Goal: Information Seeking & Learning: Learn about a topic

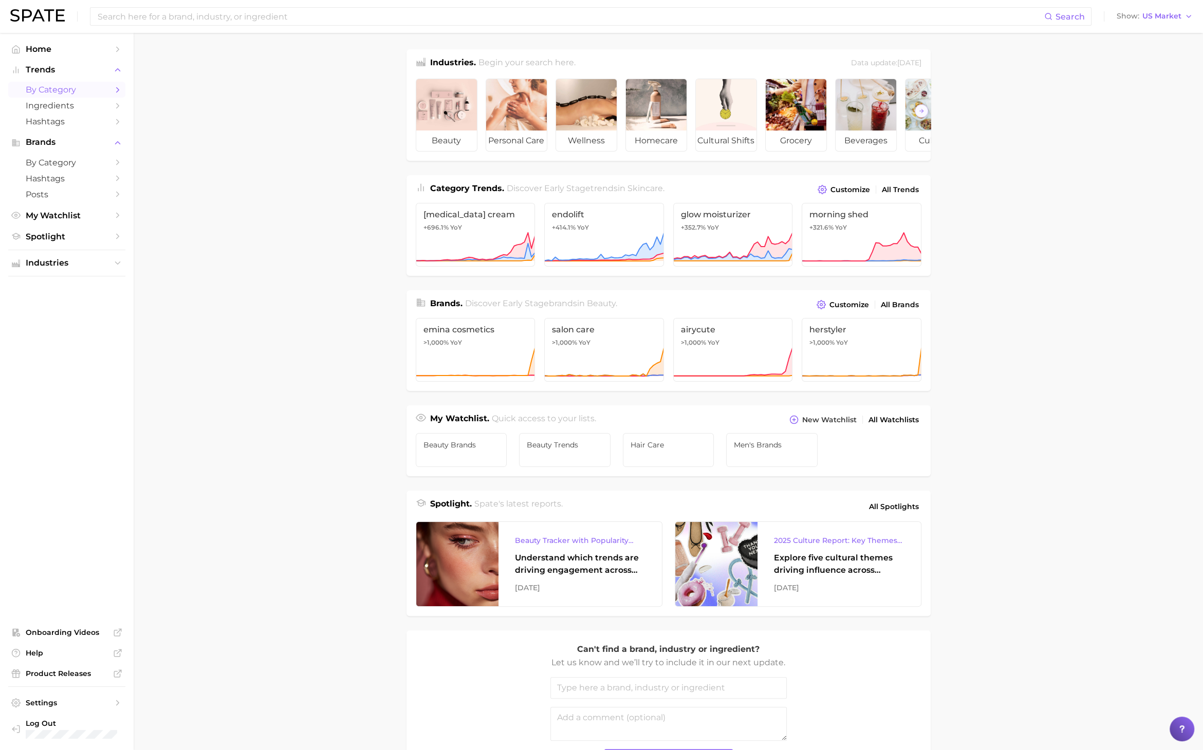
click at [64, 89] on span "by Category" at bounding box center [67, 90] width 82 height 10
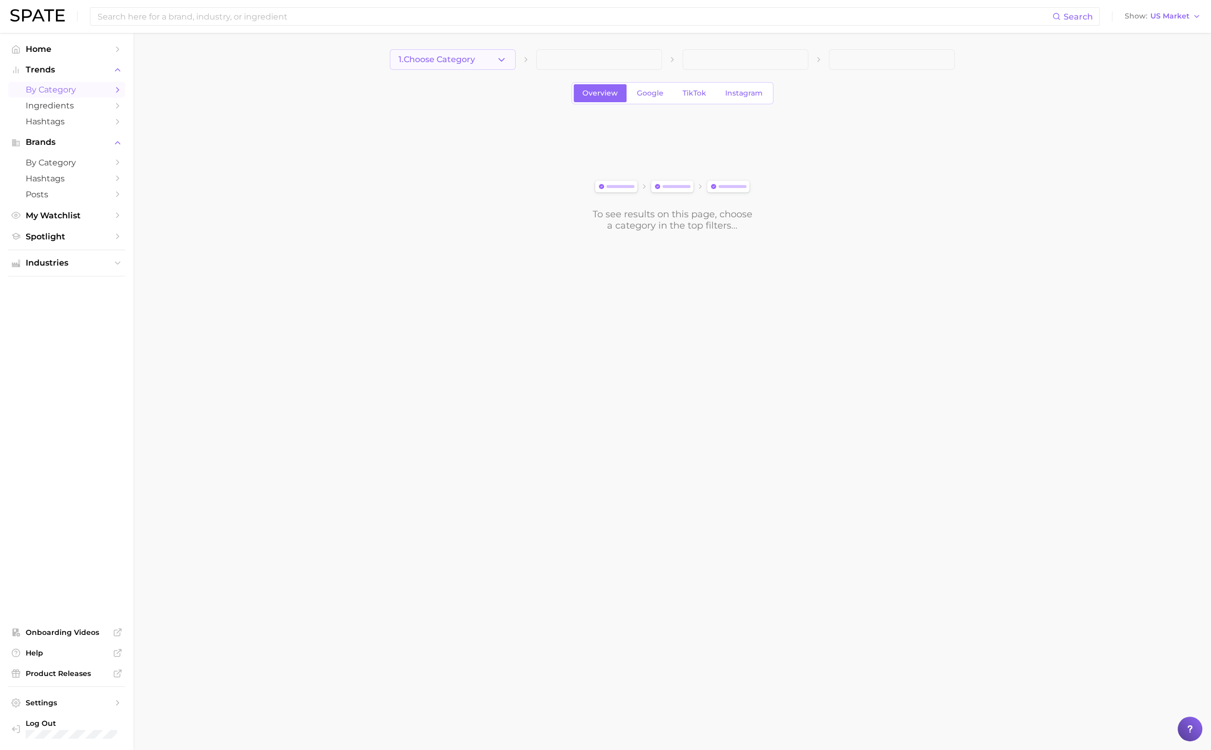
click at [436, 62] on span "1. Choose Category" at bounding box center [437, 59] width 77 height 9
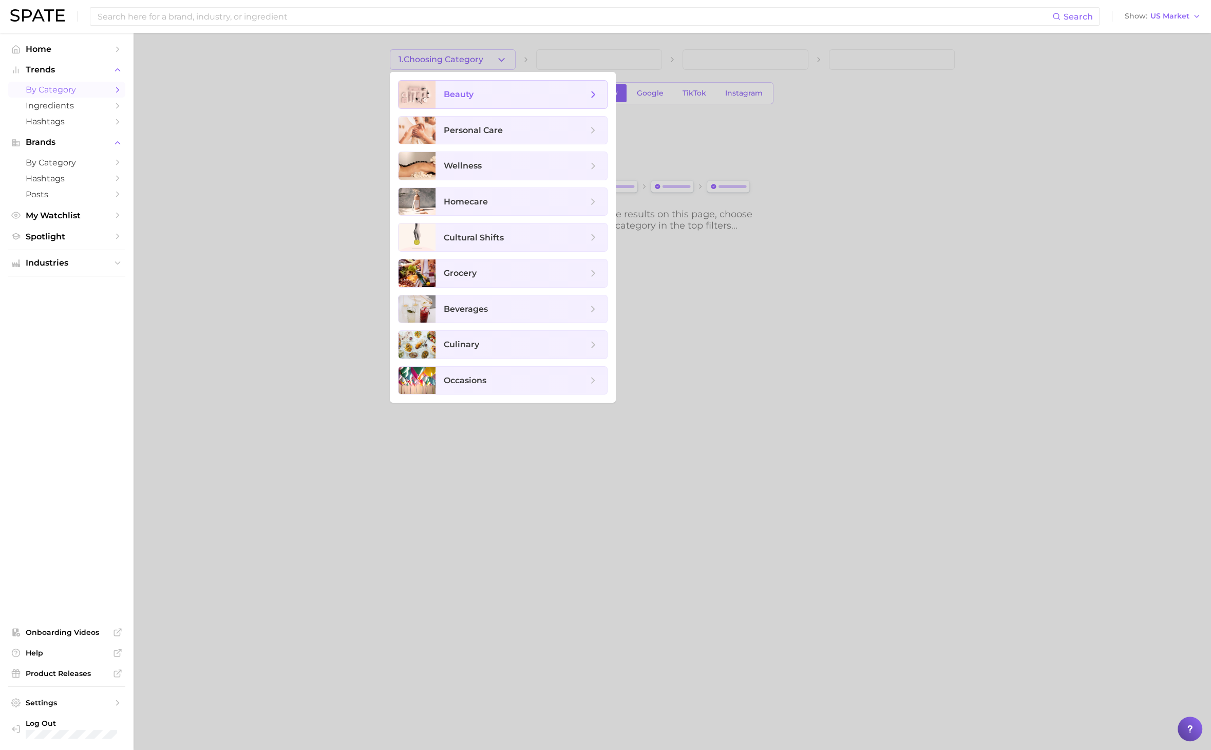
click at [452, 94] on span "beauty" at bounding box center [459, 94] width 30 height 10
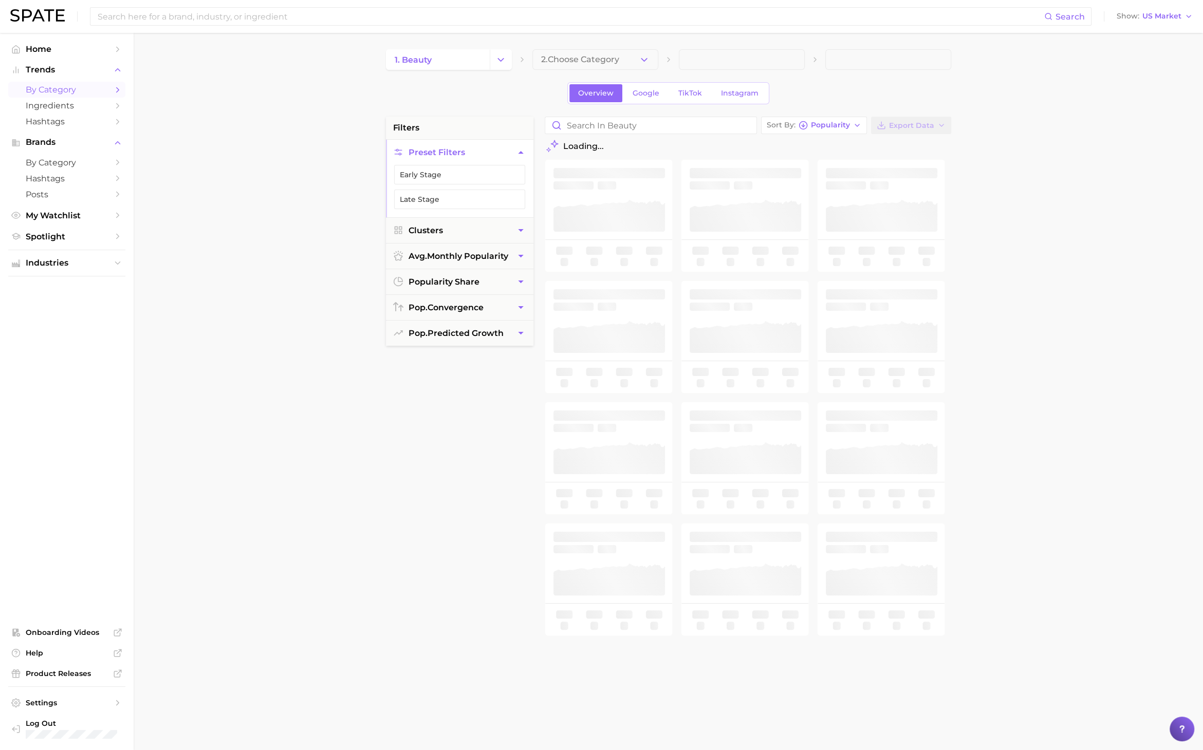
click at [633, 63] on button "2. Choose Category" at bounding box center [595, 59] width 126 height 21
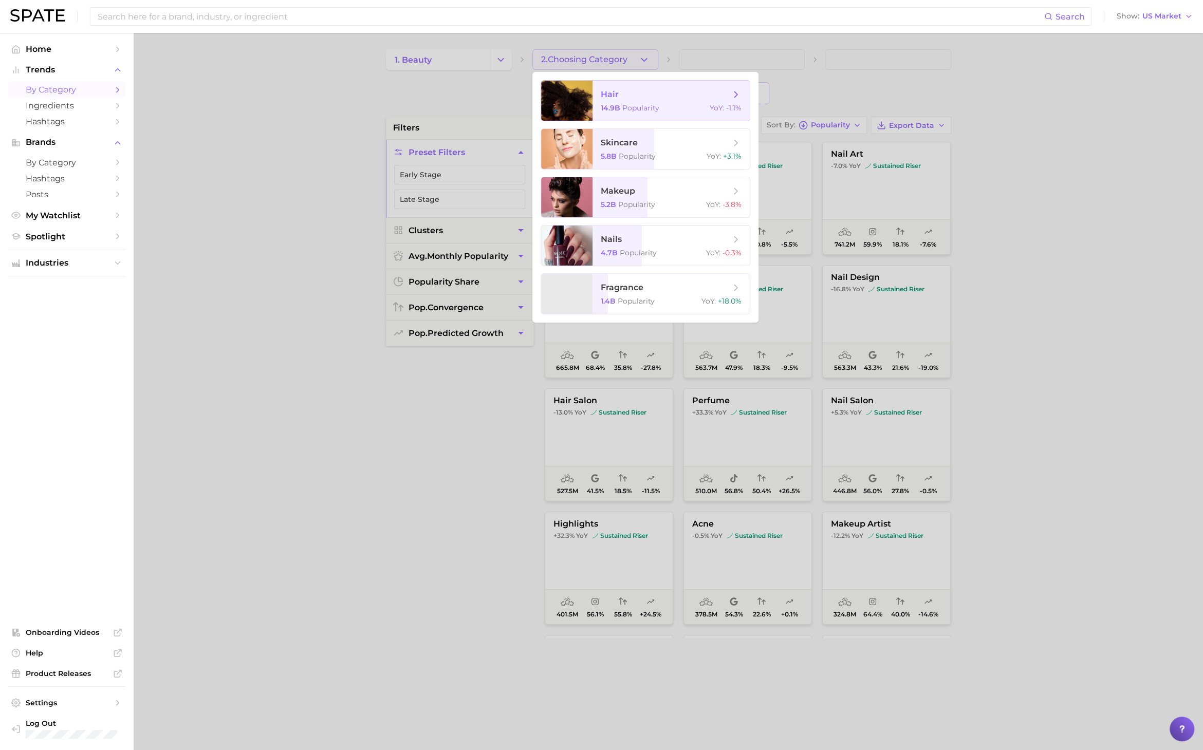
click at [644, 99] on span "hair" at bounding box center [665, 94] width 129 height 11
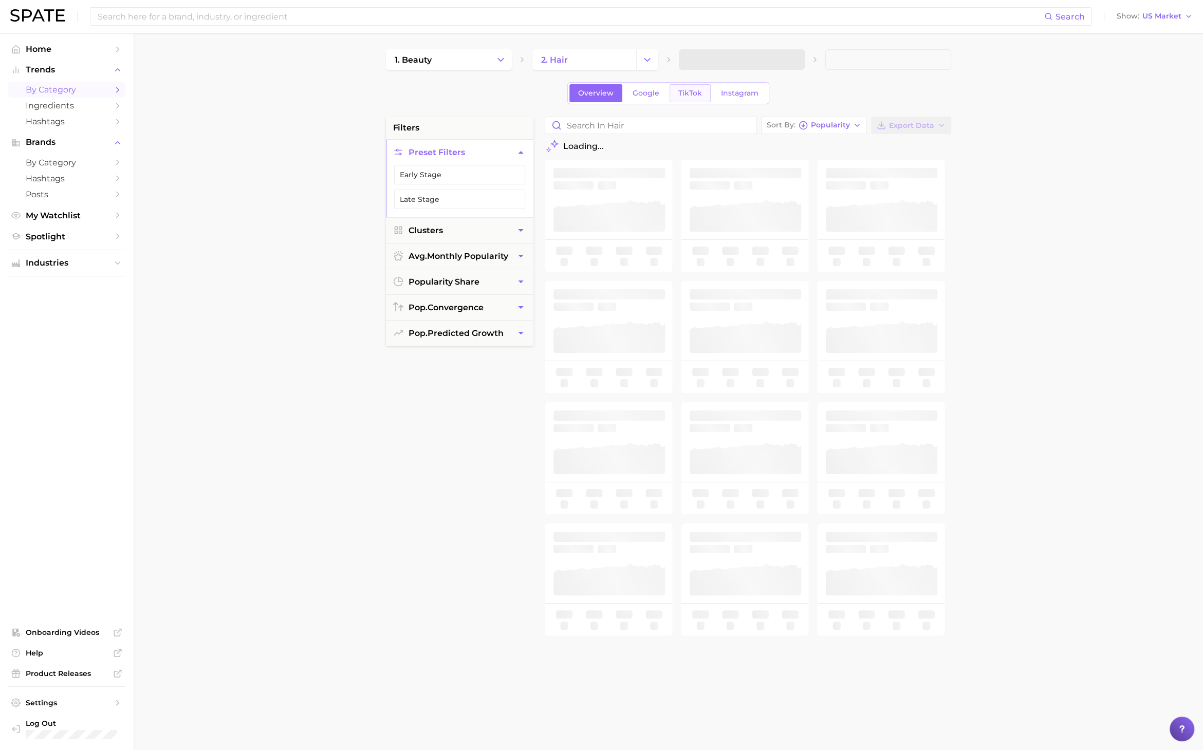
click at [695, 99] on link "TikTok" at bounding box center [689, 93] width 41 height 18
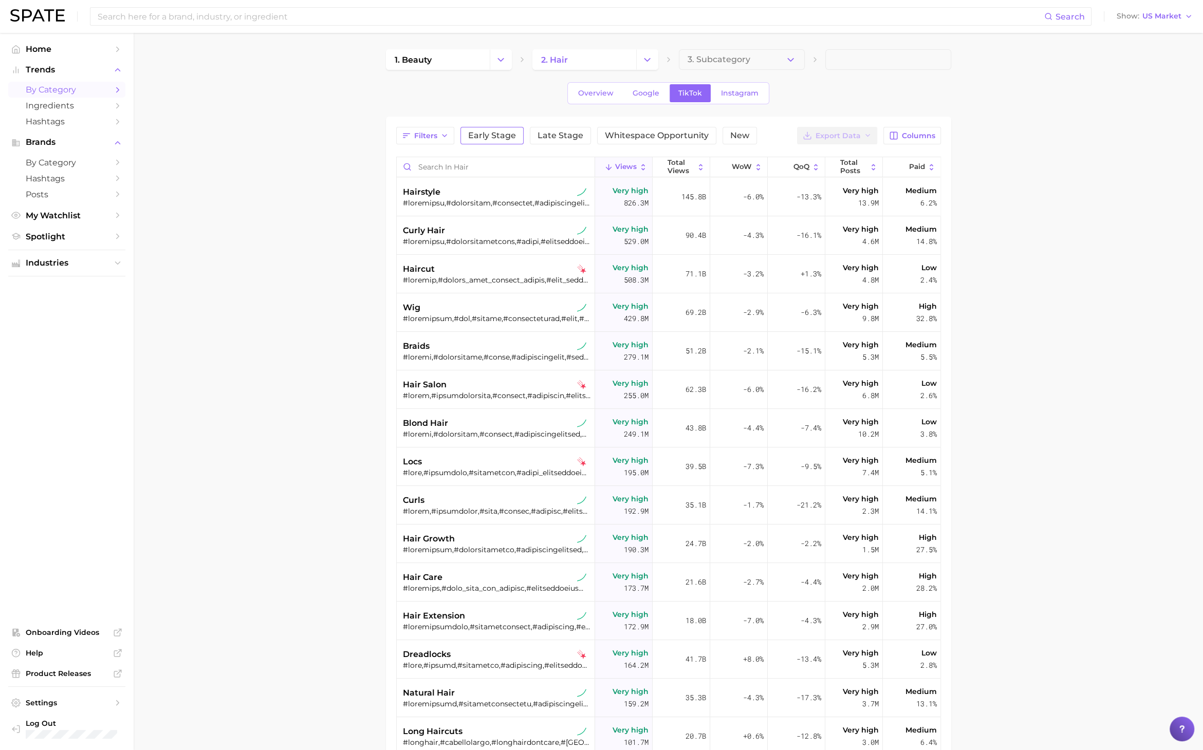
click at [503, 134] on span "Early Stage" at bounding box center [492, 136] width 48 height 8
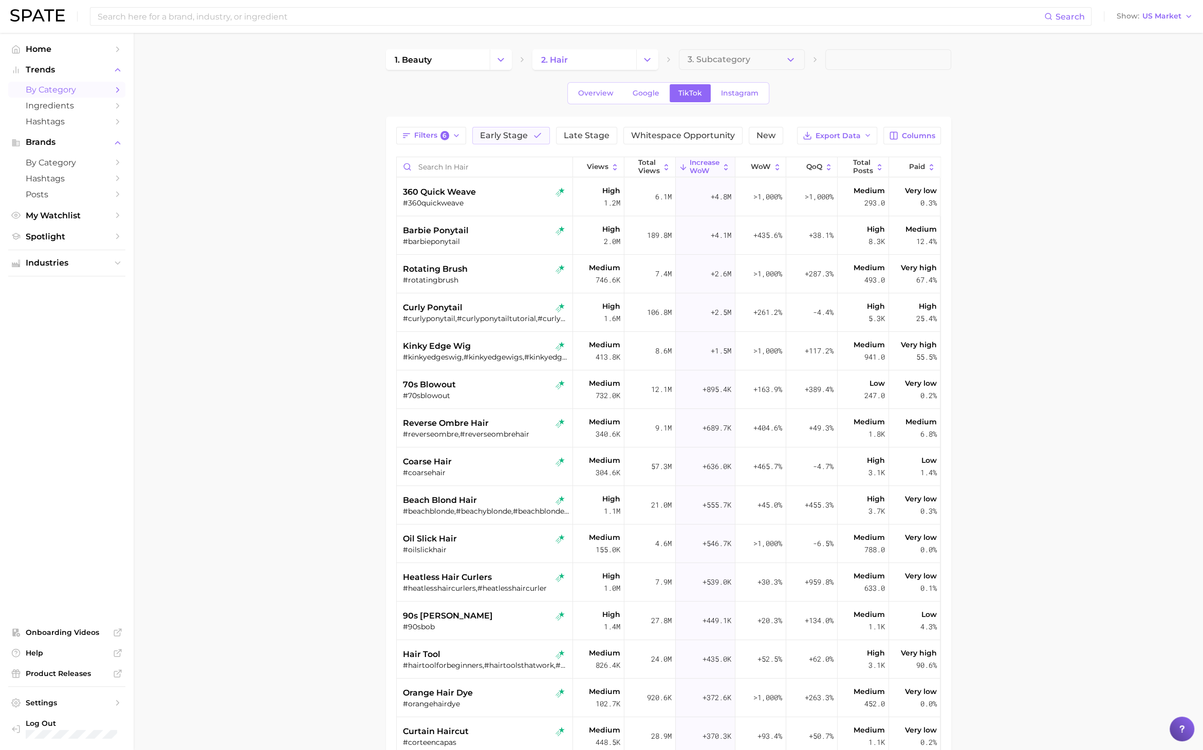
click at [337, 250] on main "1. beauty 2. hair 3. Subcategory Overview Google TikTok Instagram Filters 6 Ear…" at bounding box center [668, 501] width 1069 height 936
click at [601, 165] on span "Views" at bounding box center [598, 167] width 22 height 8
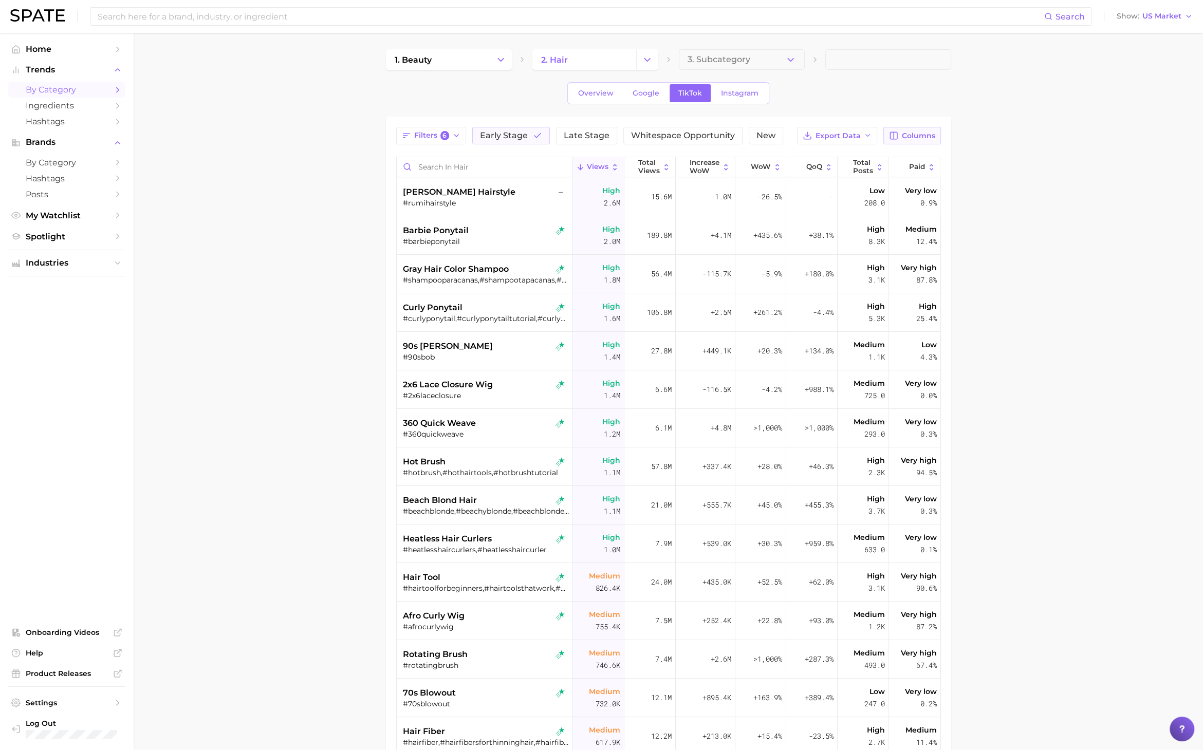
click at [894, 131] on icon "button" at bounding box center [893, 135] width 9 height 9
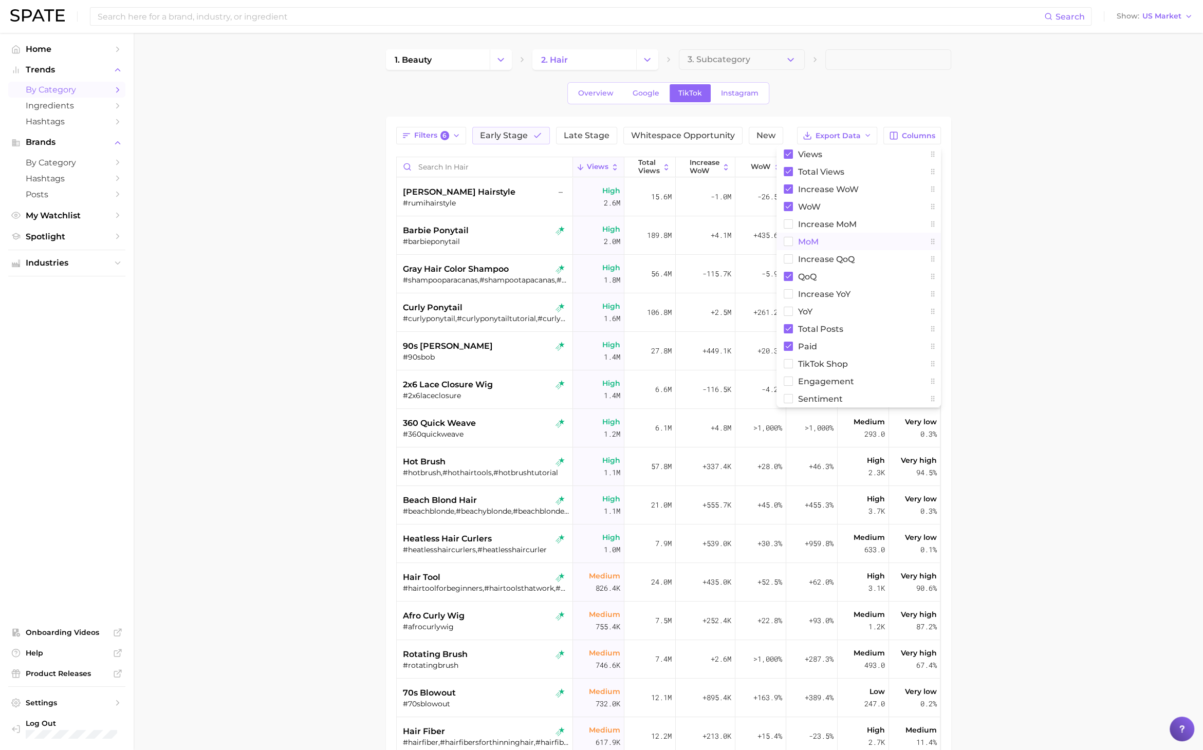
click at [813, 237] on span "MoM" at bounding box center [808, 241] width 21 height 9
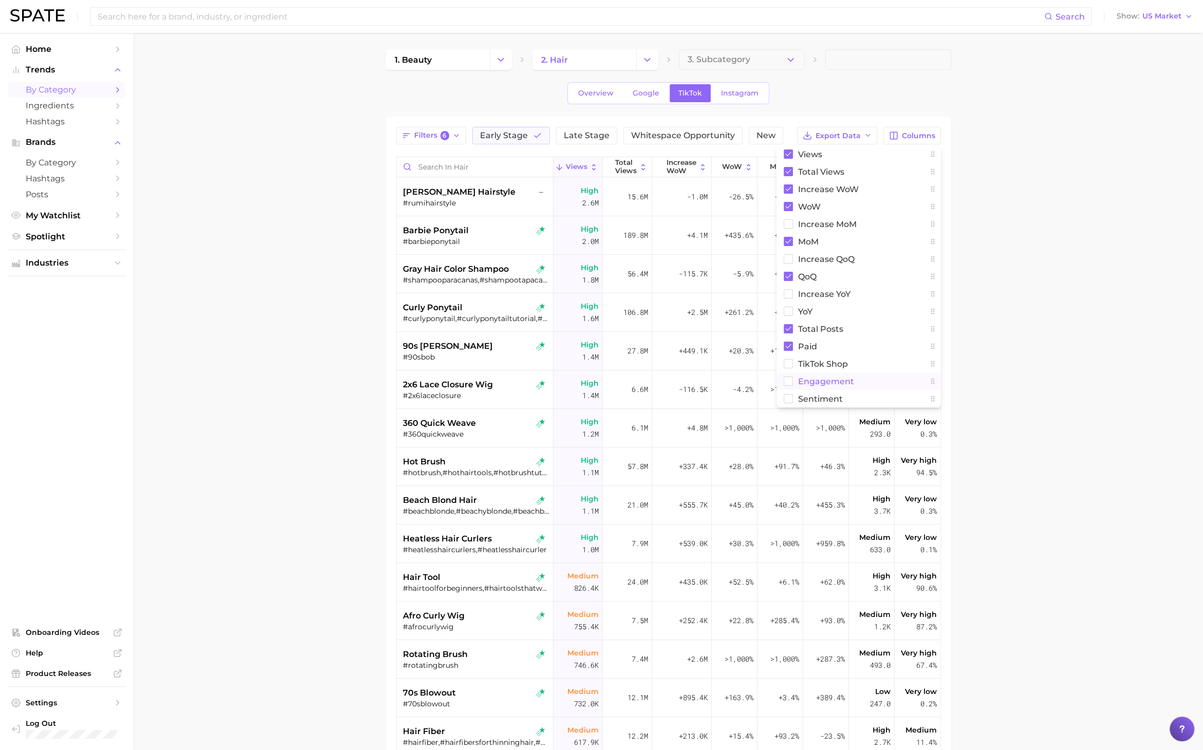
click at [843, 387] on button "engagement" at bounding box center [858, 380] width 164 height 17
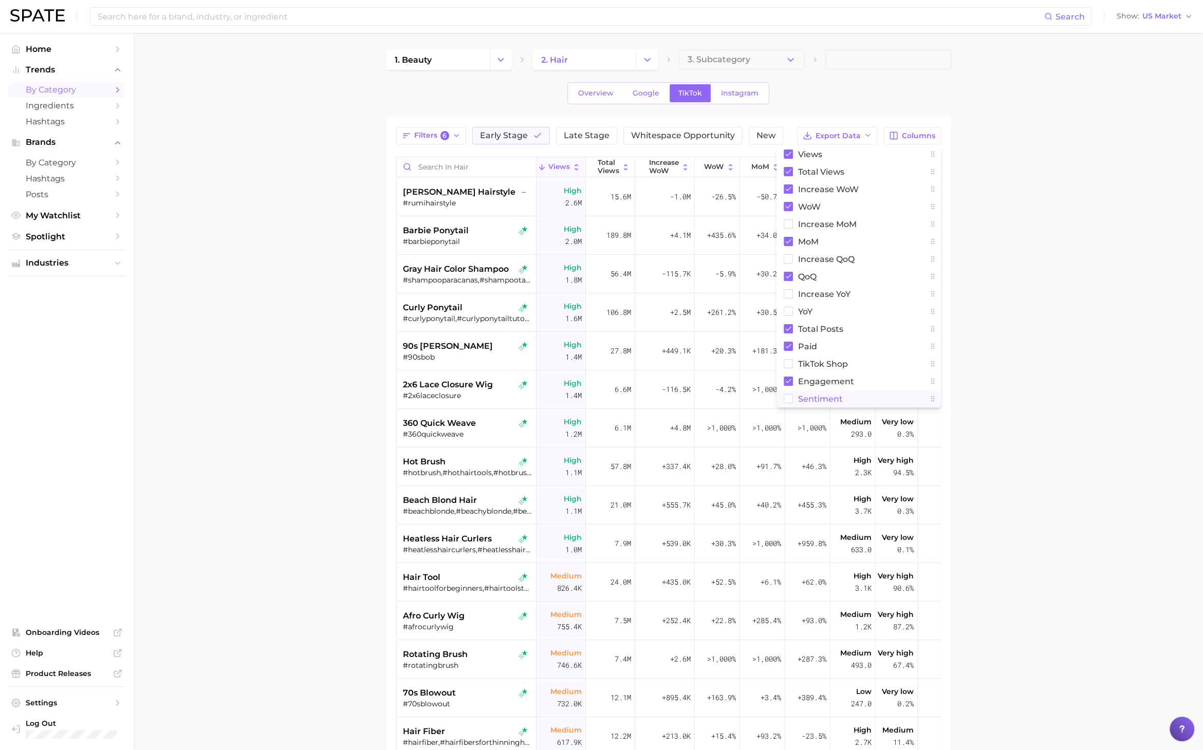
click at [831, 399] on span "Sentiment" at bounding box center [820, 399] width 45 height 9
click at [790, 205] on rect at bounding box center [787, 206] width 9 height 9
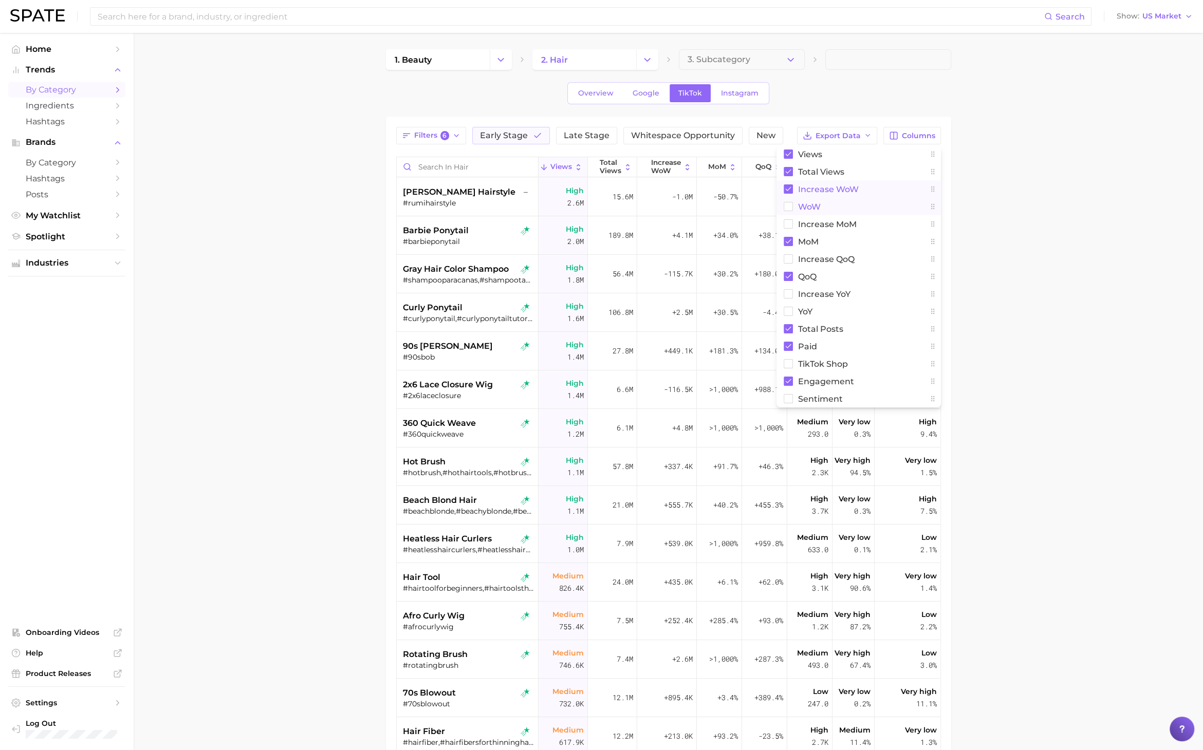
click at [788, 185] on rect at bounding box center [787, 188] width 9 height 9
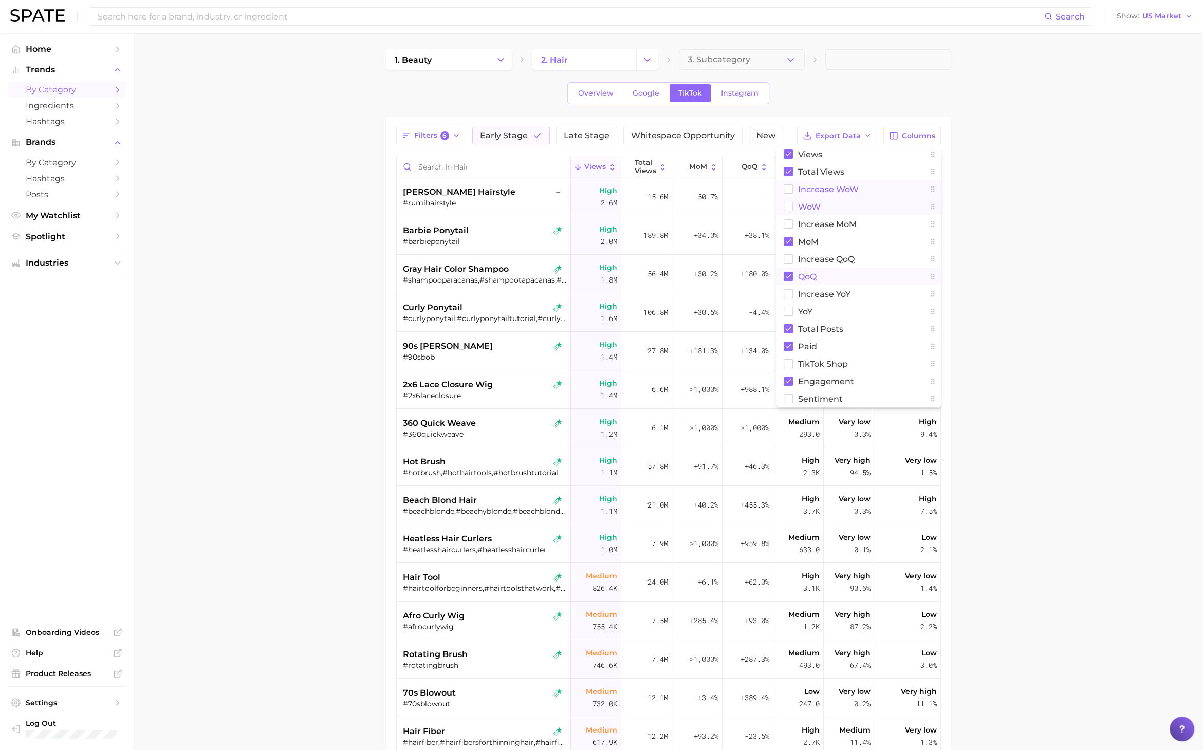
click at [786, 275] on rect at bounding box center [787, 276] width 9 height 9
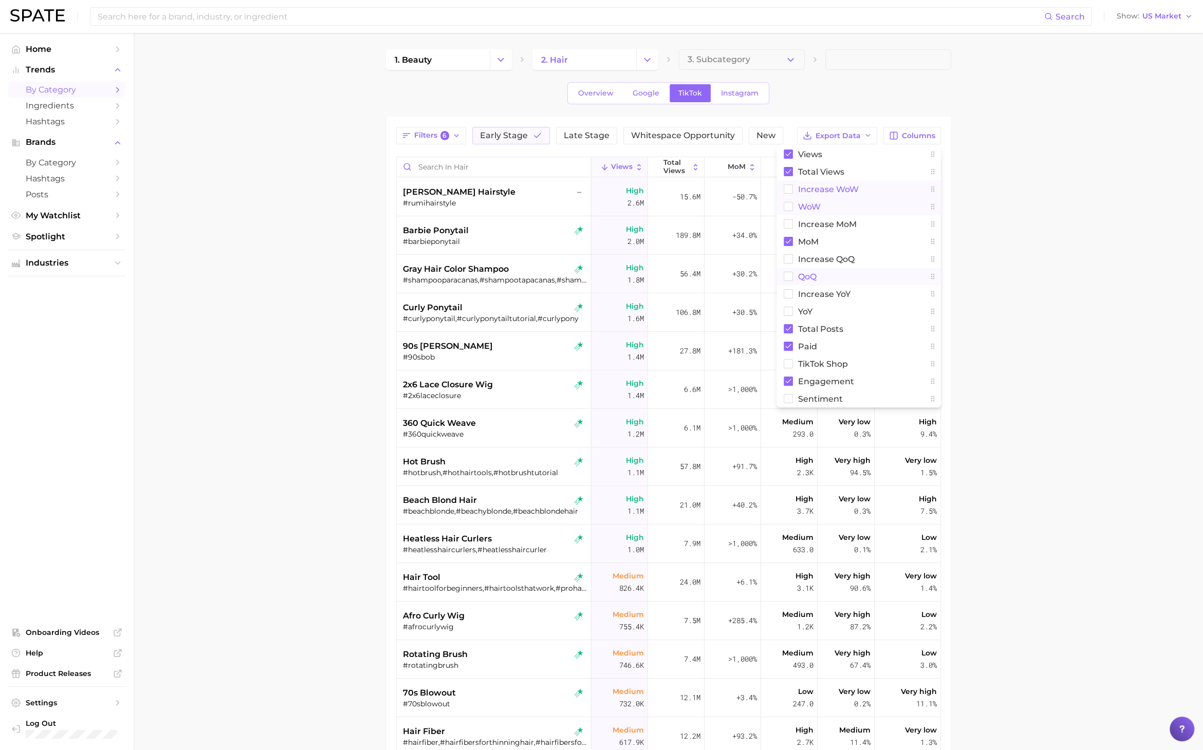
click at [997, 348] on main "1. beauty 2. hair 3. Subcategory Overview Google TikTok Instagram Filters 6 Ear…" at bounding box center [668, 501] width 1069 height 936
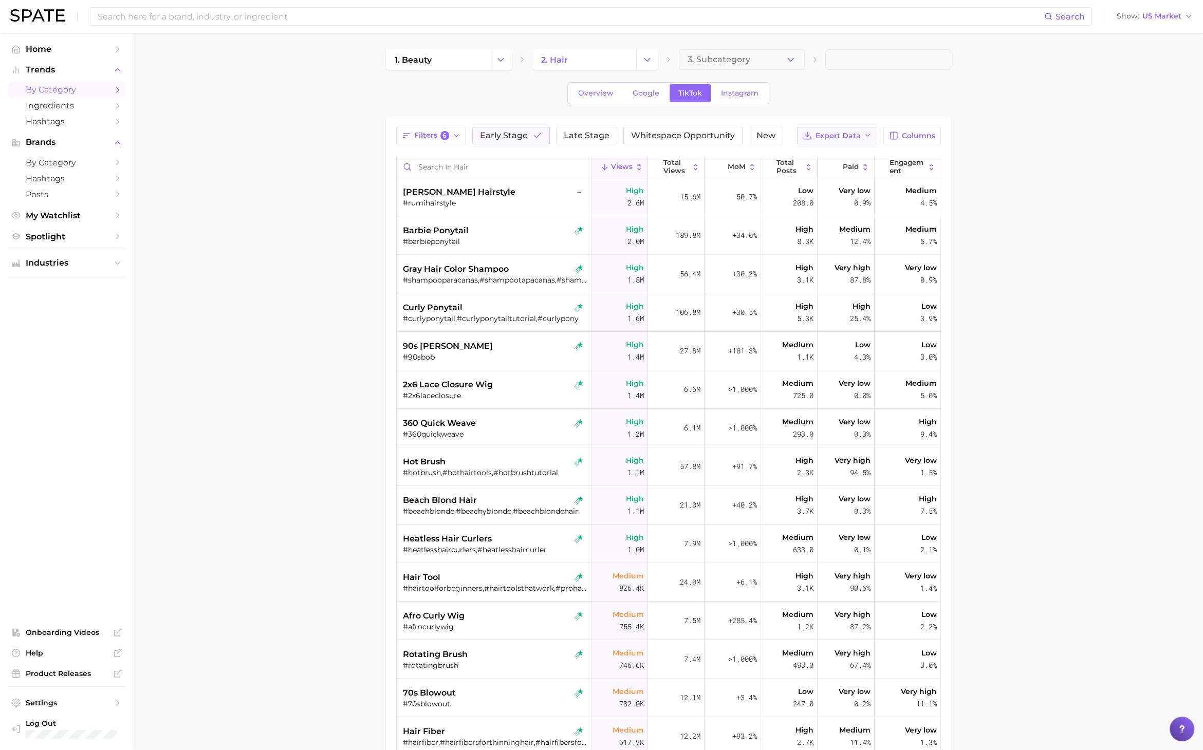
click at [857, 132] on span "Export Data" at bounding box center [837, 136] width 45 height 9
click at [843, 153] on button "Table Data CSV" at bounding box center [820, 154] width 113 height 18
click at [535, 137] on icon "button" at bounding box center [537, 135] width 9 height 9
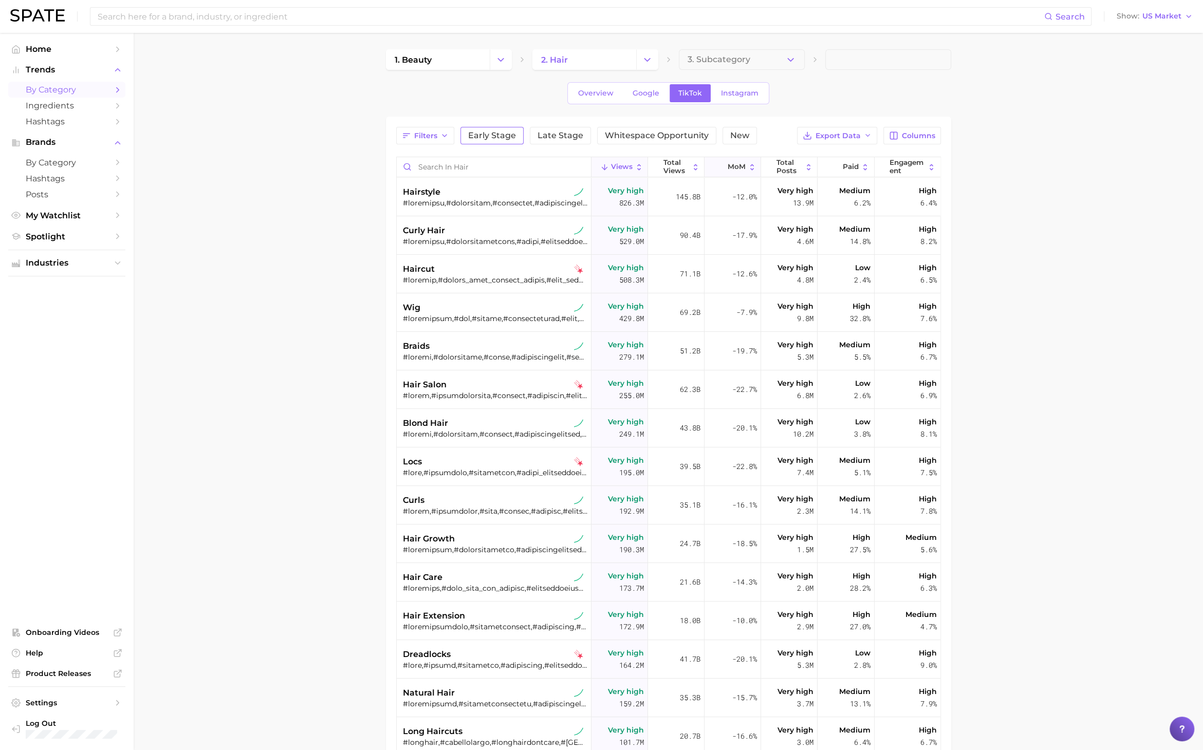
click at [731, 168] on span "MoM" at bounding box center [736, 167] width 18 height 8
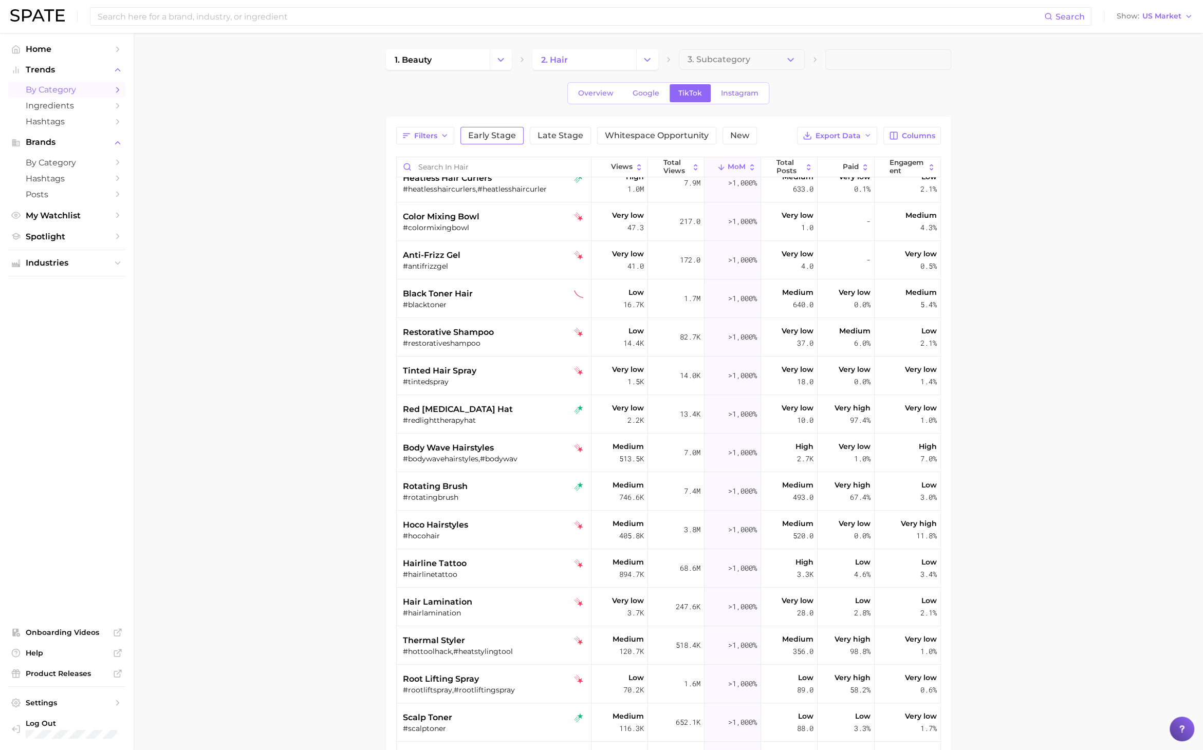
scroll to position [114, 0]
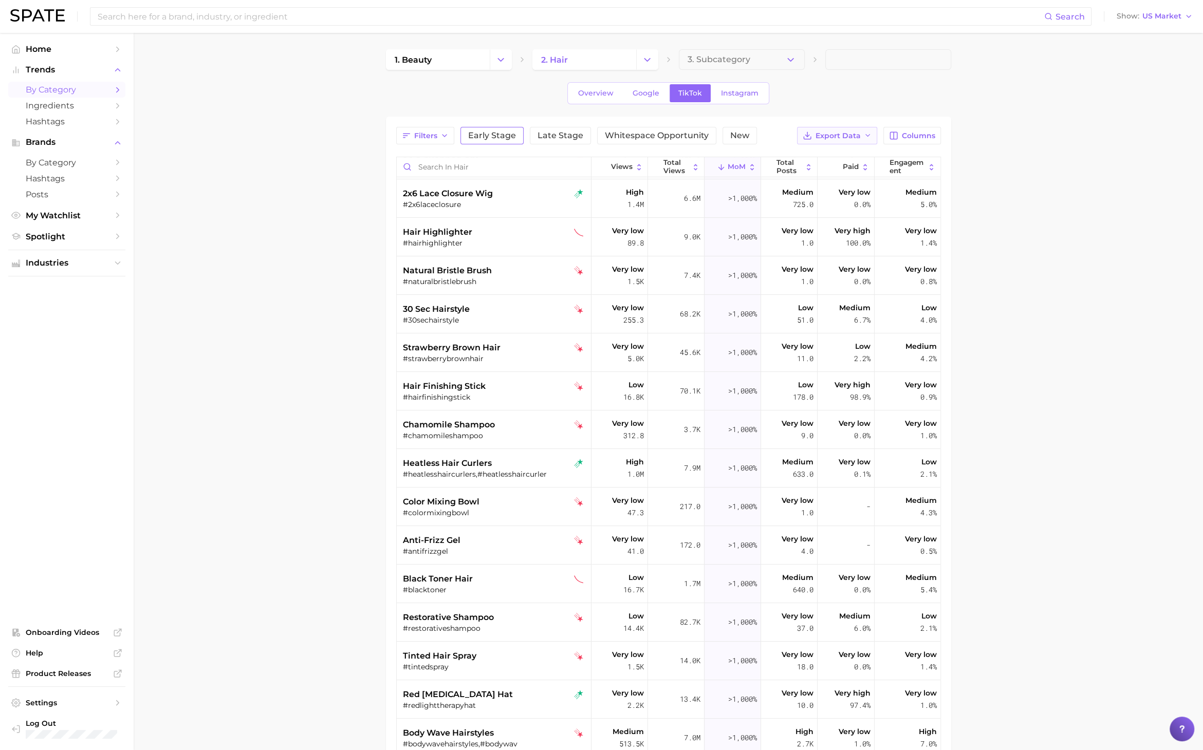
click at [854, 135] on span "Export Data" at bounding box center [837, 136] width 45 height 9
click at [847, 149] on button "Table Data CSV" at bounding box center [820, 154] width 113 height 18
drag, startPoint x: 657, startPoint y: 58, endPoint x: 648, endPoint y: 61, distance: 9.0
click at [648, 61] on button "Change Category" at bounding box center [647, 59] width 22 height 21
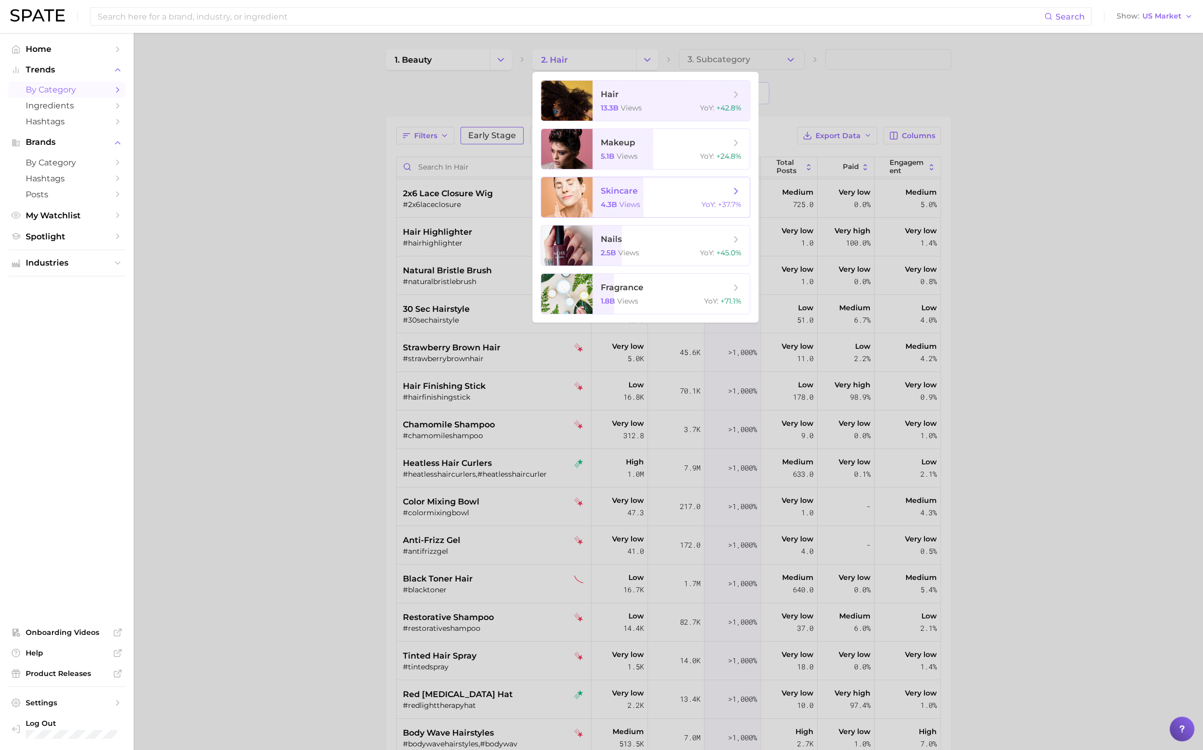
click at [652, 195] on span "skincare" at bounding box center [665, 190] width 129 height 11
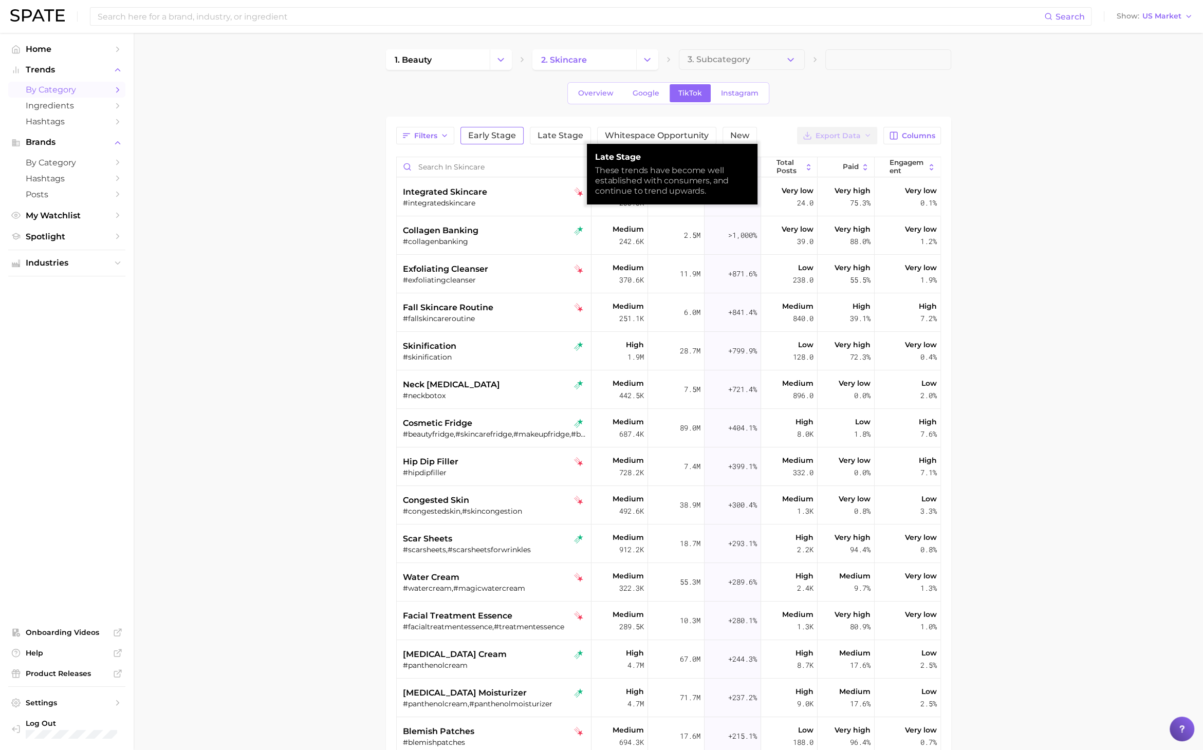
click at [510, 137] on span "Early Stage" at bounding box center [492, 136] width 48 height 8
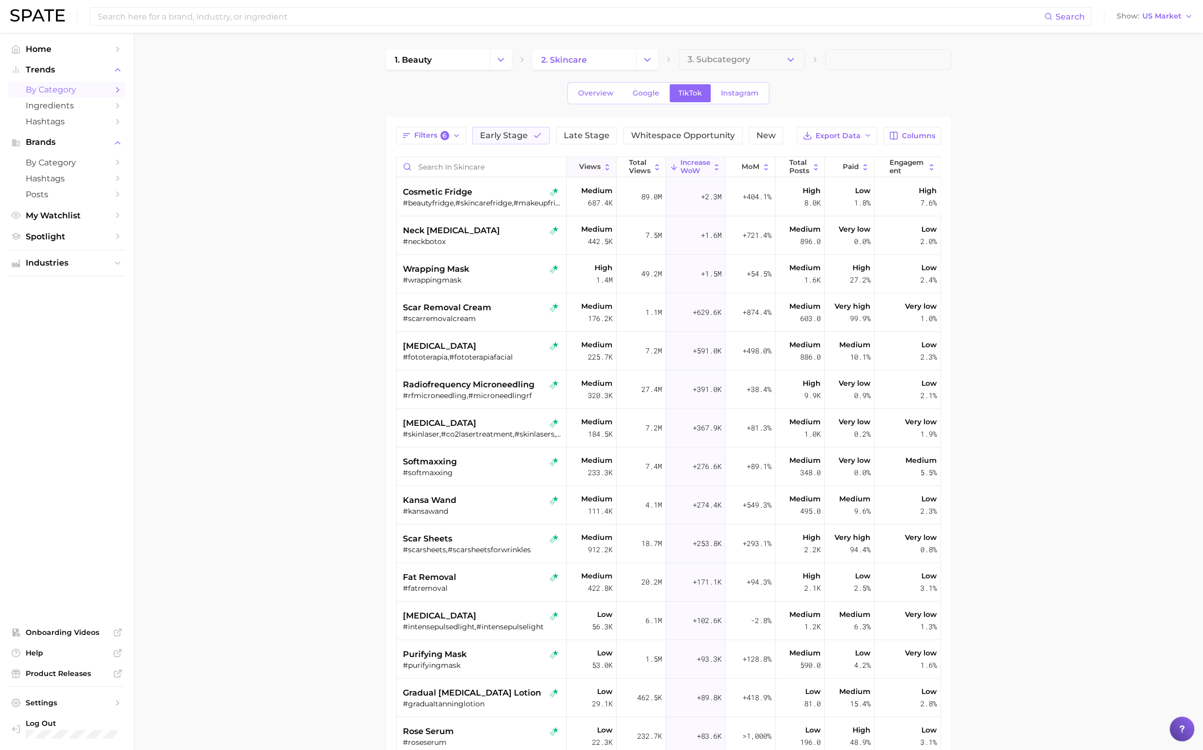
click at [588, 170] on span "Views" at bounding box center [590, 167] width 22 height 8
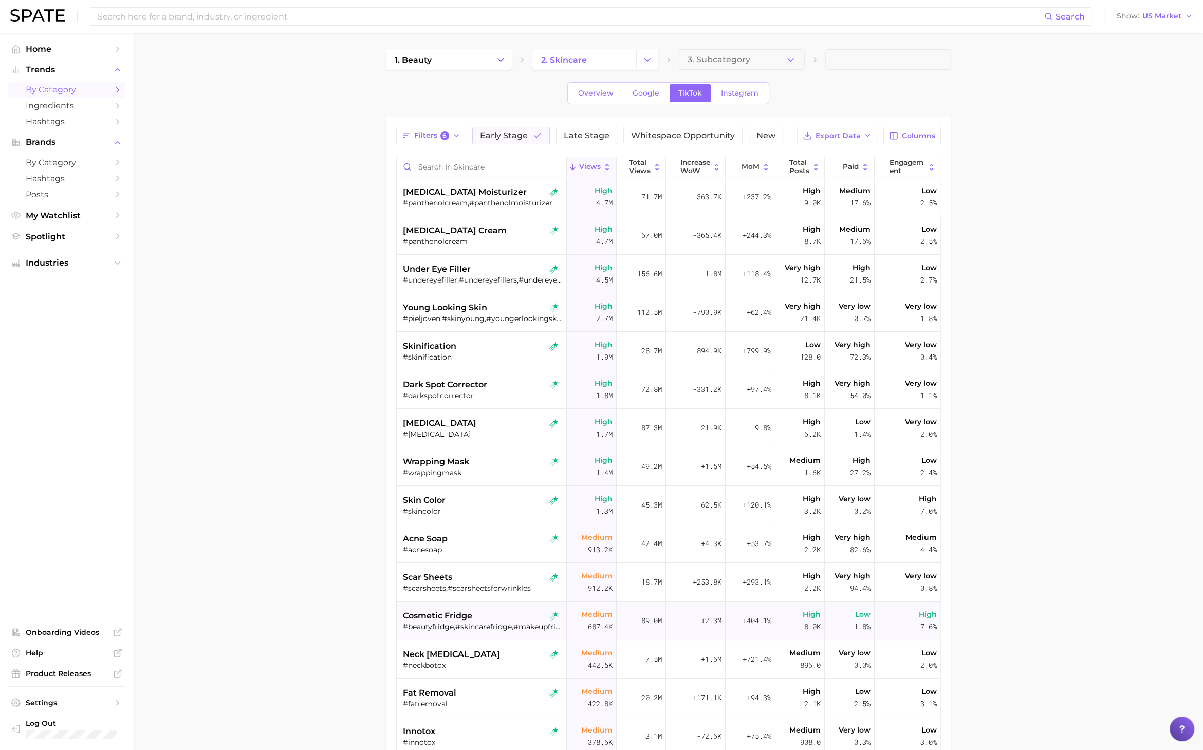
scroll to position [114, 0]
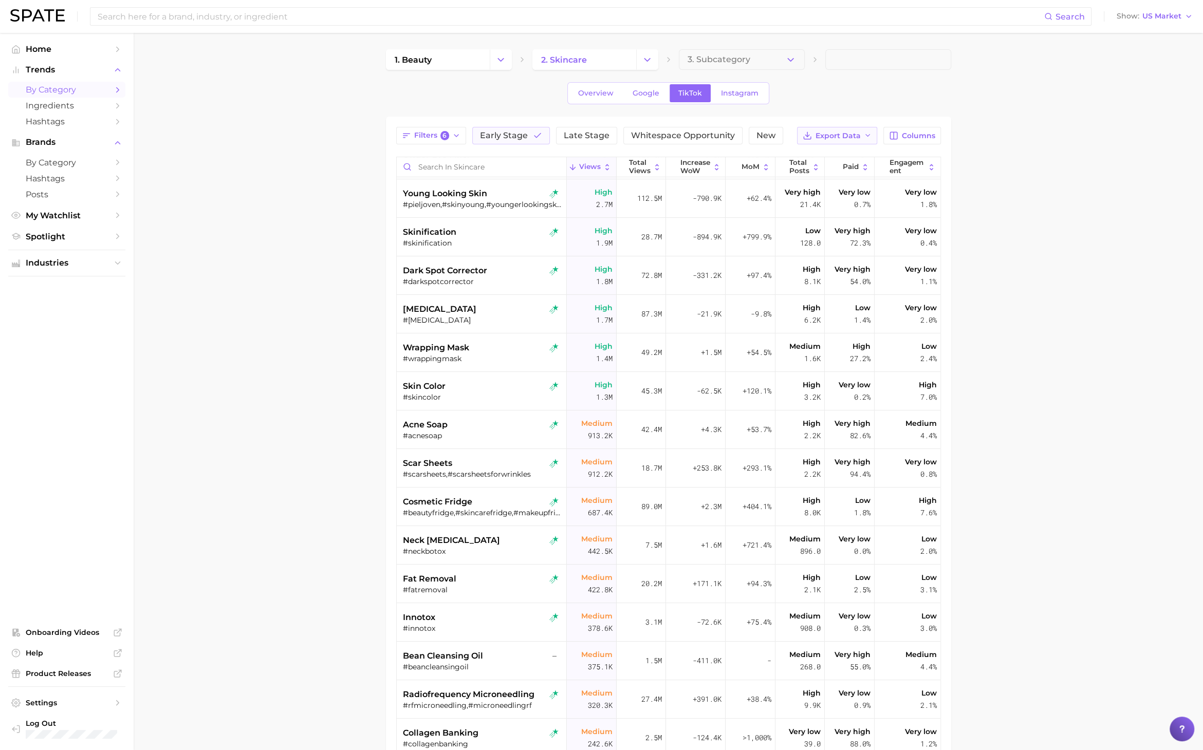
click at [847, 138] on span "Export Data" at bounding box center [837, 136] width 45 height 9
click at [833, 154] on span "Table Data CSV" at bounding box center [810, 155] width 57 height 9
click at [527, 131] on button "Early Stage" at bounding box center [511, 135] width 78 height 17
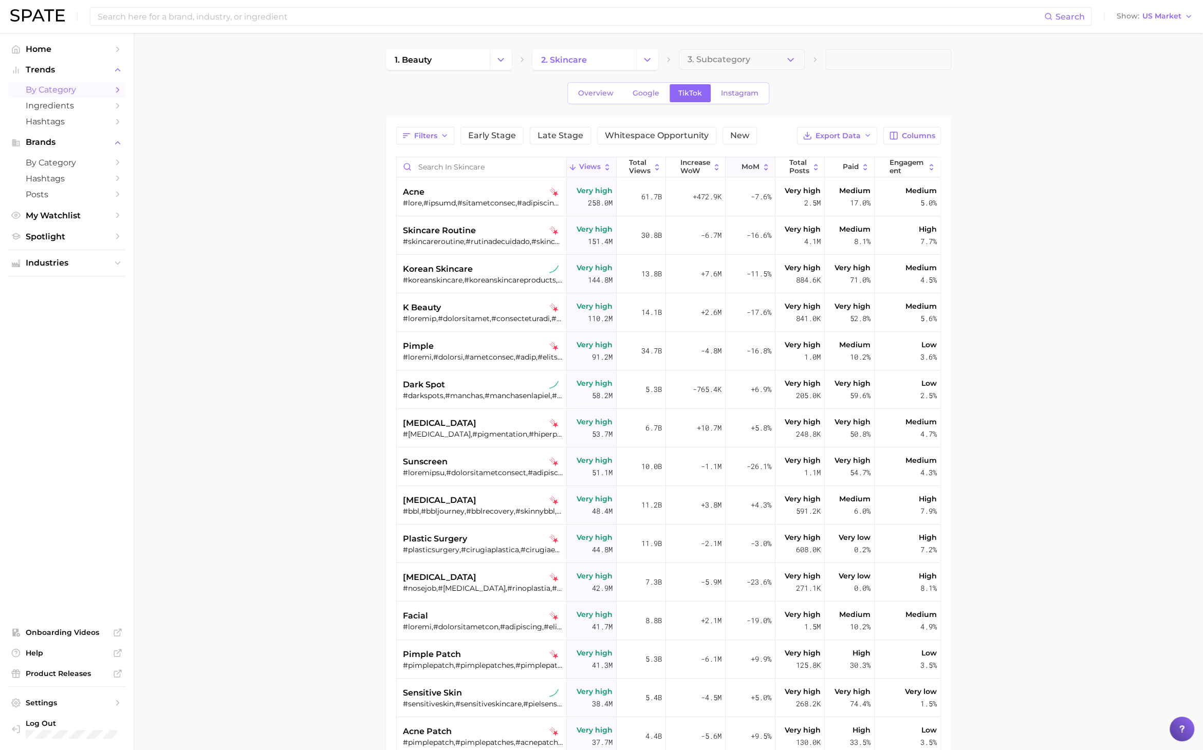
click at [746, 163] on span "MoM" at bounding box center [750, 167] width 18 height 8
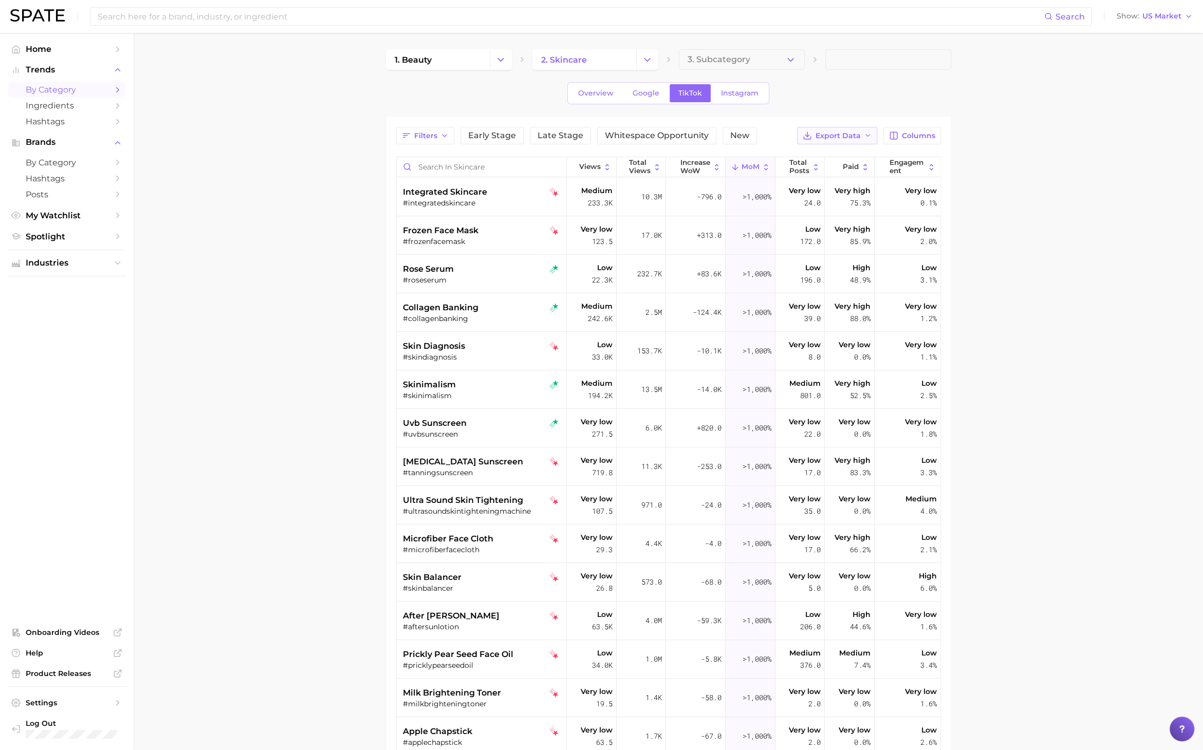
click at [856, 132] on span "Export Data" at bounding box center [837, 136] width 45 height 9
click at [847, 156] on button "Table Data CSV" at bounding box center [820, 154] width 113 height 18
click at [658, 56] on button "Change Category" at bounding box center [647, 59] width 22 height 21
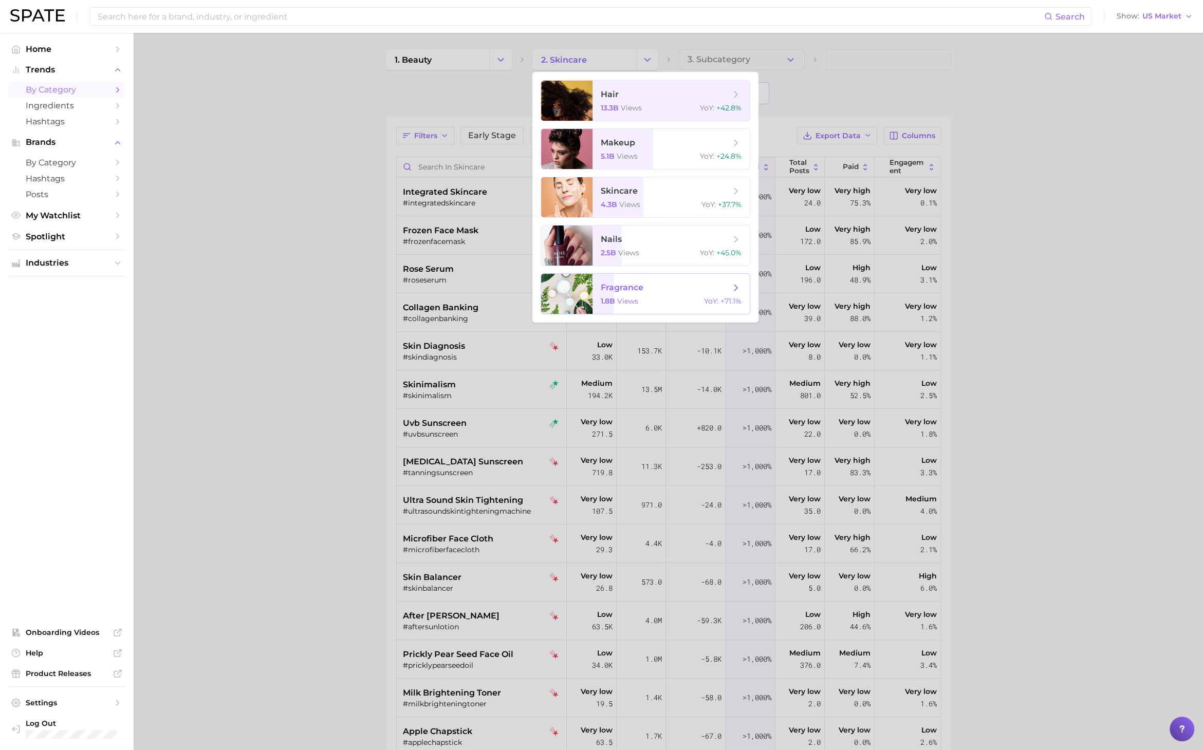
click at [638, 291] on span "fragrance" at bounding box center [622, 288] width 43 height 10
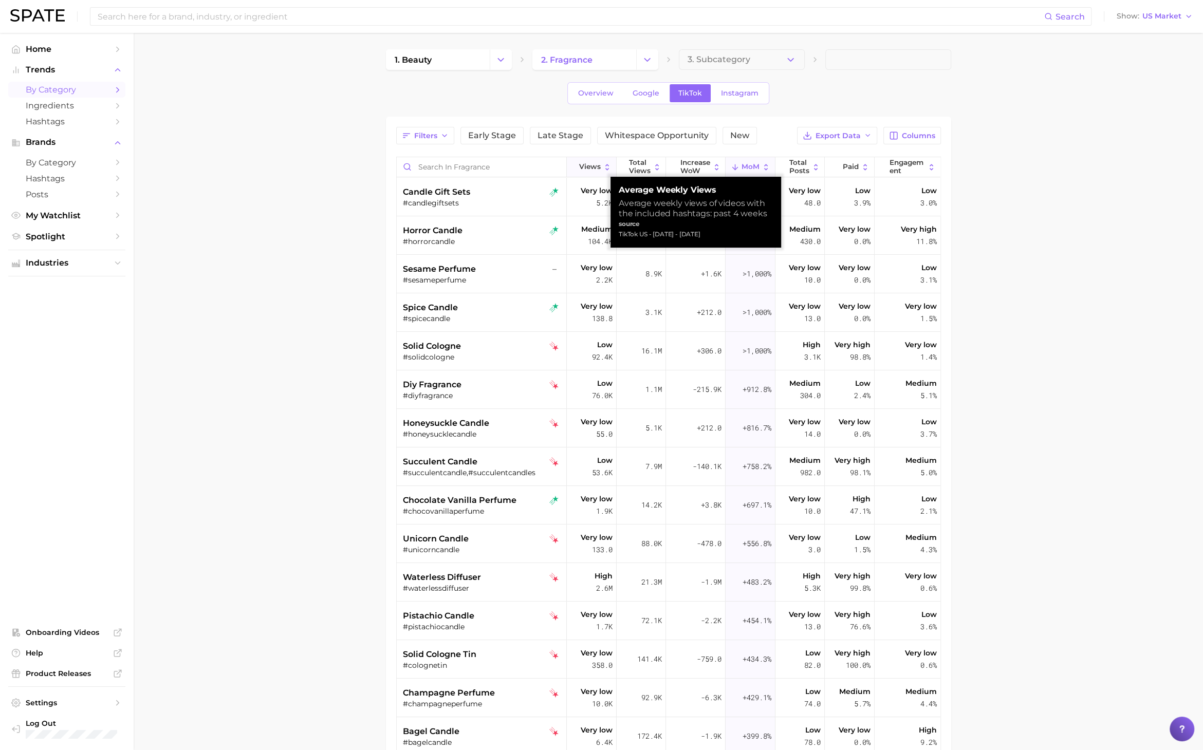
click at [579, 165] on span "Views" at bounding box center [590, 167] width 22 height 8
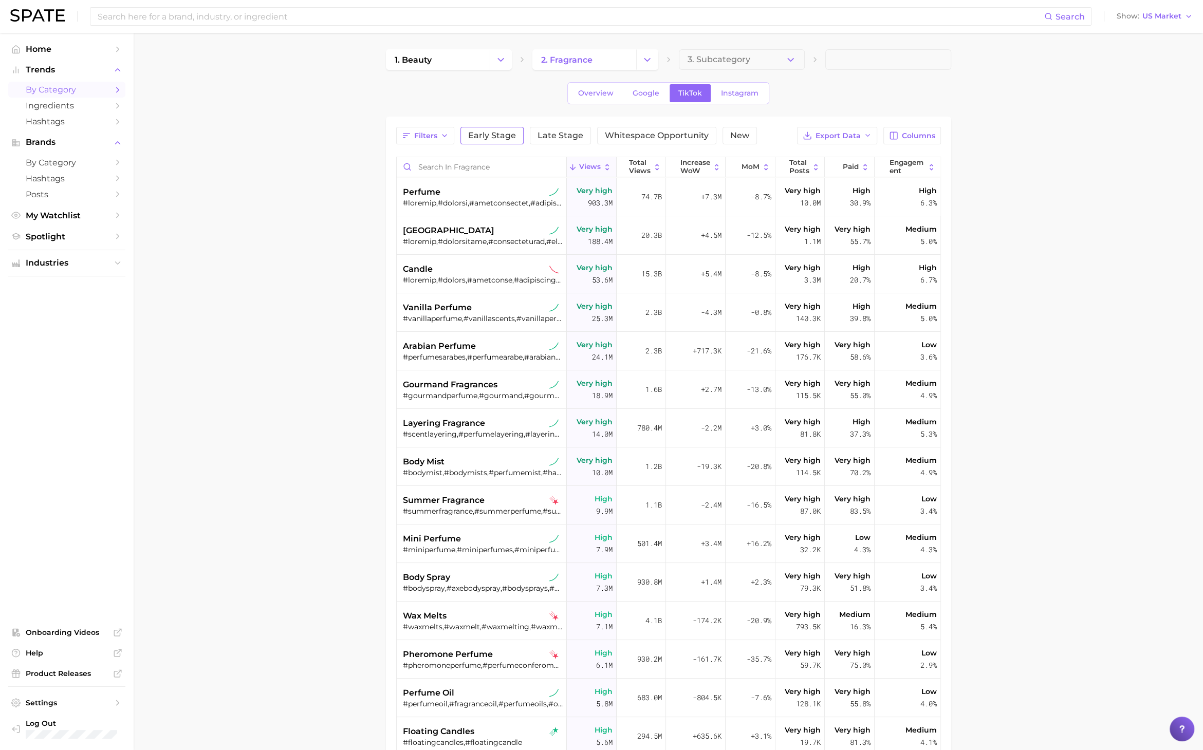
click at [487, 141] on button "Early Stage" at bounding box center [491, 135] width 63 height 17
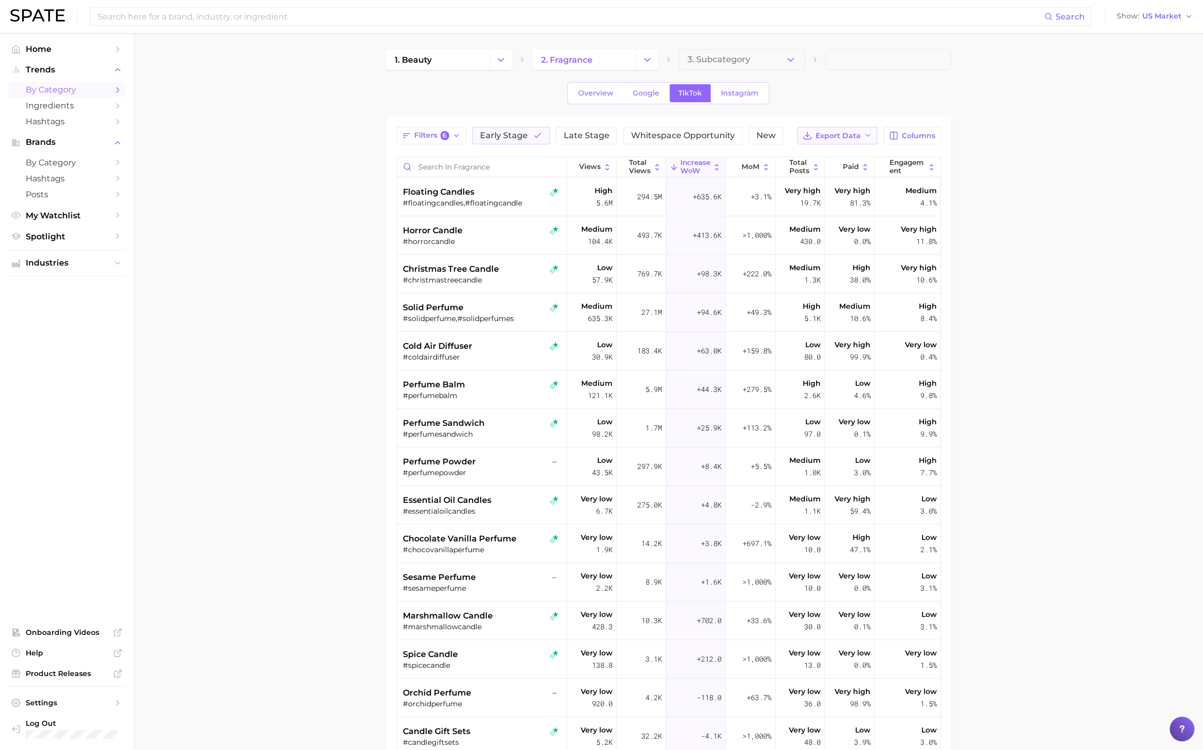
click at [833, 134] on span "Export Data" at bounding box center [837, 136] width 45 height 9
click at [837, 155] on span "Table Data CSV" at bounding box center [810, 155] width 57 height 9
click at [521, 122] on div "Filters 6 Early Stage Late Stage Whitespace Opportunity New Export Data Columns…" at bounding box center [668, 480] width 565 height 727
click at [524, 134] on span "Early Stage" at bounding box center [504, 136] width 48 height 8
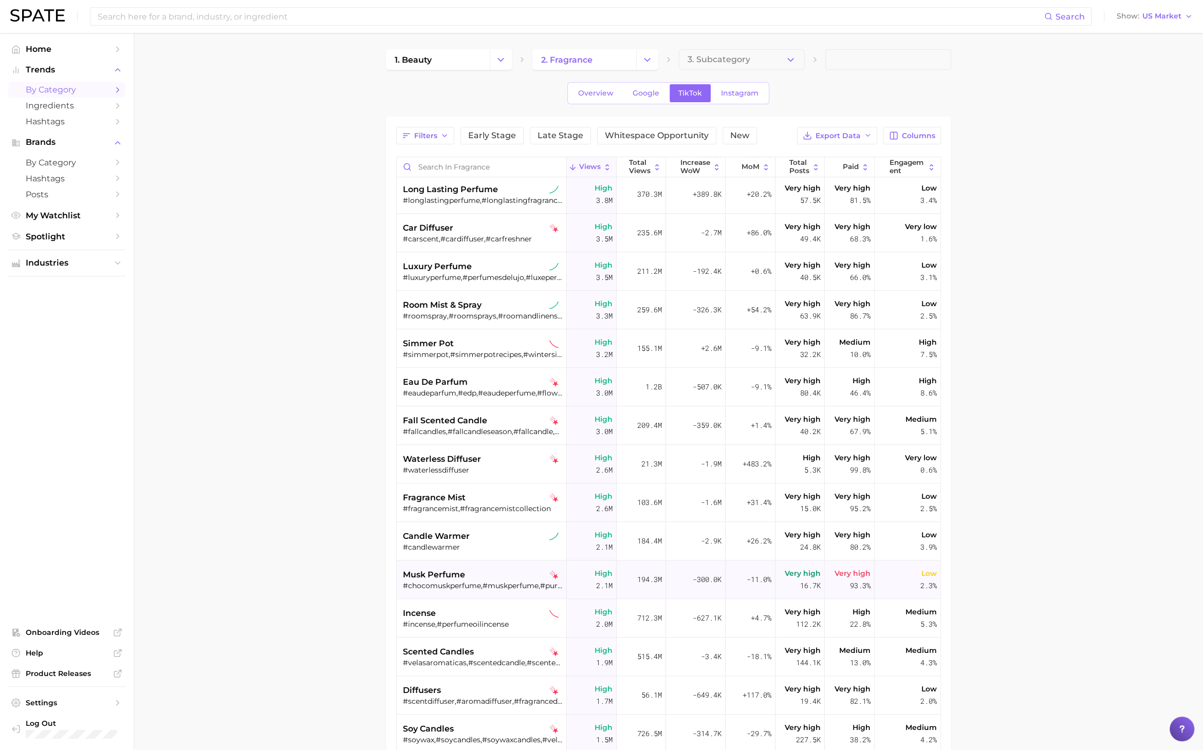
scroll to position [742, 0]
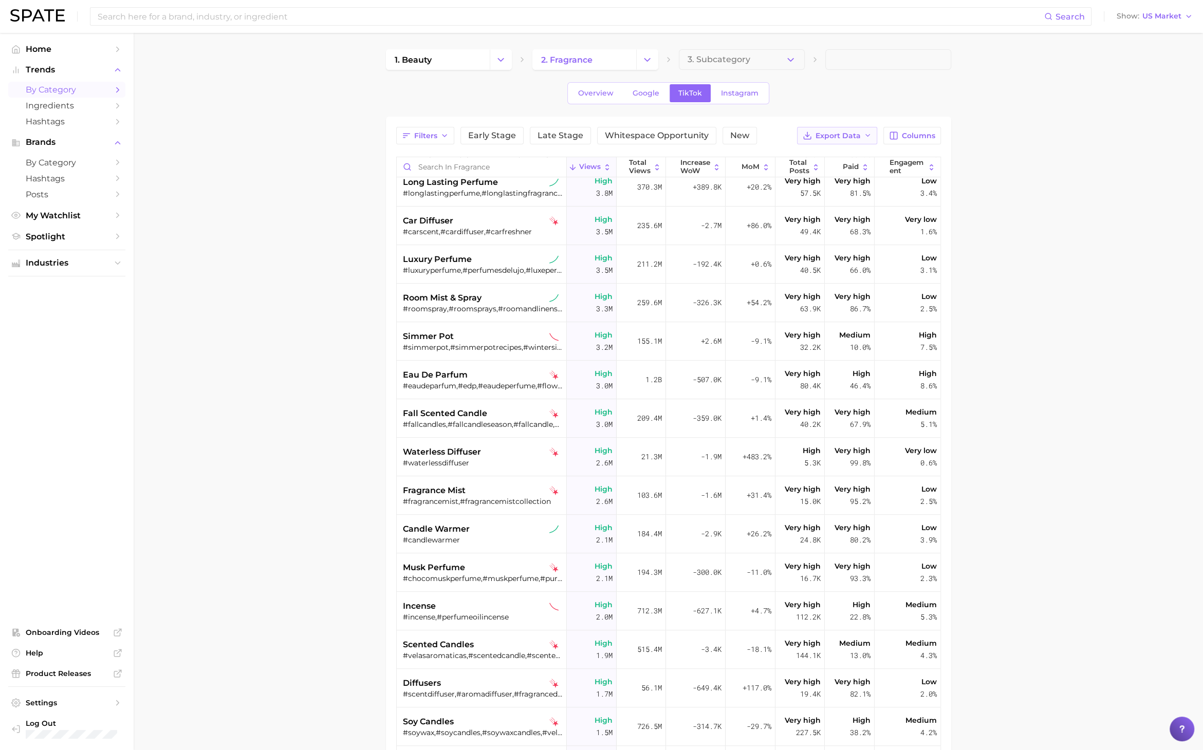
click at [847, 135] on span "Export Data" at bounding box center [837, 136] width 45 height 9
click at [825, 151] on span "Table Data CSV" at bounding box center [810, 155] width 57 height 9
click at [506, 55] on icon "Change Category" at bounding box center [500, 59] width 11 height 11
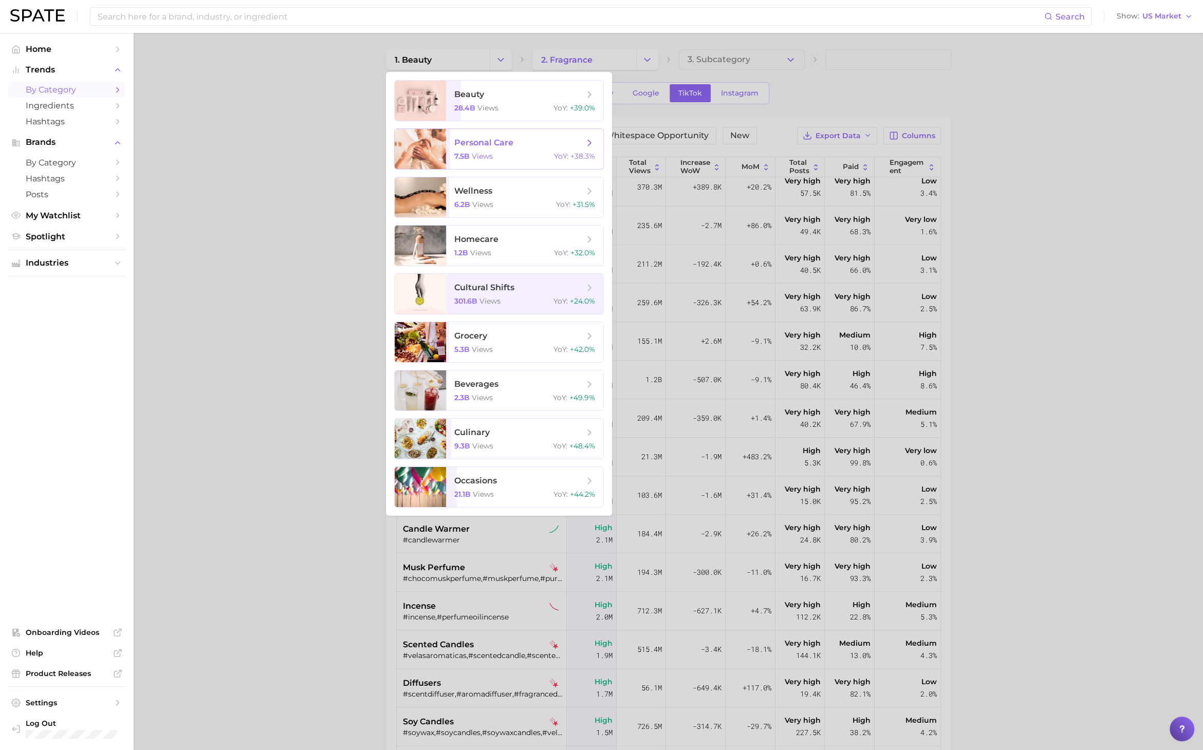
click at [582, 145] on span "personal care" at bounding box center [518, 142] width 129 height 11
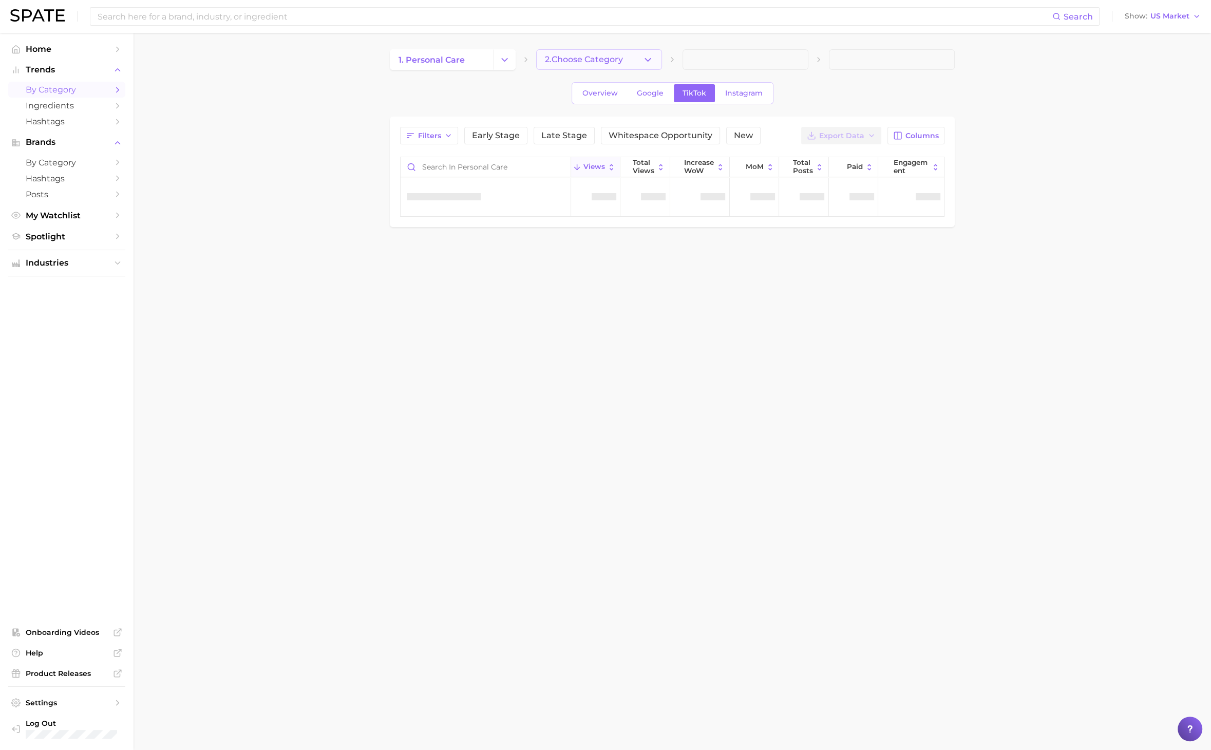
click at [651, 65] on button "2. Choose Category" at bounding box center [599, 59] width 126 height 21
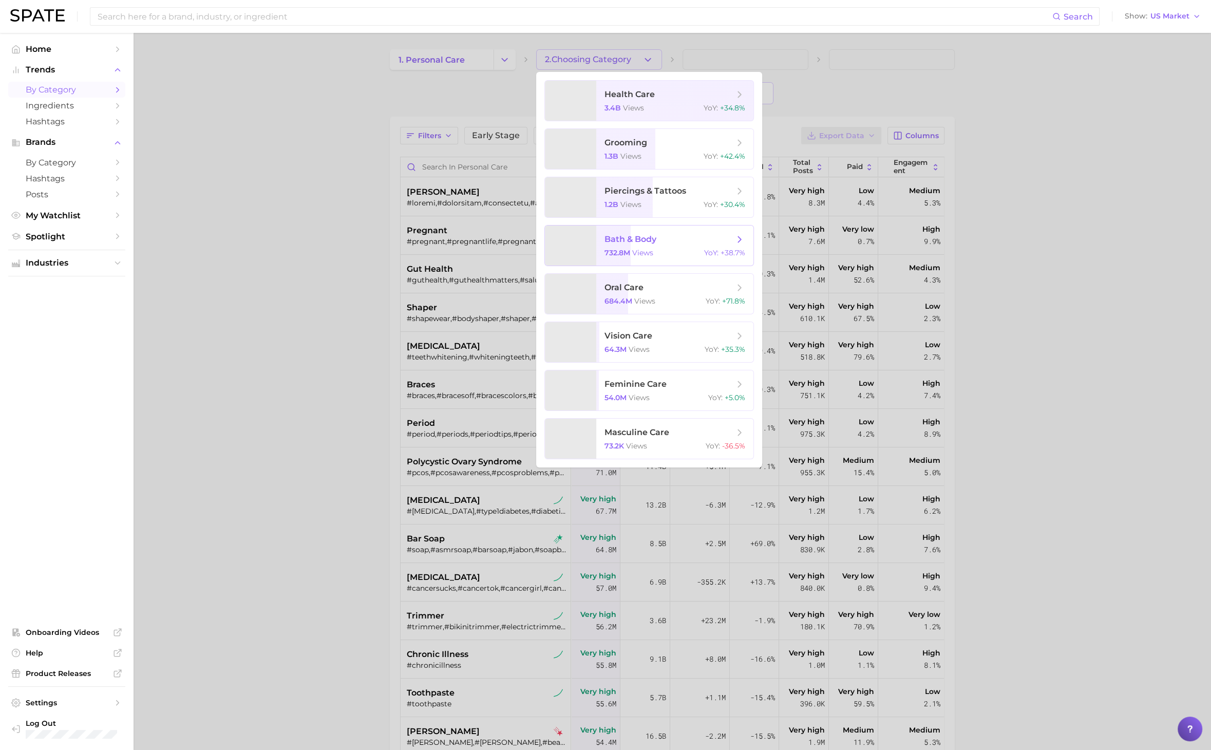
click at [738, 235] on icon at bounding box center [739, 239] width 11 height 11
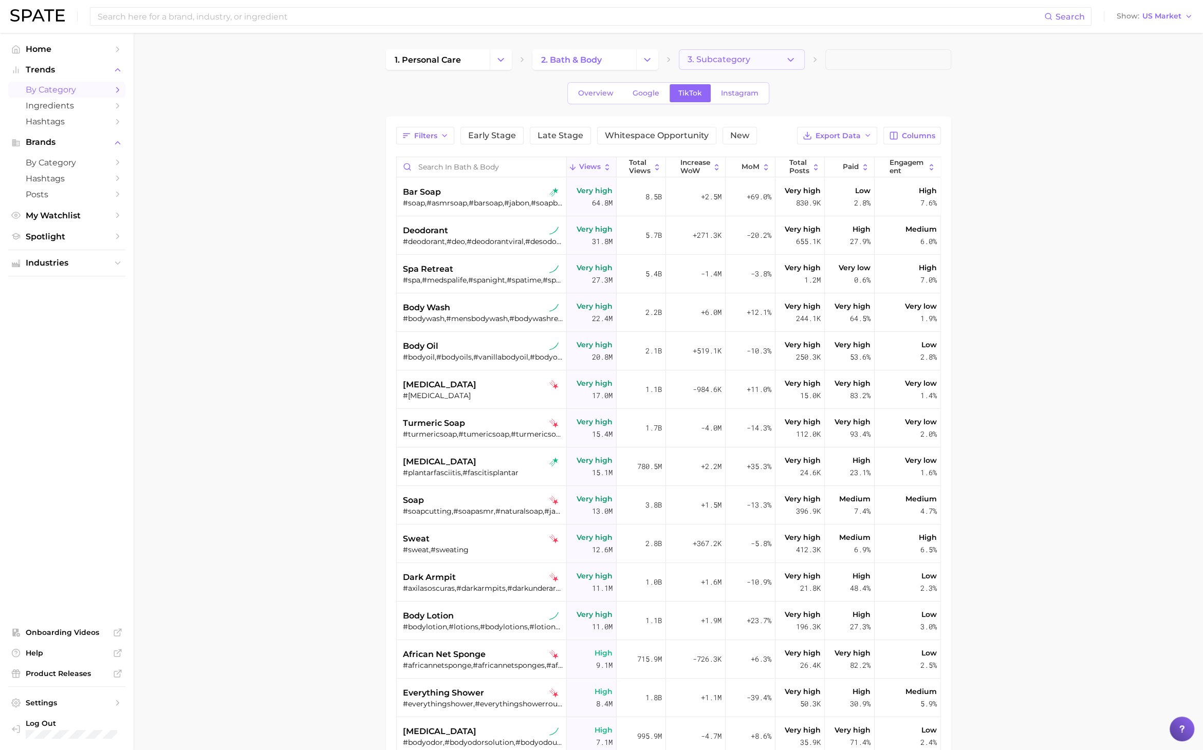
click at [789, 57] on icon "button" at bounding box center [790, 59] width 11 height 11
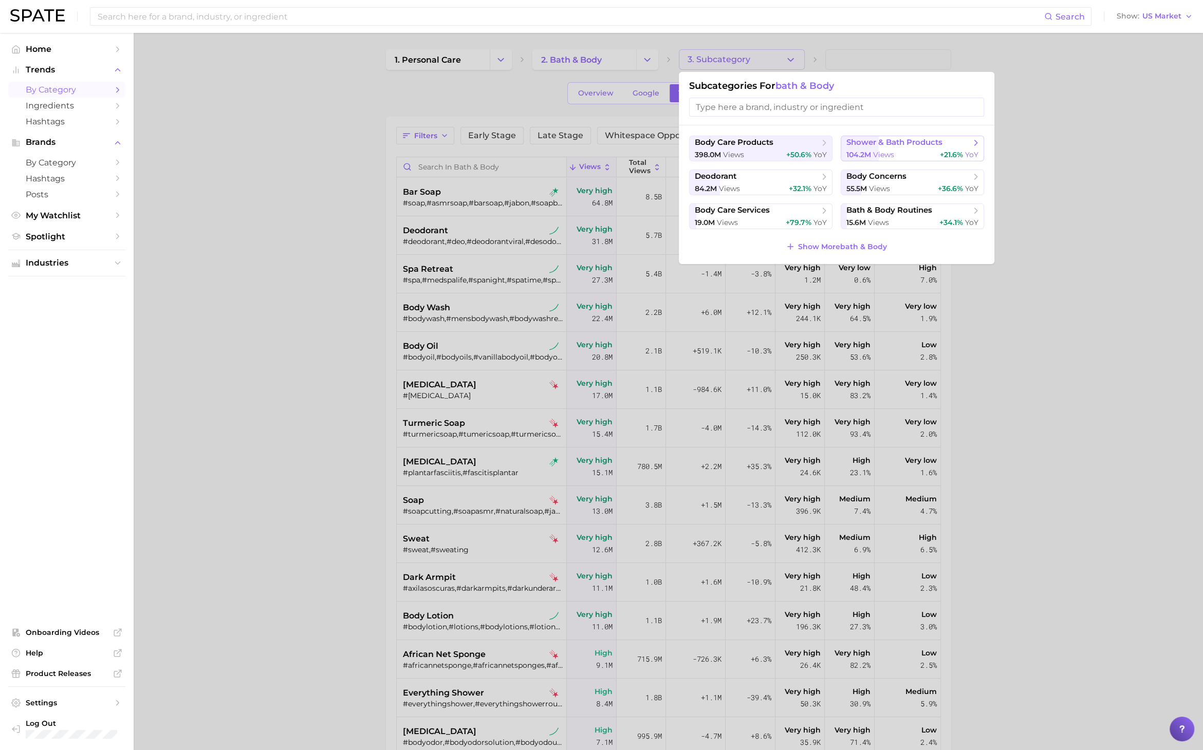
click at [868, 147] on span "shower & bath products" at bounding box center [908, 143] width 125 height 10
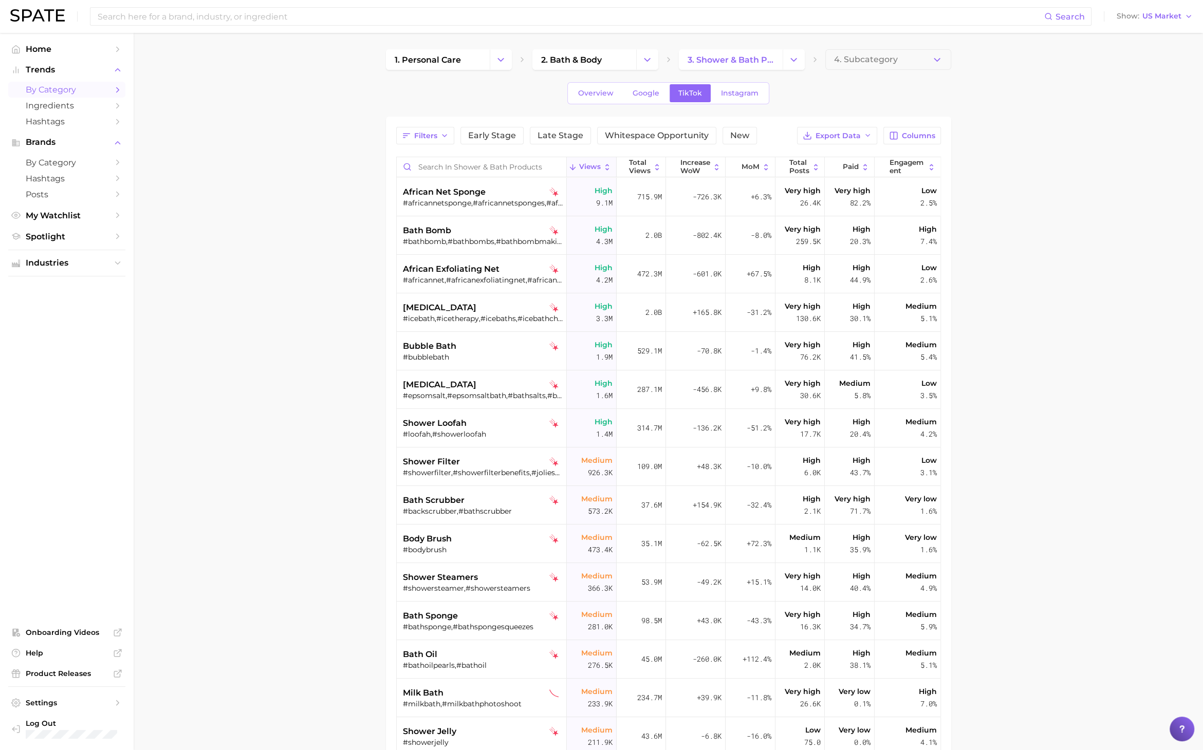
click at [585, 163] on span "Views" at bounding box center [590, 167] width 22 height 8
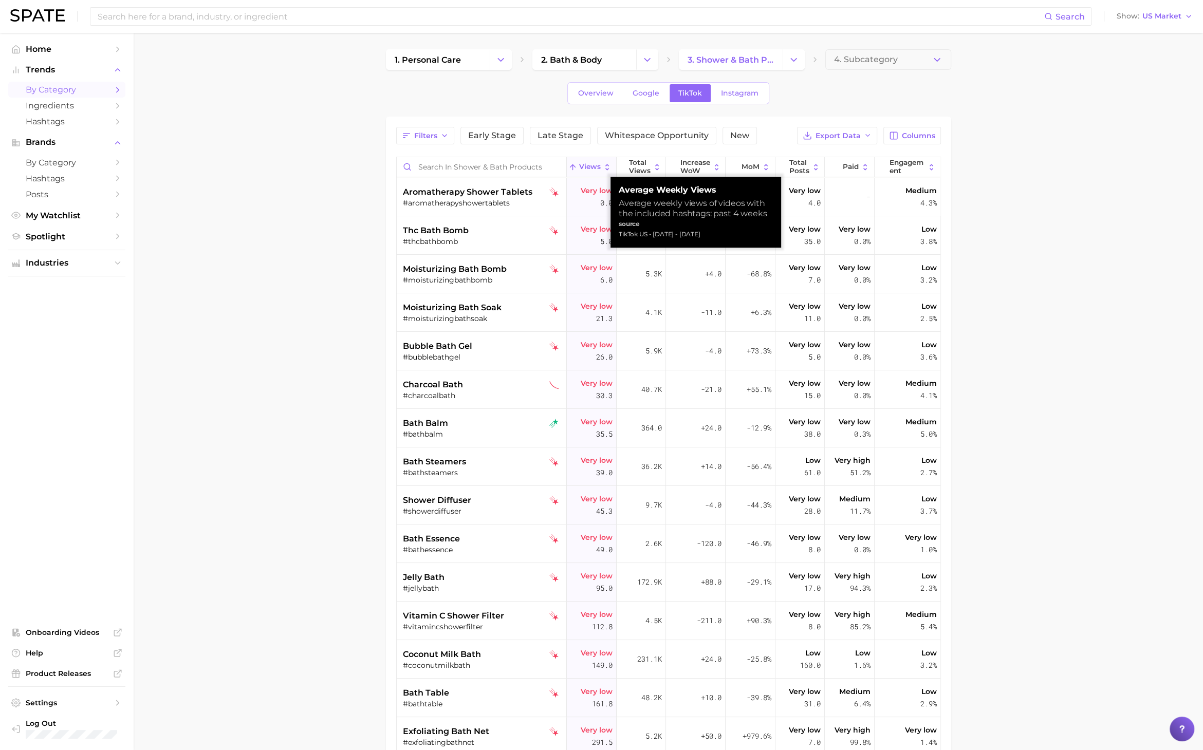
click at [585, 165] on span "Views" at bounding box center [590, 167] width 22 height 8
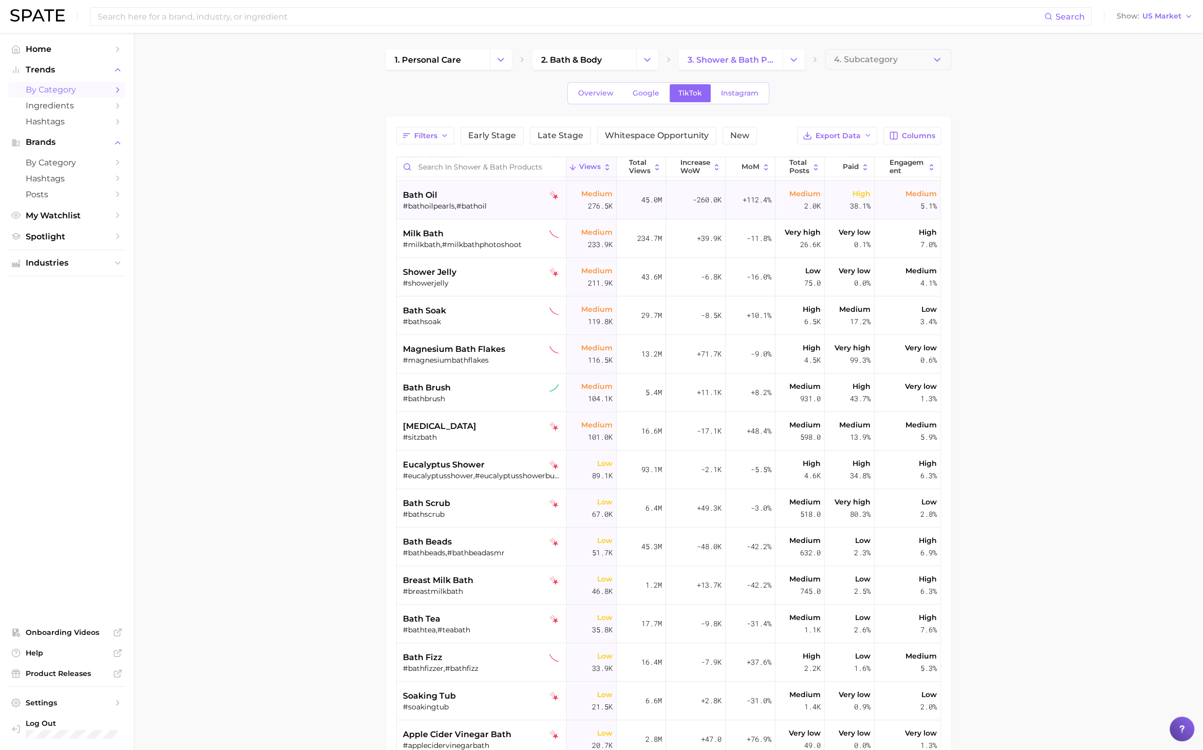
scroll to position [456, 0]
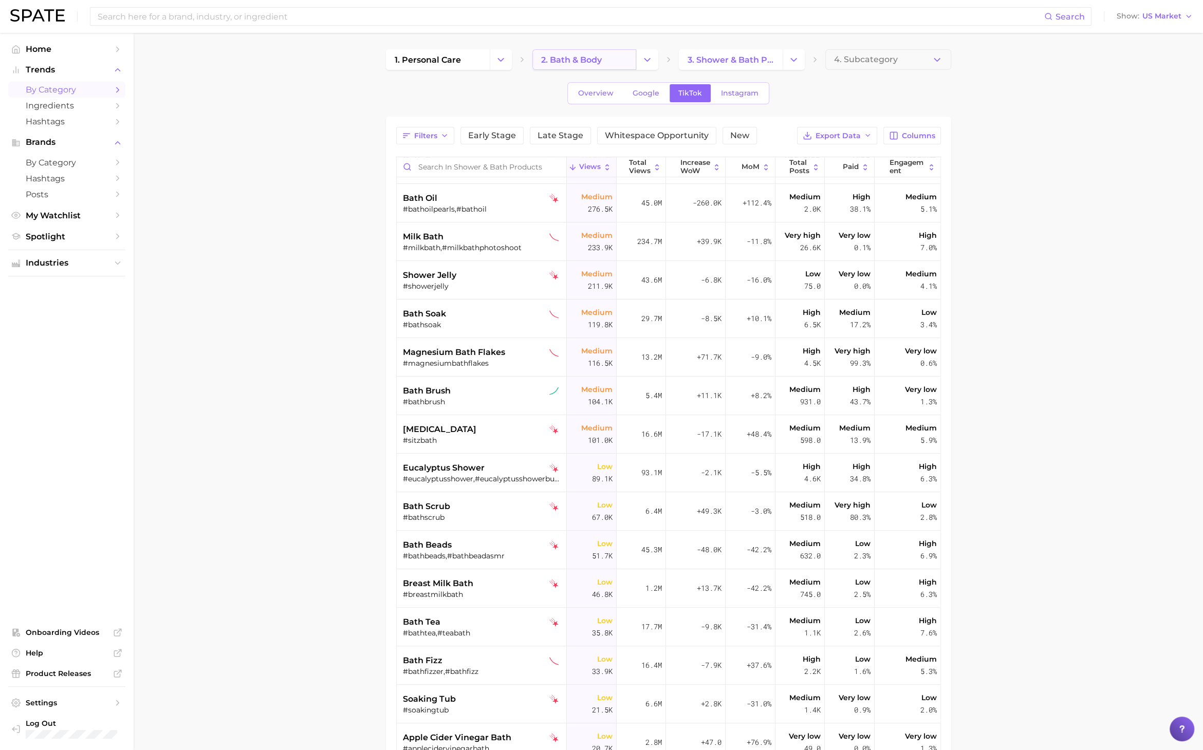
click at [583, 55] on span "2. bath & body" at bounding box center [571, 60] width 61 height 10
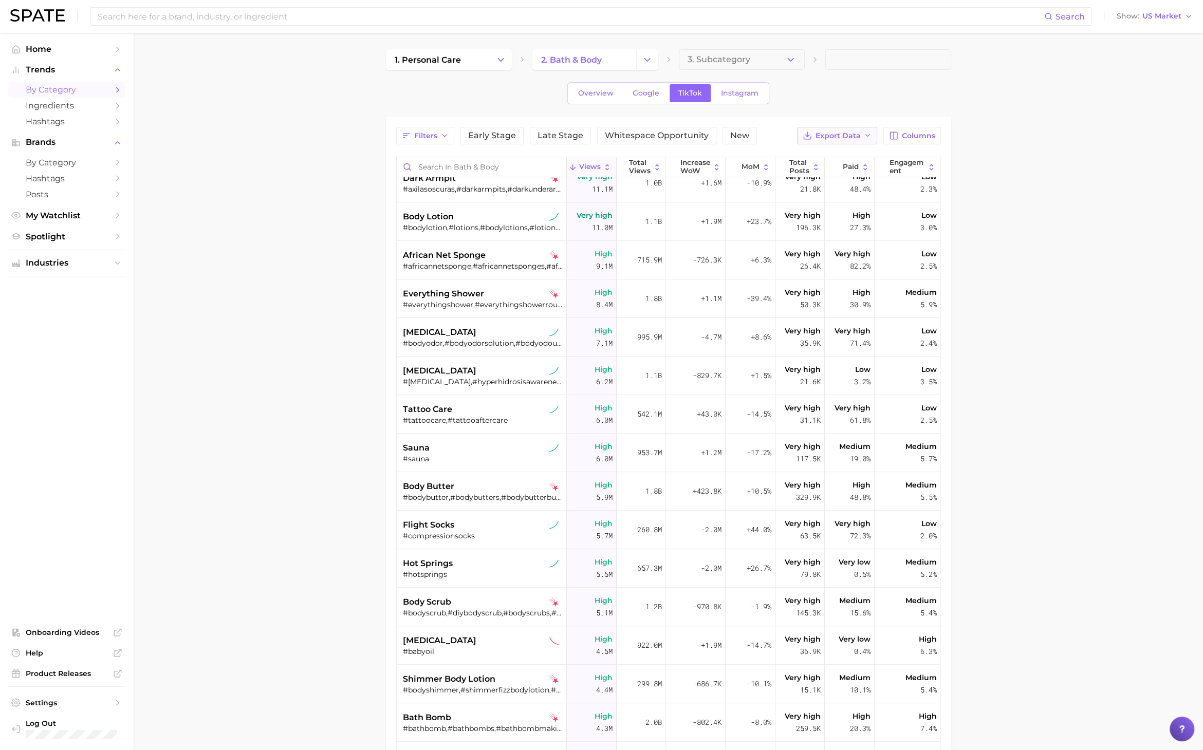
click at [858, 136] on span "Export Data" at bounding box center [837, 136] width 45 height 9
click at [477, 135] on span "Early Stage" at bounding box center [492, 136] width 48 height 8
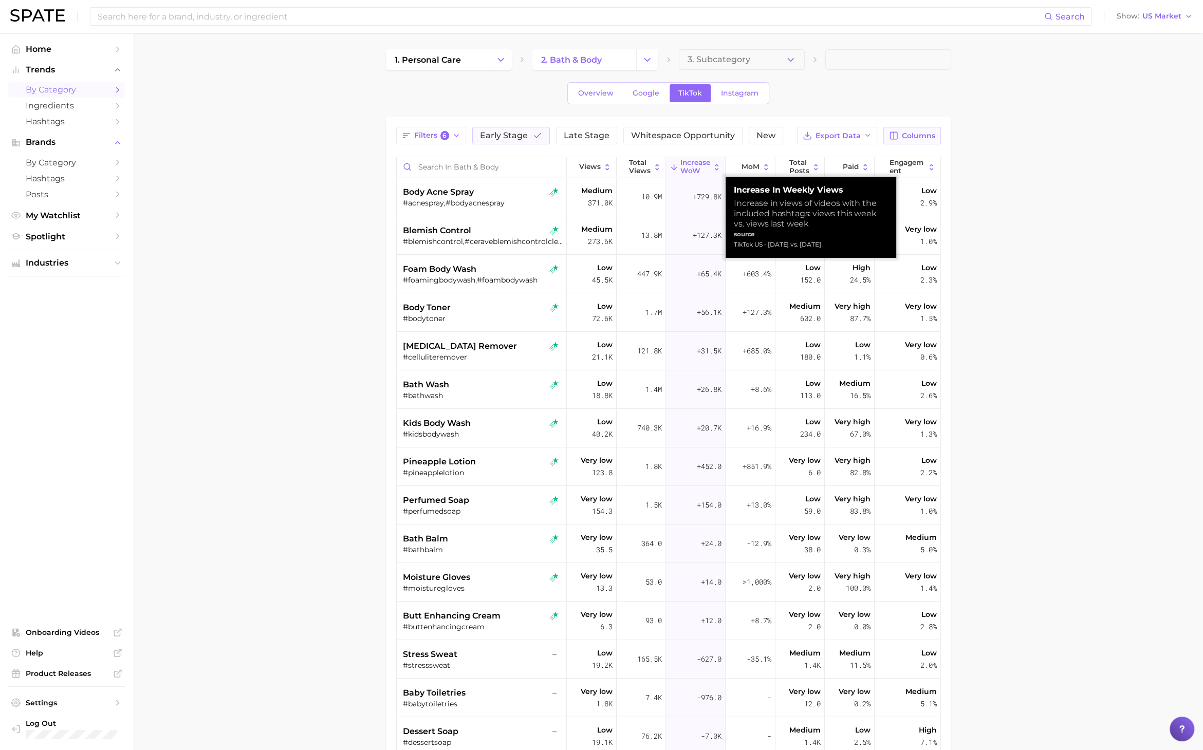
drag, startPoint x: 709, startPoint y: 168, endPoint x: 907, endPoint y: 138, distance: 200.1
click at [907, 138] on span "Columns" at bounding box center [918, 136] width 33 height 9
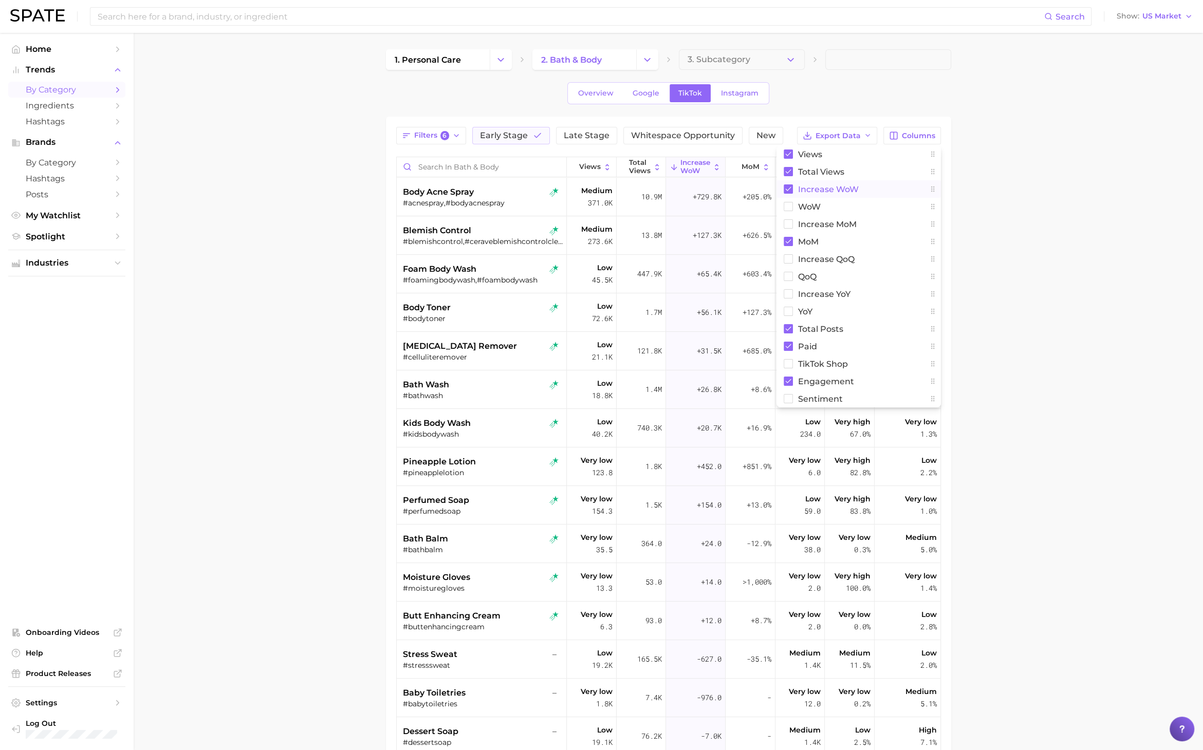
click at [787, 192] on rect at bounding box center [787, 188] width 9 height 9
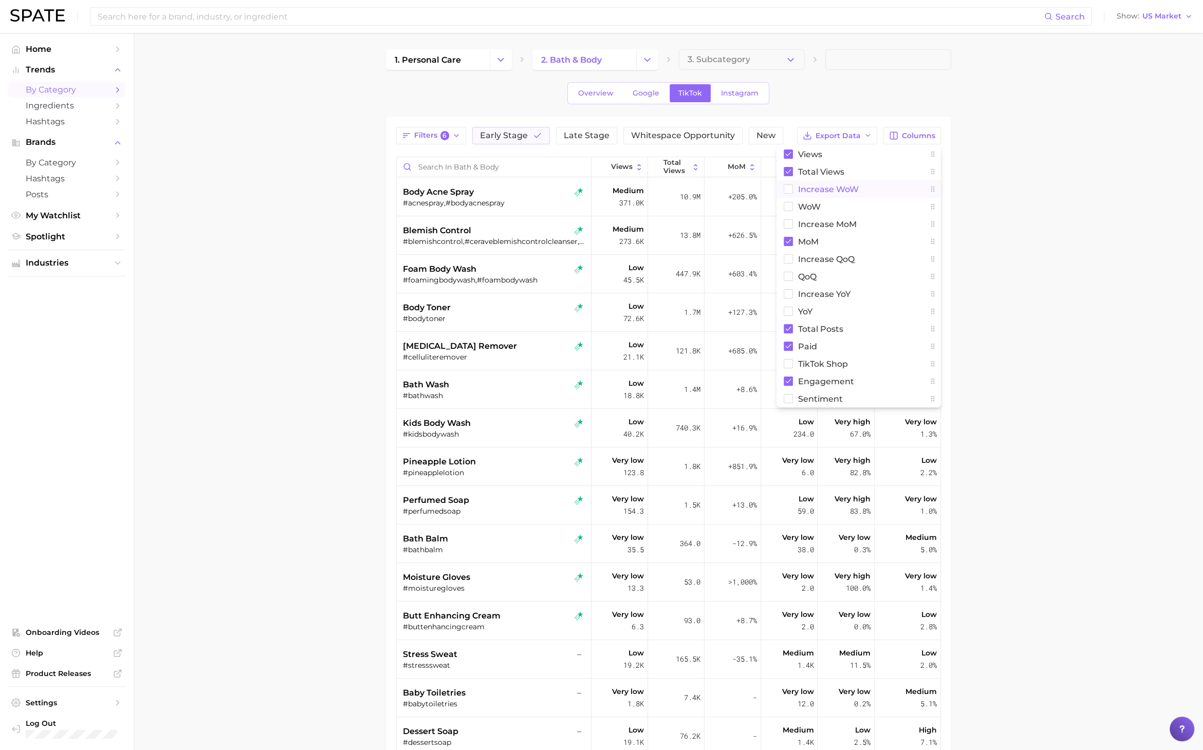
click at [1010, 232] on main "1. personal care 2. bath & body 3. Subcategory Overview Google TikTok Instagram…" at bounding box center [668, 425] width 1069 height 785
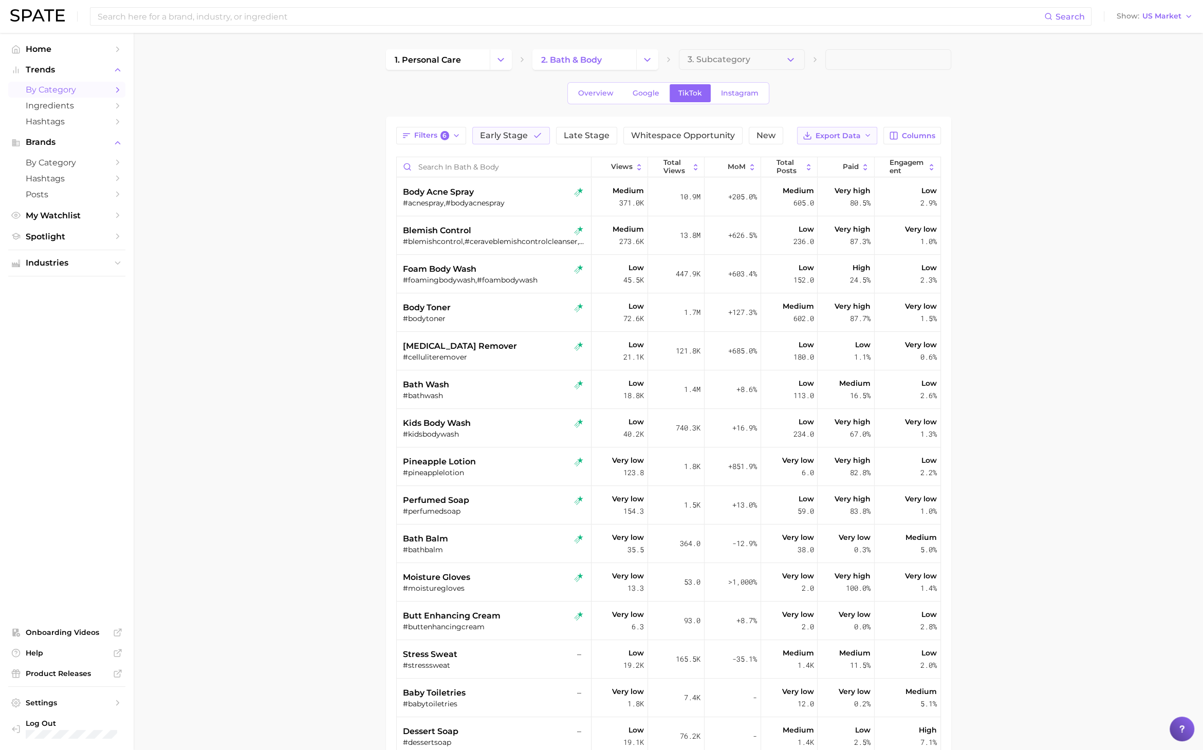
click at [849, 133] on span "Export Data" at bounding box center [837, 136] width 45 height 9
click at [848, 154] on button "Table Data CSV" at bounding box center [820, 154] width 113 height 18
click at [503, 134] on span "Early Stage" at bounding box center [504, 136] width 48 height 8
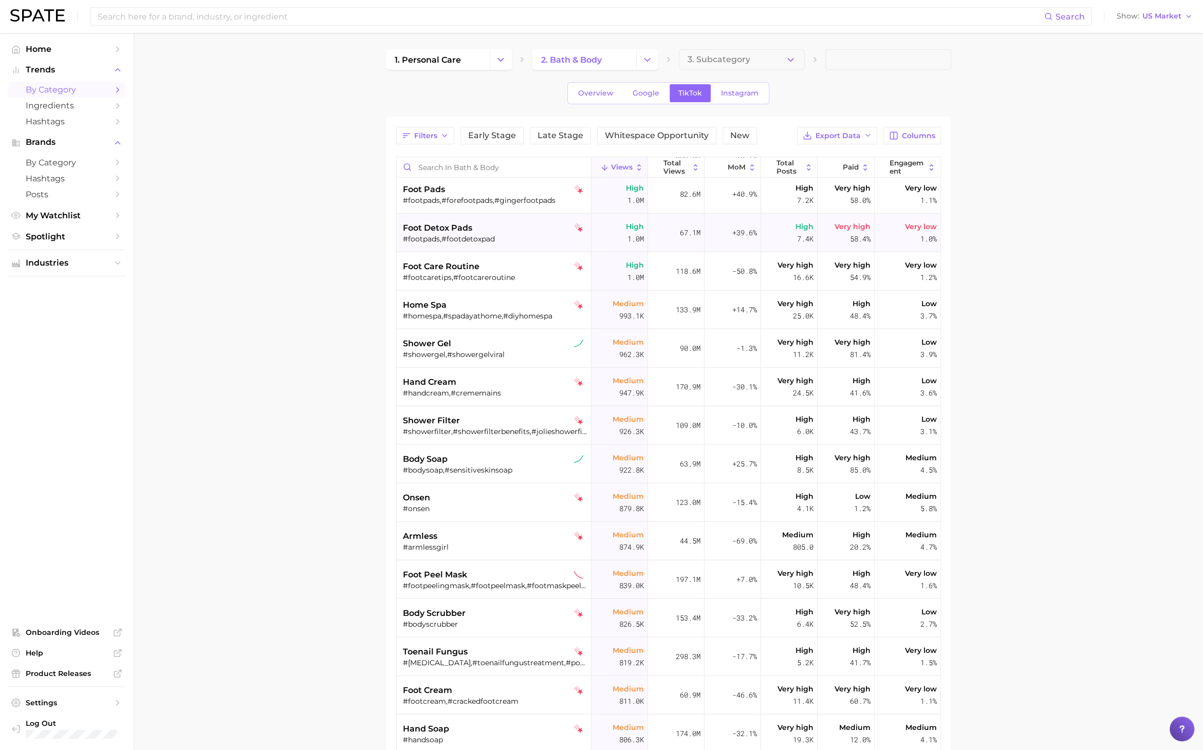
scroll to position [2397, 0]
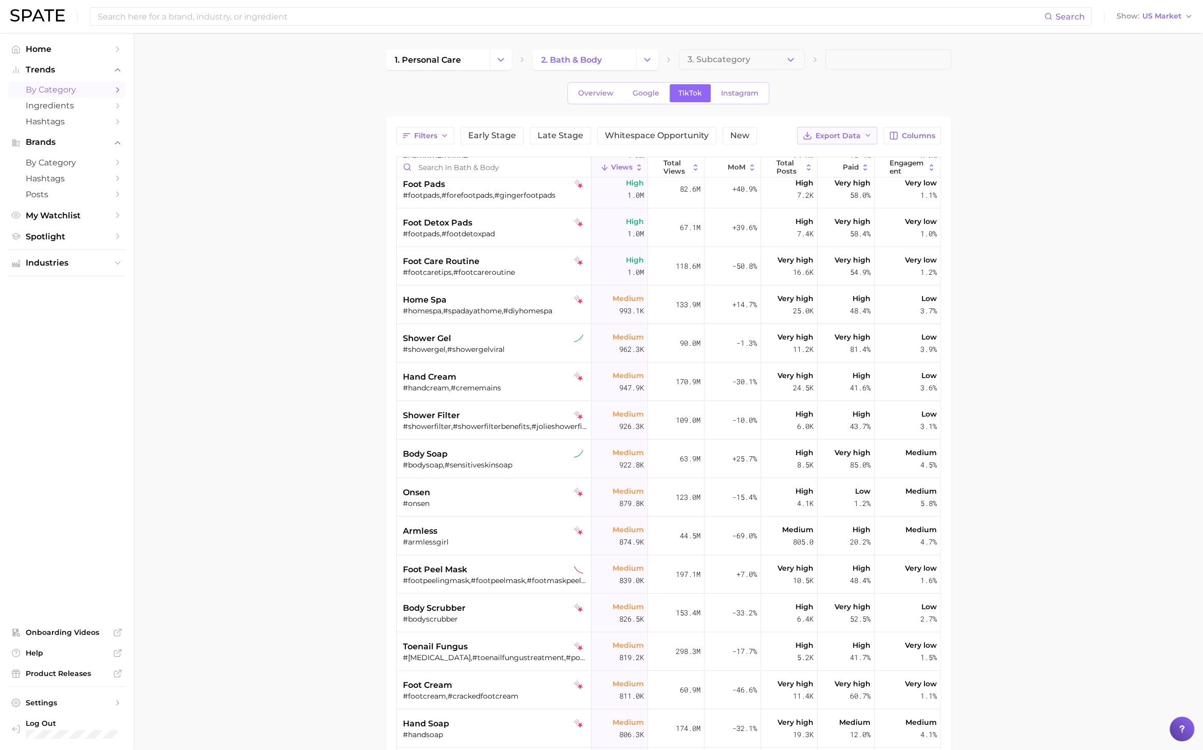
click at [852, 132] on span "Export Data" at bounding box center [837, 136] width 45 height 9
click at [852, 155] on button "Table Data CSV" at bounding box center [820, 154] width 113 height 18
click at [798, 63] on button "3. Subcategory" at bounding box center [742, 59] width 126 height 21
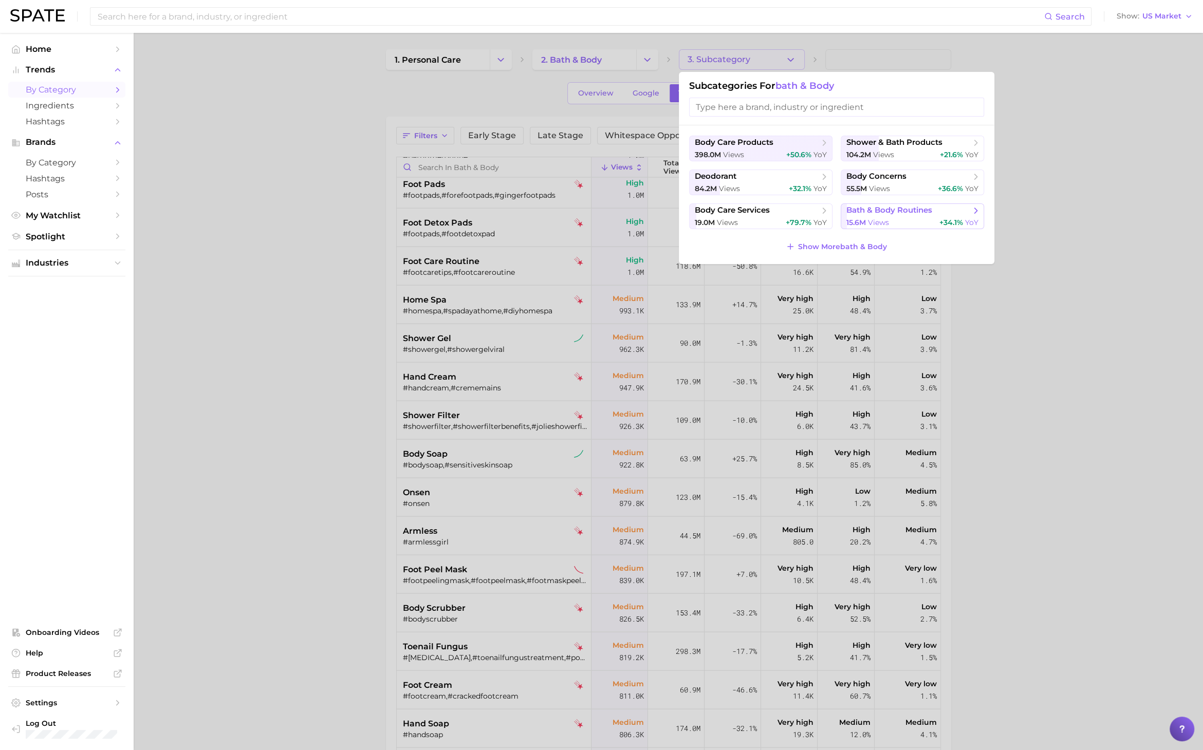
click at [881, 213] on span "bath & body routines" at bounding box center [889, 210] width 86 height 10
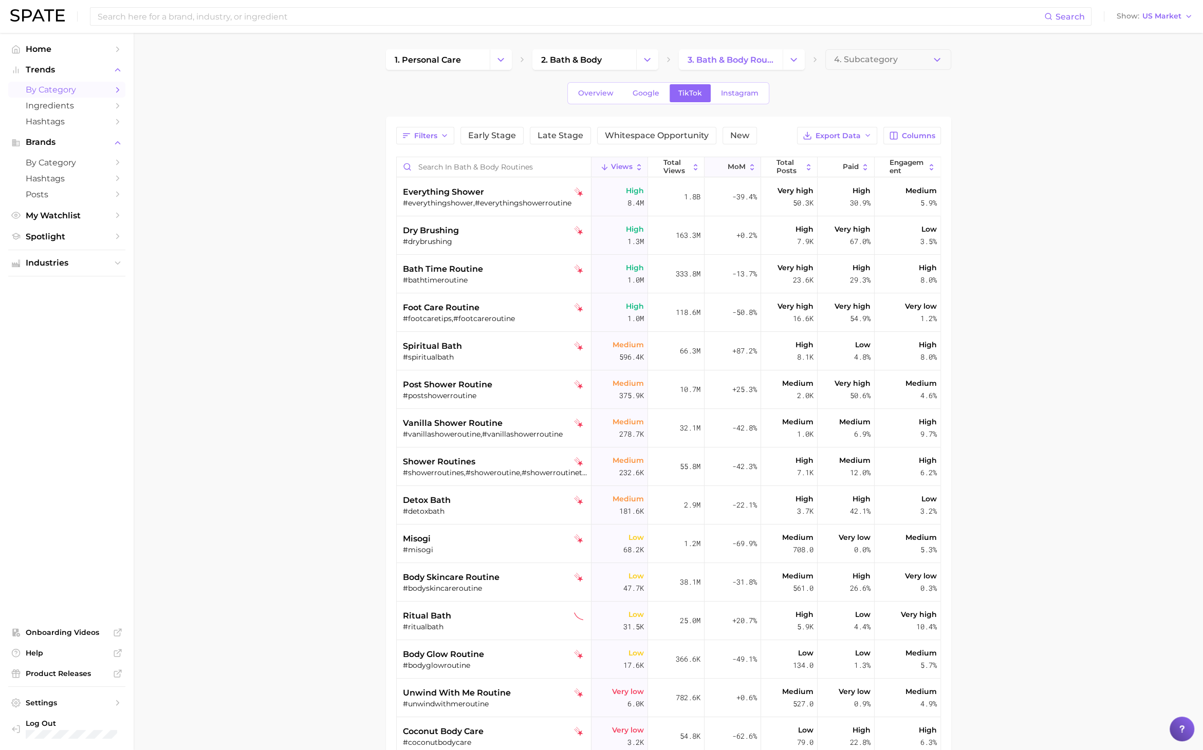
click at [735, 163] on span "MoM" at bounding box center [736, 167] width 18 height 8
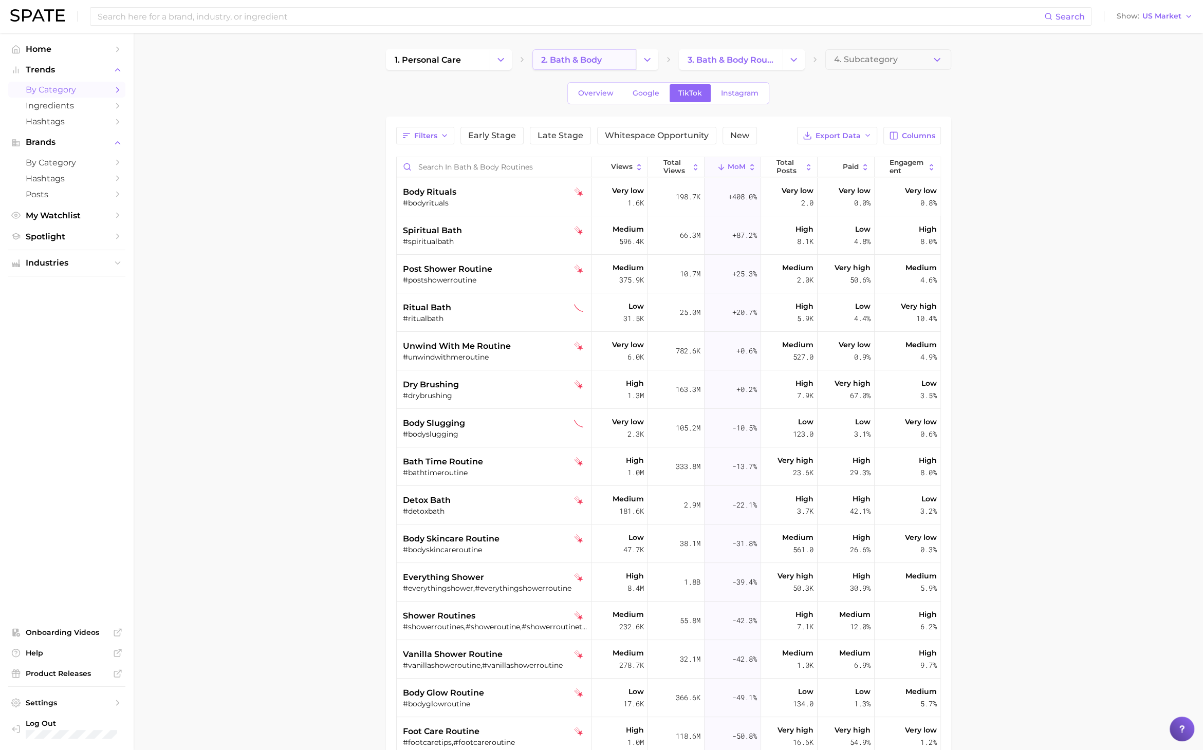
click at [593, 55] on span "2. bath & body" at bounding box center [571, 60] width 61 height 10
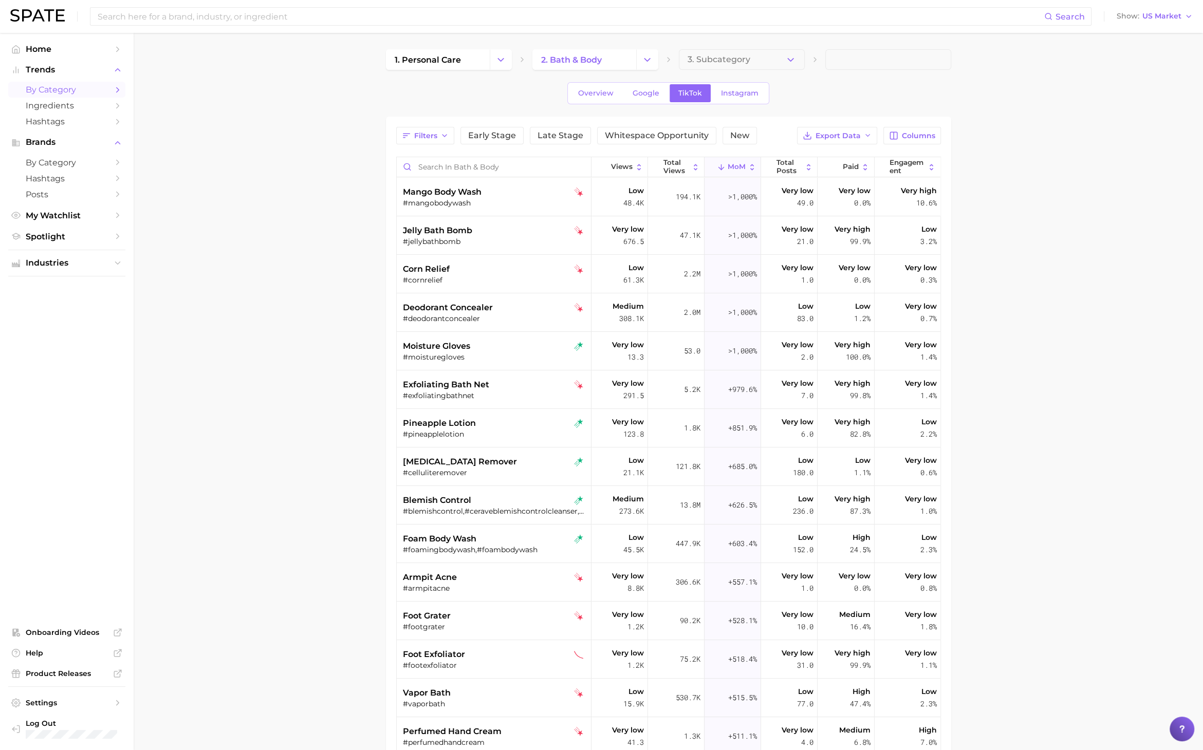
click at [643, 63] on icon "Change Category" at bounding box center [647, 59] width 11 height 11
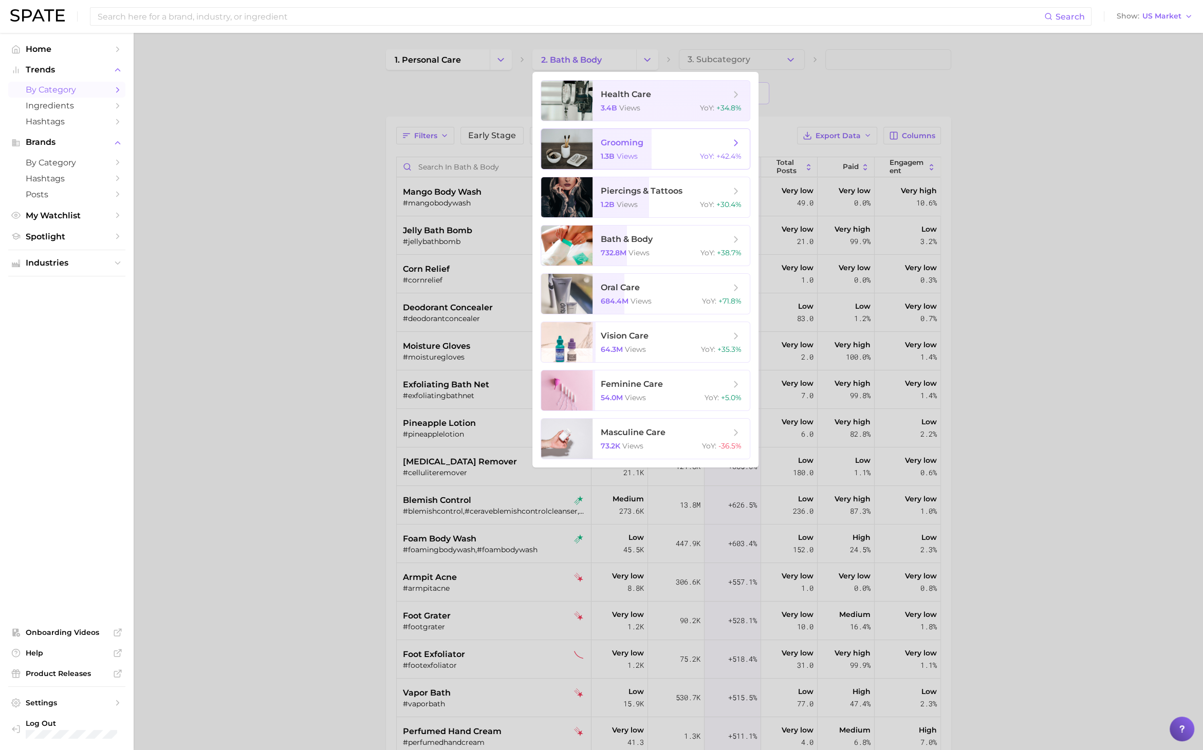
click at [635, 160] on span "views" at bounding box center [626, 156] width 21 height 9
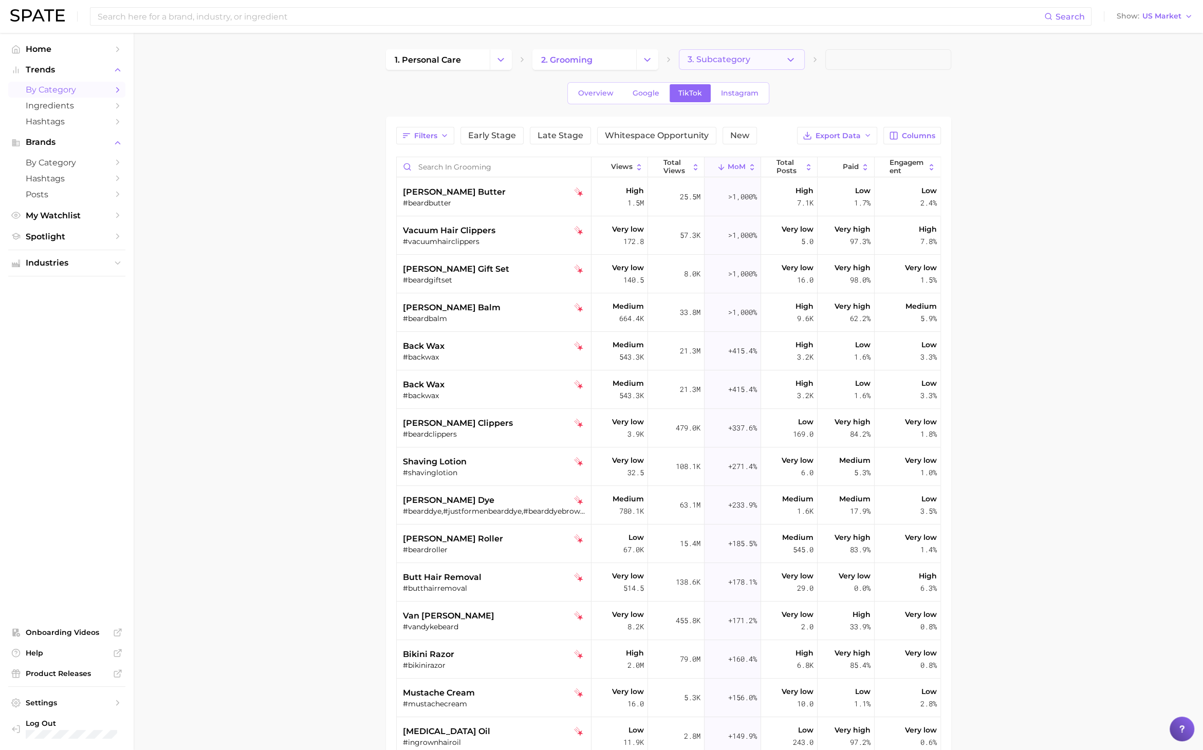
click at [757, 52] on button "3. Subcategory" at bounding box center [742, 59] width 126 height 21
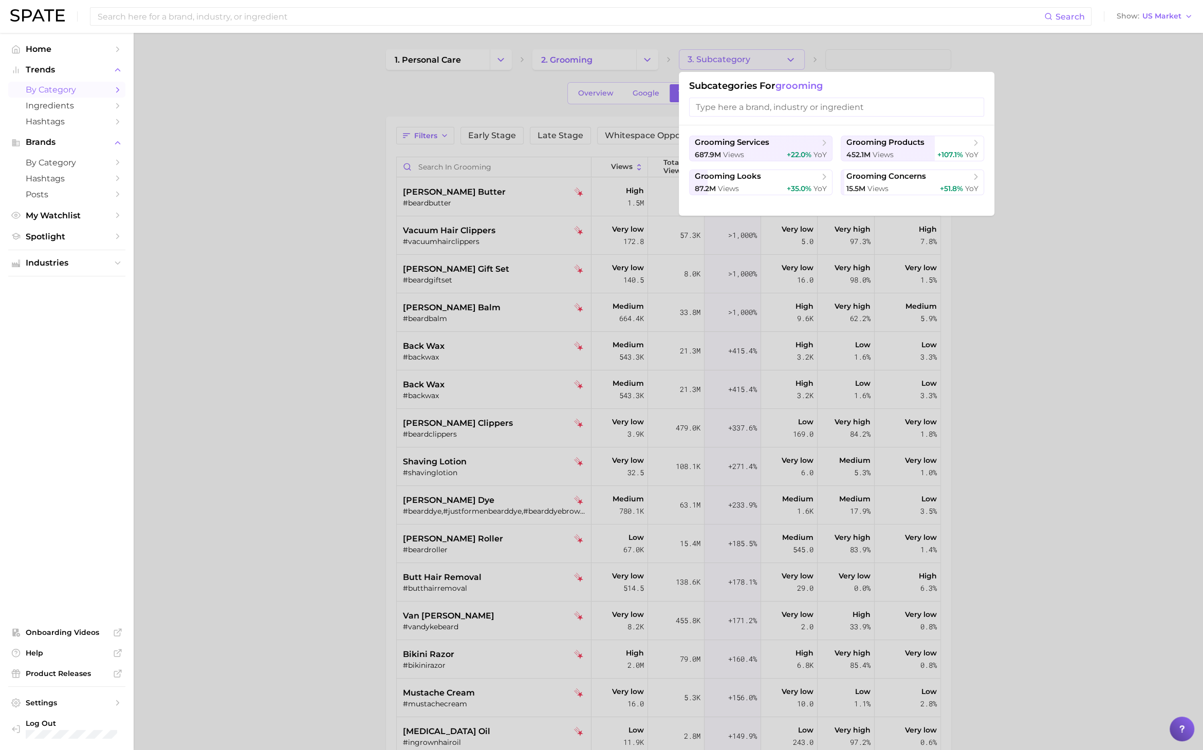
click at [648, 58] on div at bounding box center [601, 375] width 1203 height 750
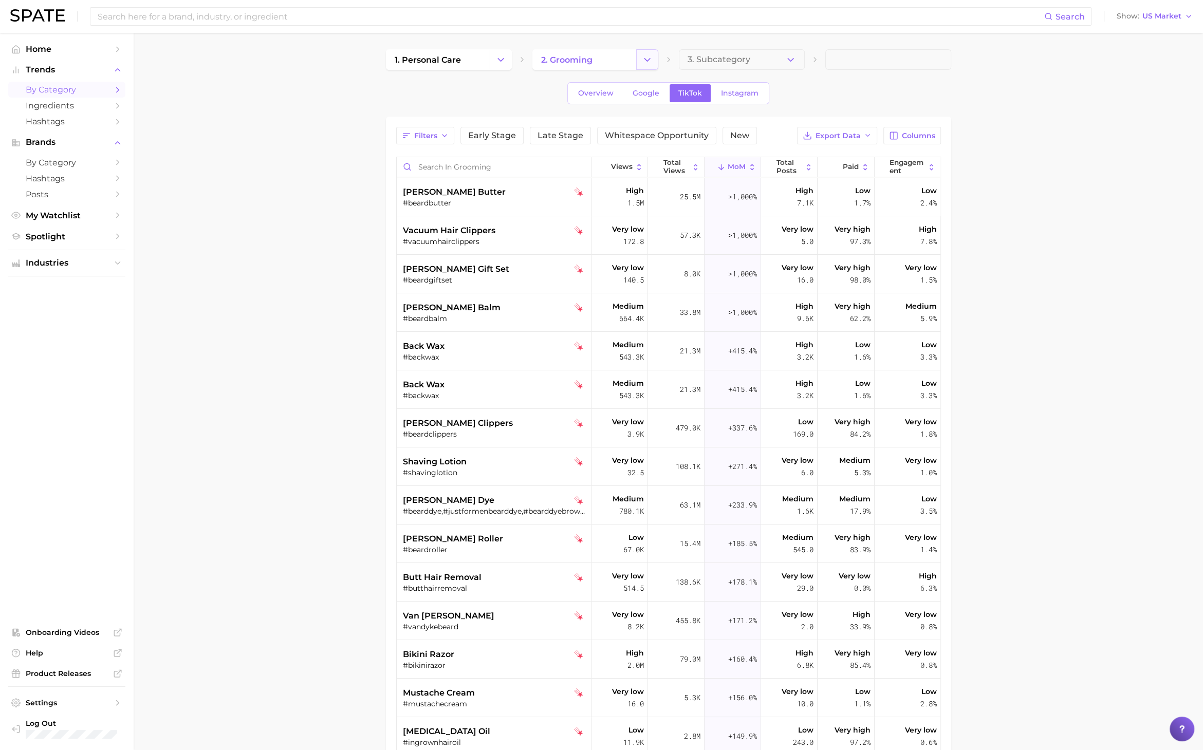
click at [647, 57] on icon "Change Category" at bounding box center [647, 59] width 11 height 11
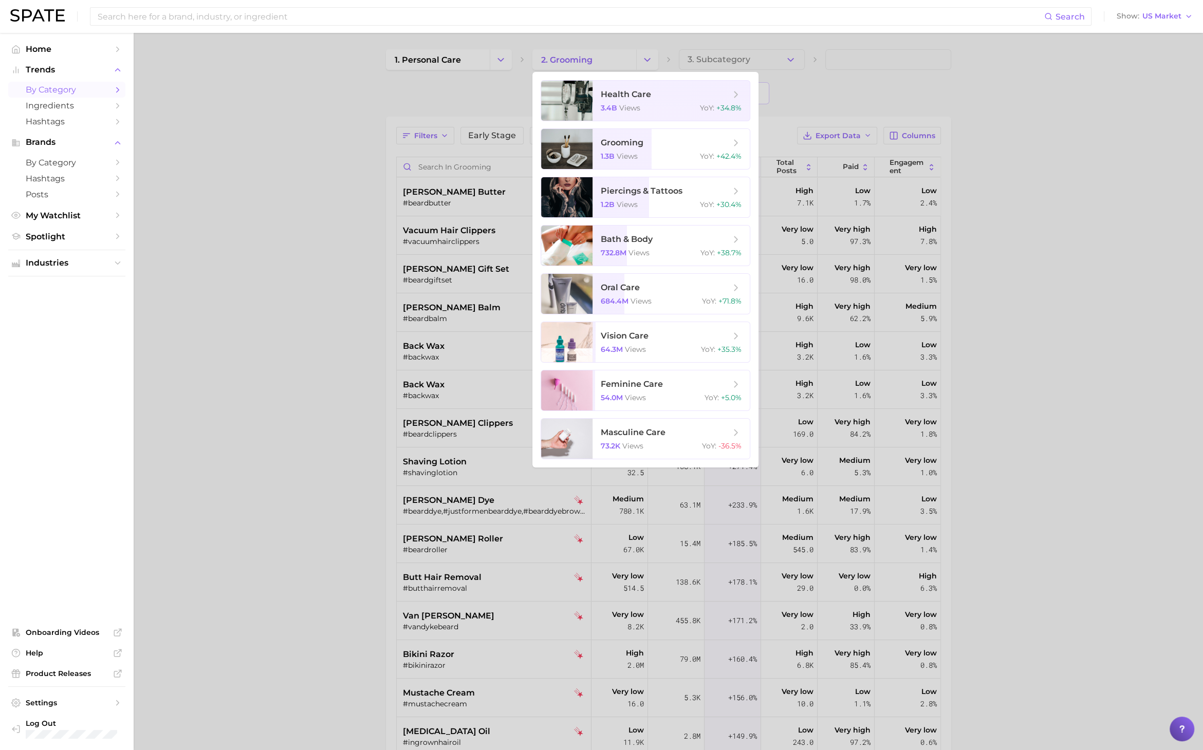
click at [333, 410] on div at bounding box center [601, 375] width 1203 height 750
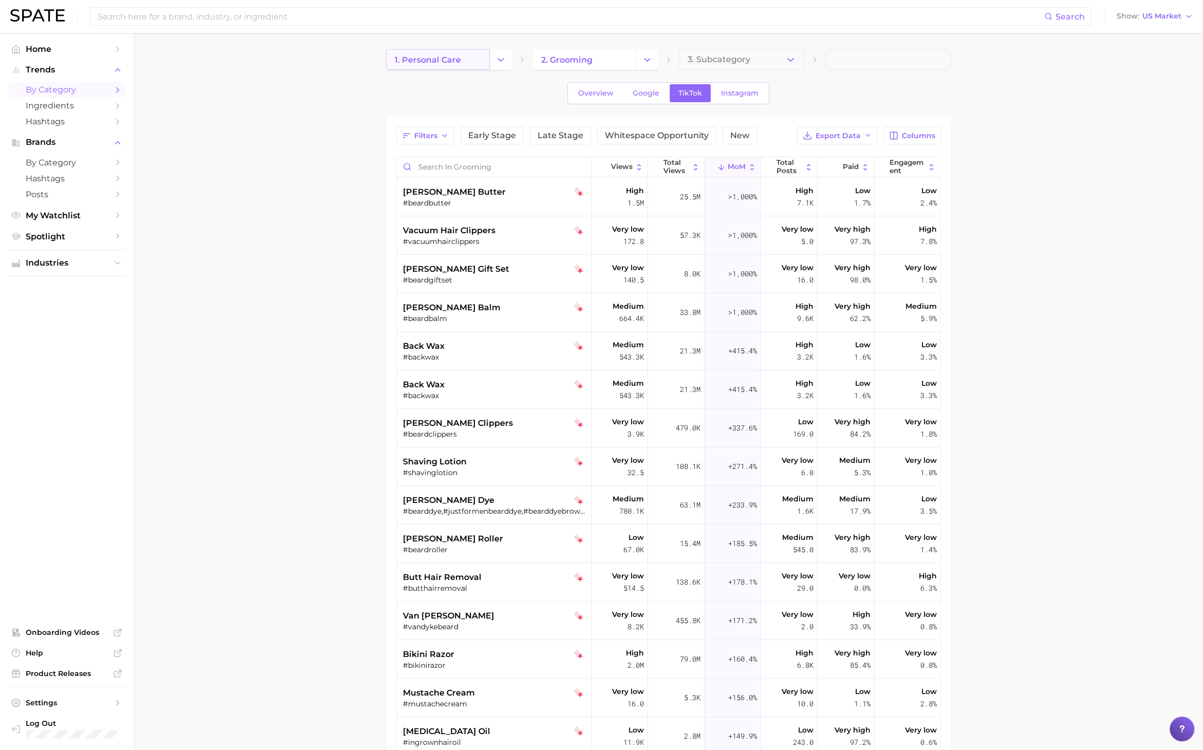
click at [442, 64] on span "1. personal care" at bounding box center [428, 60] width 66 height 10
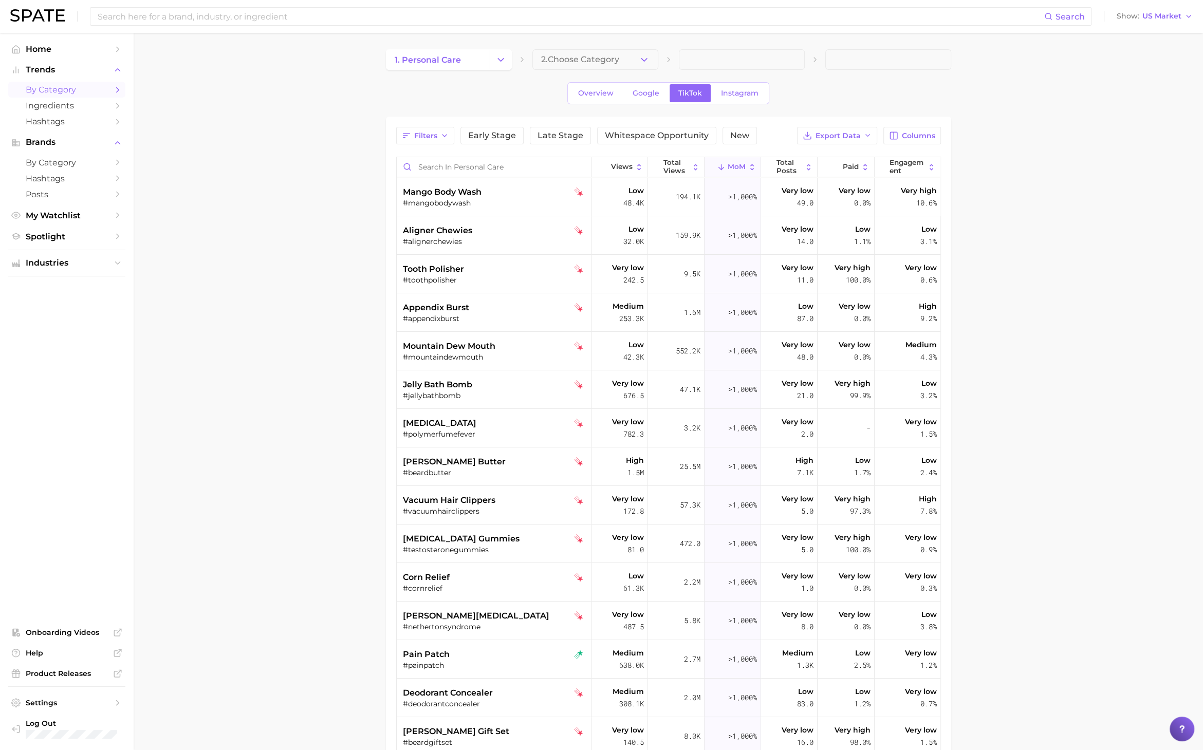
click at [498, 58] on icon "Change Category" at bounding box center [500, 59] width 11 height 11
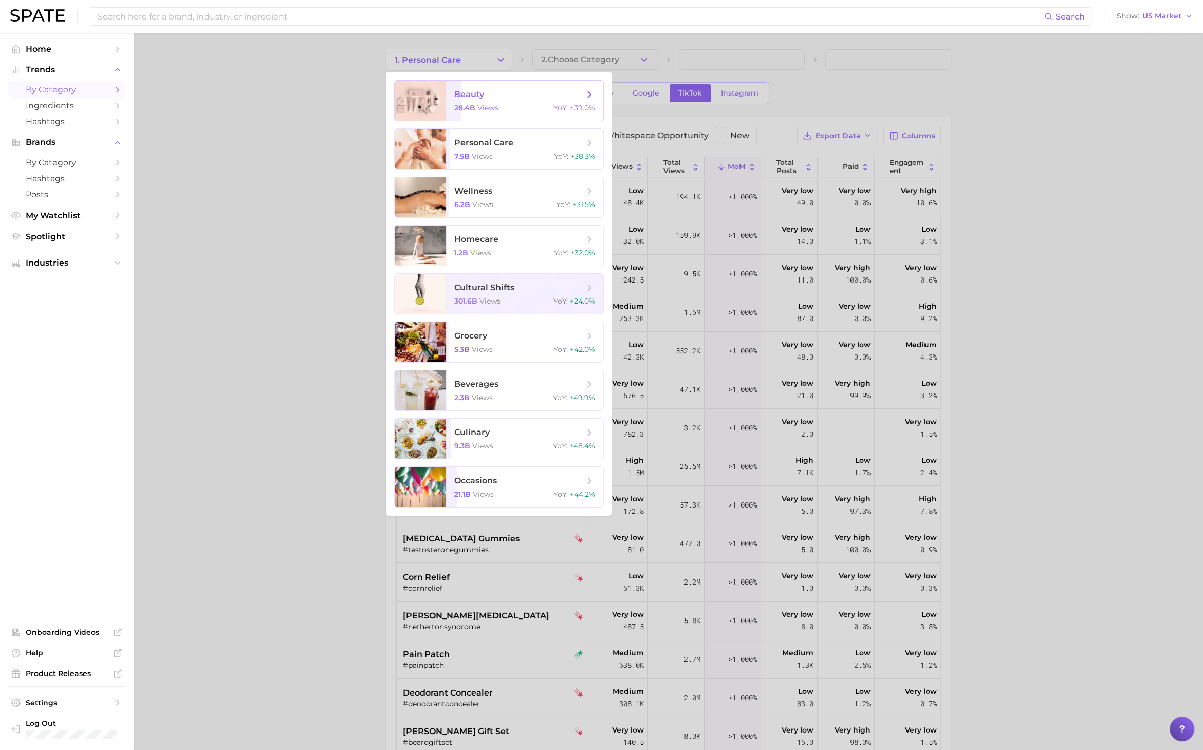
click at [491, 100] on span "beauty 28.4b views YoY : +39.0%" at bounding box center [524, 101] width 157 height 40
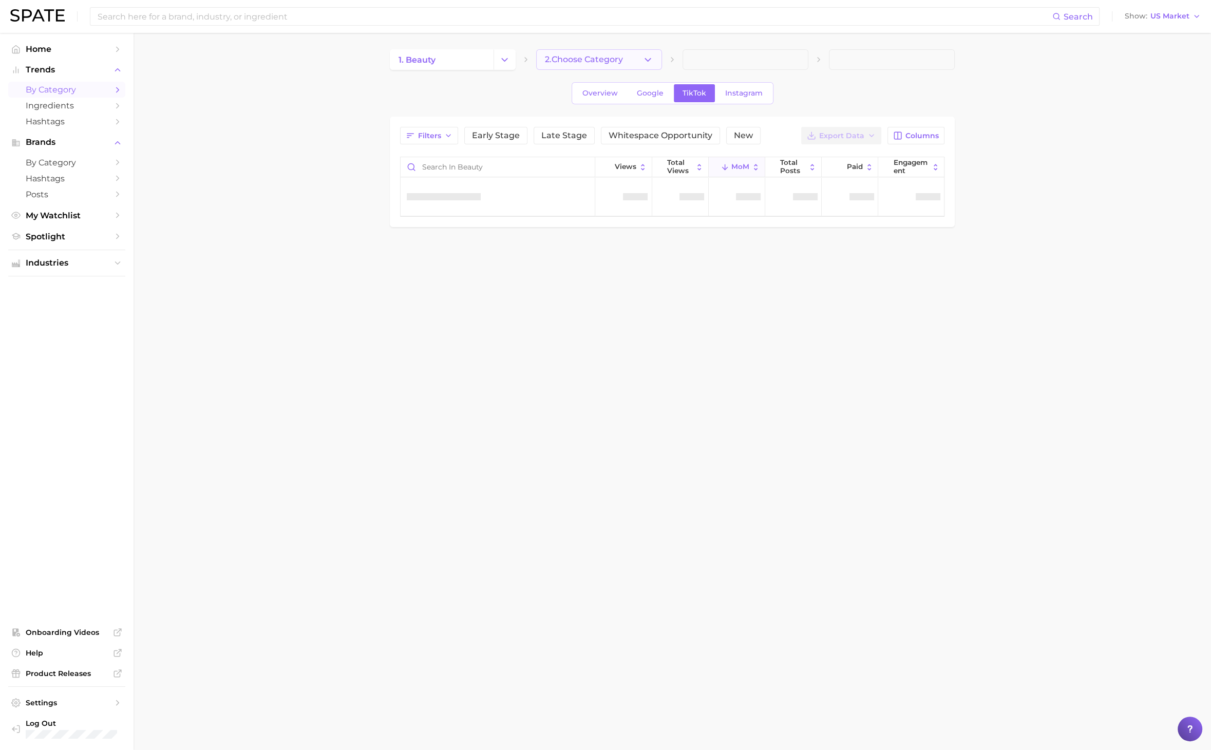
click at [579, 60] on span "2. Choose Category" at bounding box center [584, 59] width 78 height 9
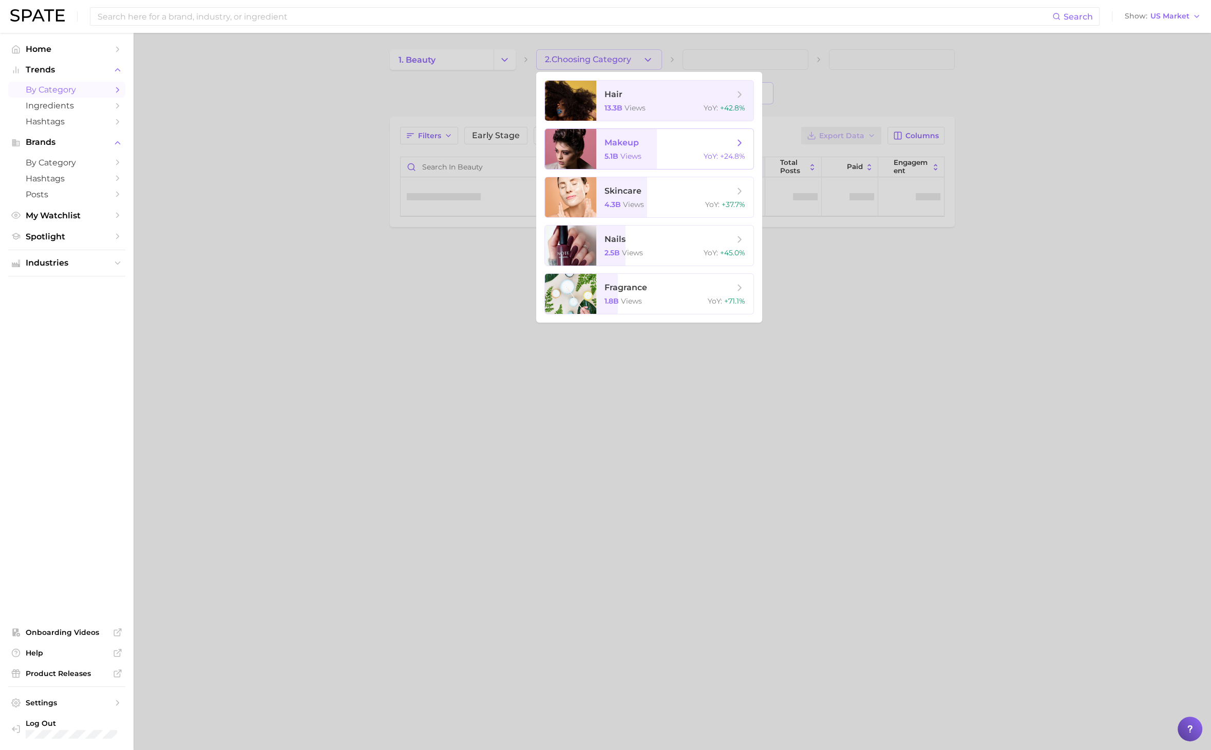
click at [620, 156] on span "5.1b views" at bounding box center [623, 156] width 37 height 9
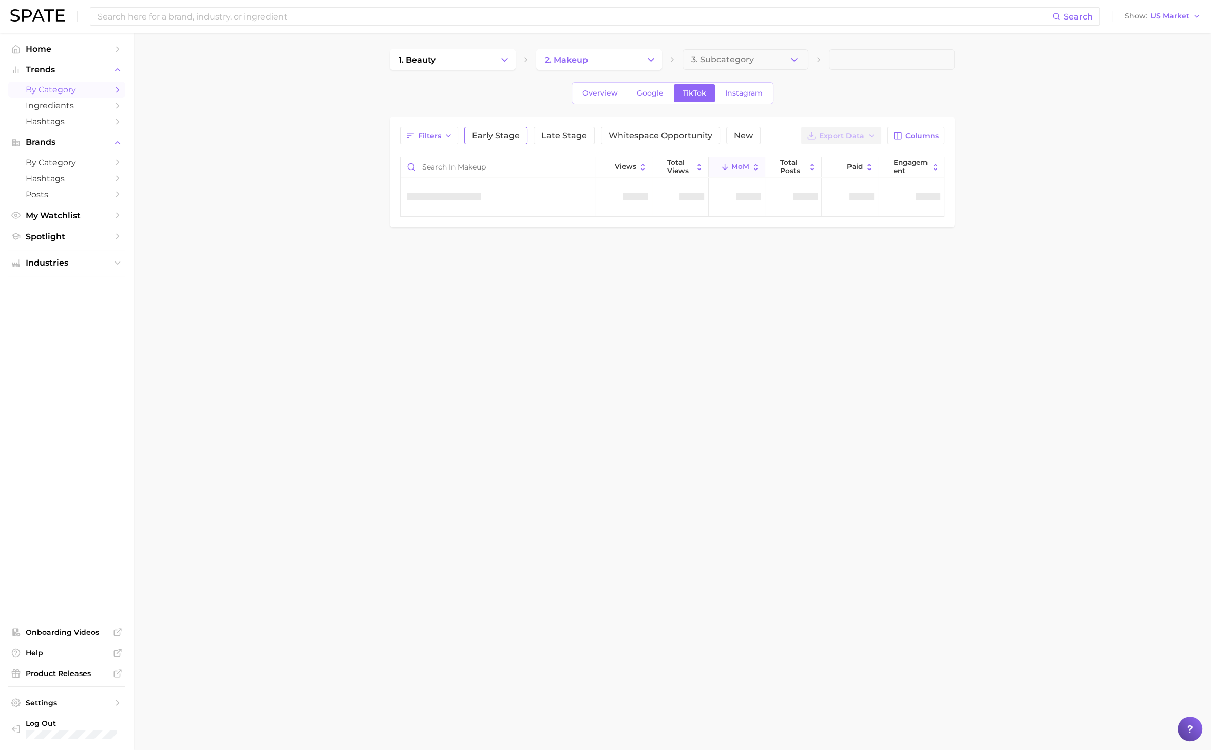
click at [474, 140] on button "Early Stage" at bounding box center [495, 135] width 63 height 17
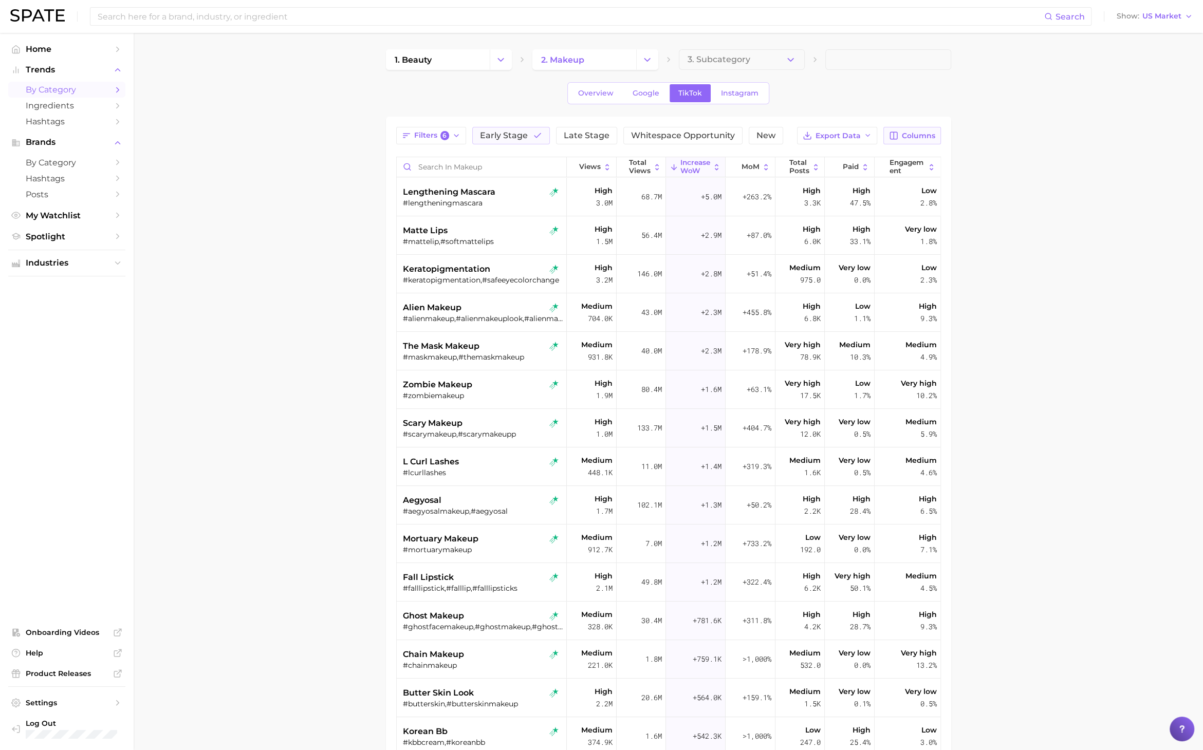
click at [897, 135] on icon "button" at bounding box center [893, 135] width 7 height 7
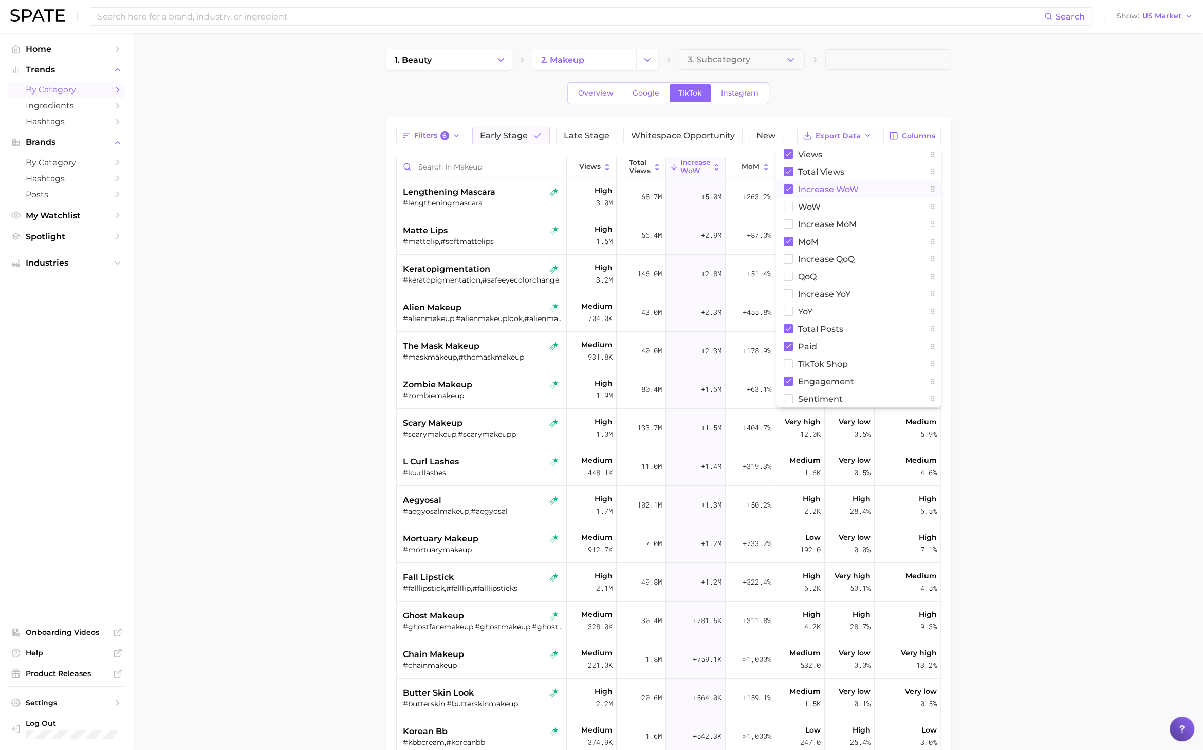
click at [827, 187] on span "Increase WoW" at bounding box center [828, 189] width 61 height 9
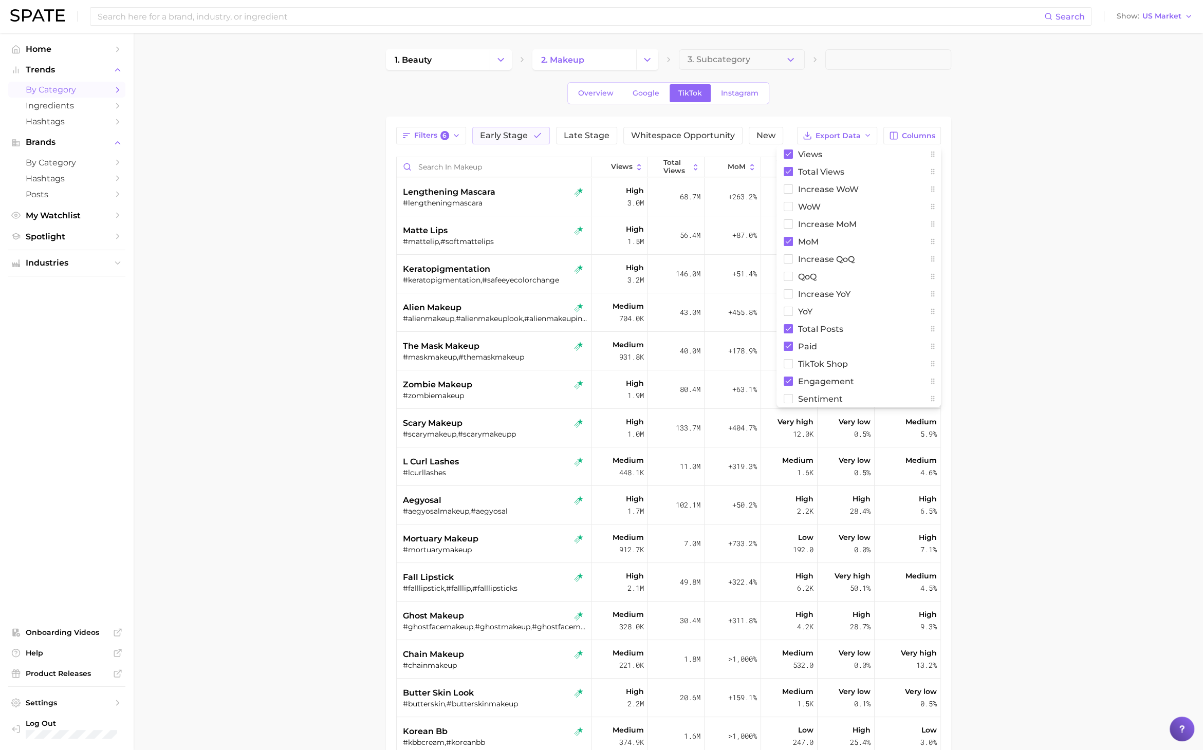
click at [1051, 216] on main "1. beauty 2. makeup 3. Subcategory Overview Google TikTok Instagram Filters 6 E…" at bounding box center [668, 501] width 1069 height 936
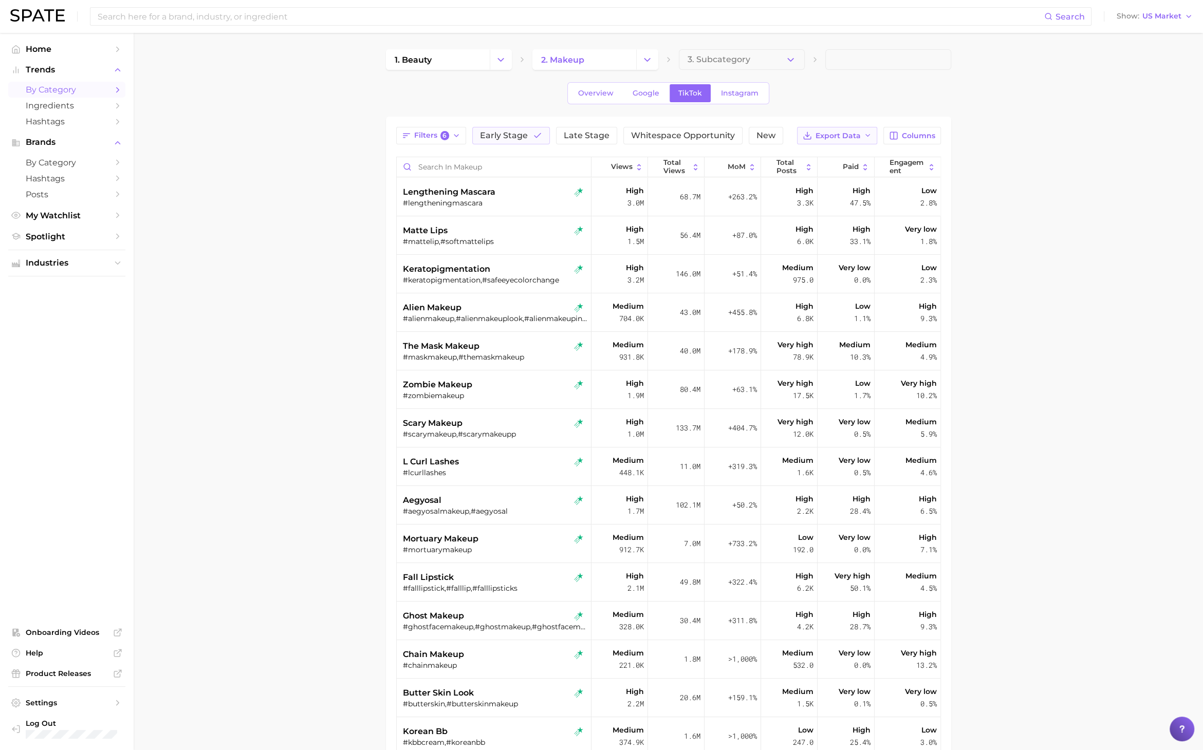
click at [845, 127] on button "Export Data" at bounding box center [837, 135] width 80 height 17
click at [843, 149] on button "Table Data CSV" at bounding box center [820, 154] width 113 height 18
click at [530, 134] on button "Early Stage" at bounding box center [511, 135] width 78 height 17
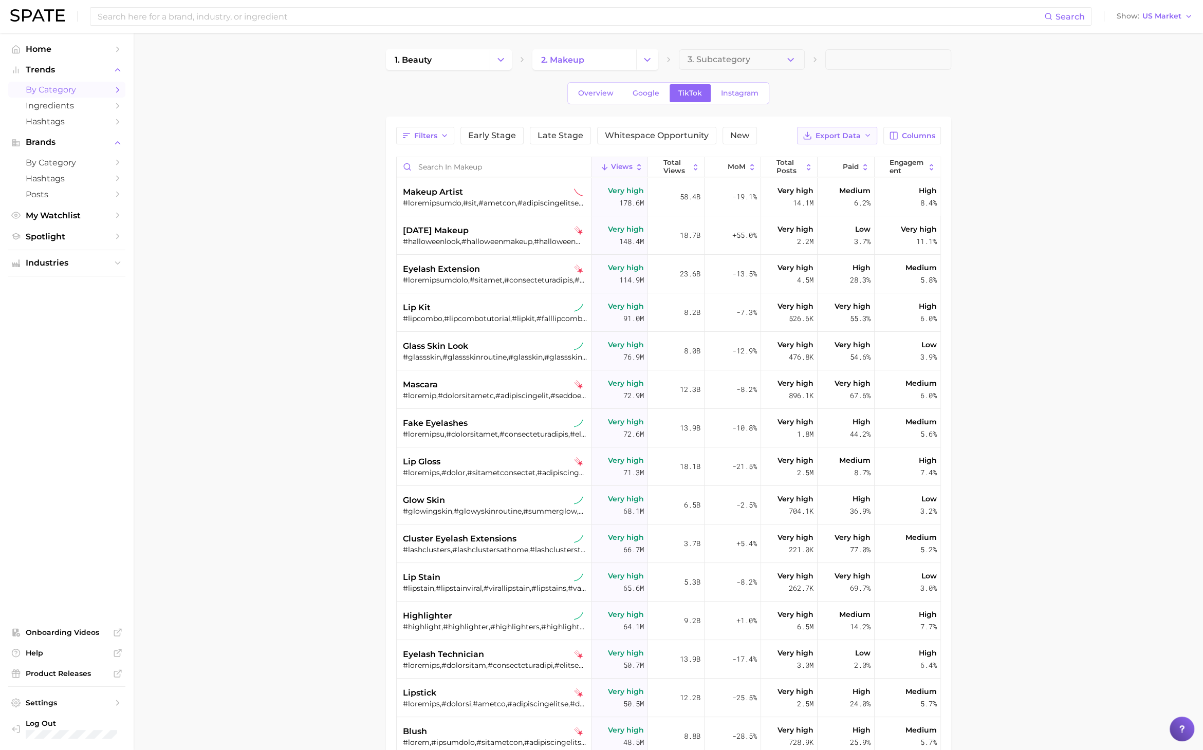
click at [836, 127] on button "Export Data" at bounding box center [837, 135] width 80 height 17
click at [834, 155] on span "Table Data CSV" at bounding box center [810, 155] width 57 height 9
click at [640, 54] on button "Change Category" at bounding box center [647, 59] width 22 height 21
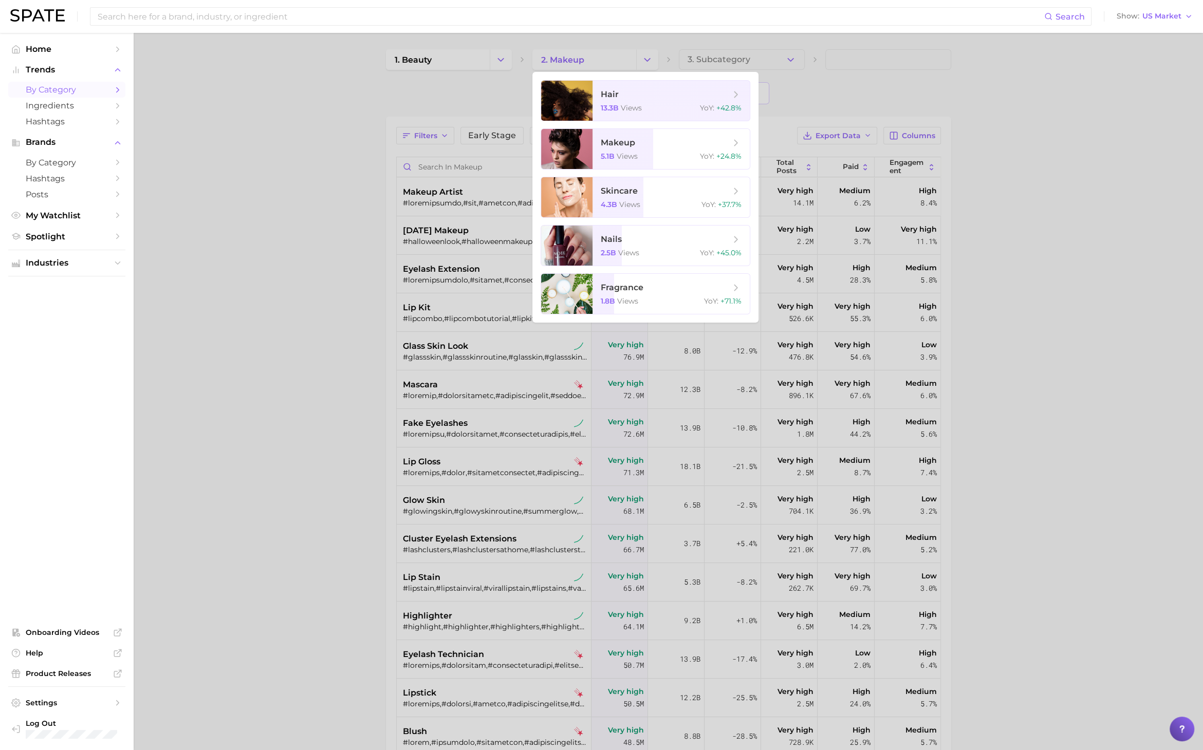
click at [470, 62] on div at bounding box center [601, 375] width 1203 height 750
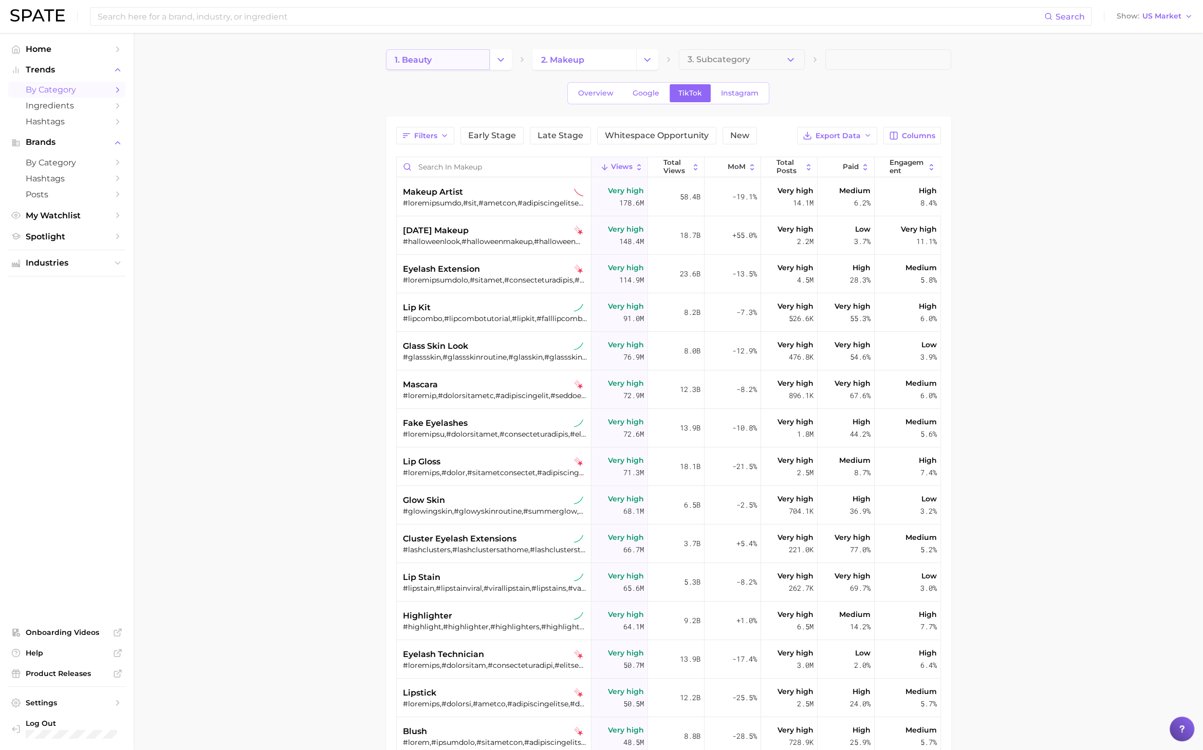
click at [470, 60] on link "1. beauty" at bounding box center [438, 59] width 104 height 21
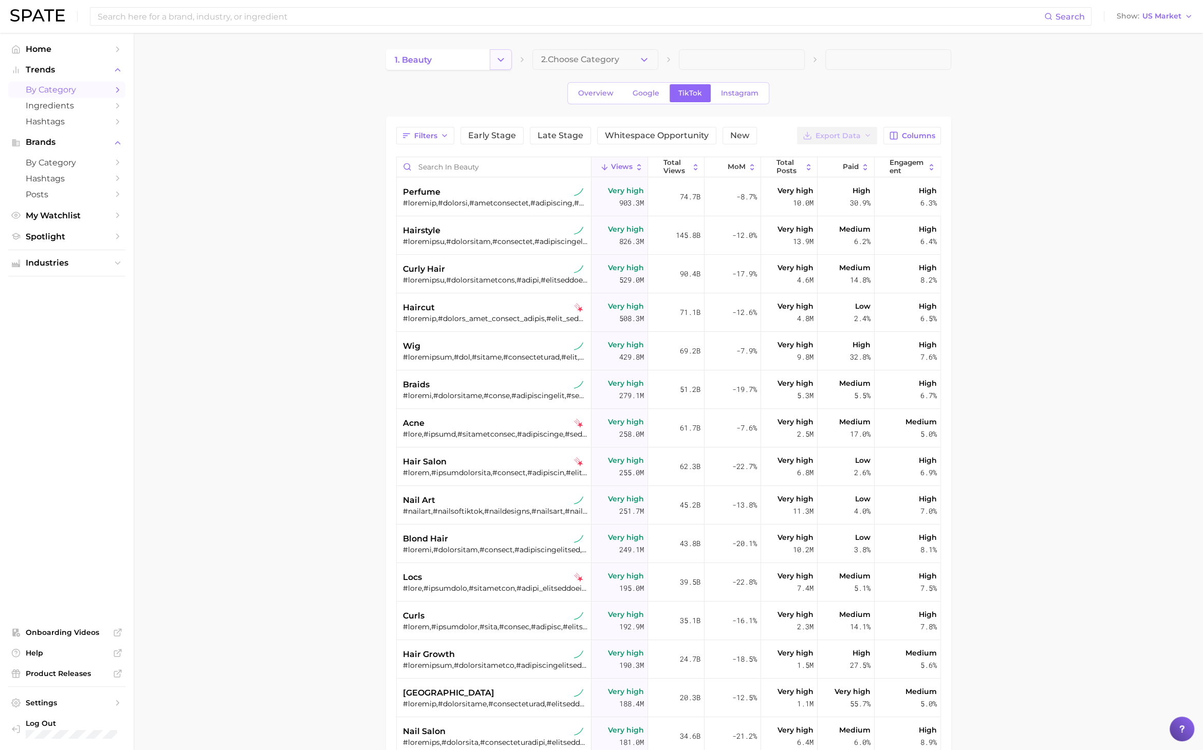
click at [501, 55] on icon "Change Category" at bounding box center [500, 59] width 11 height 11
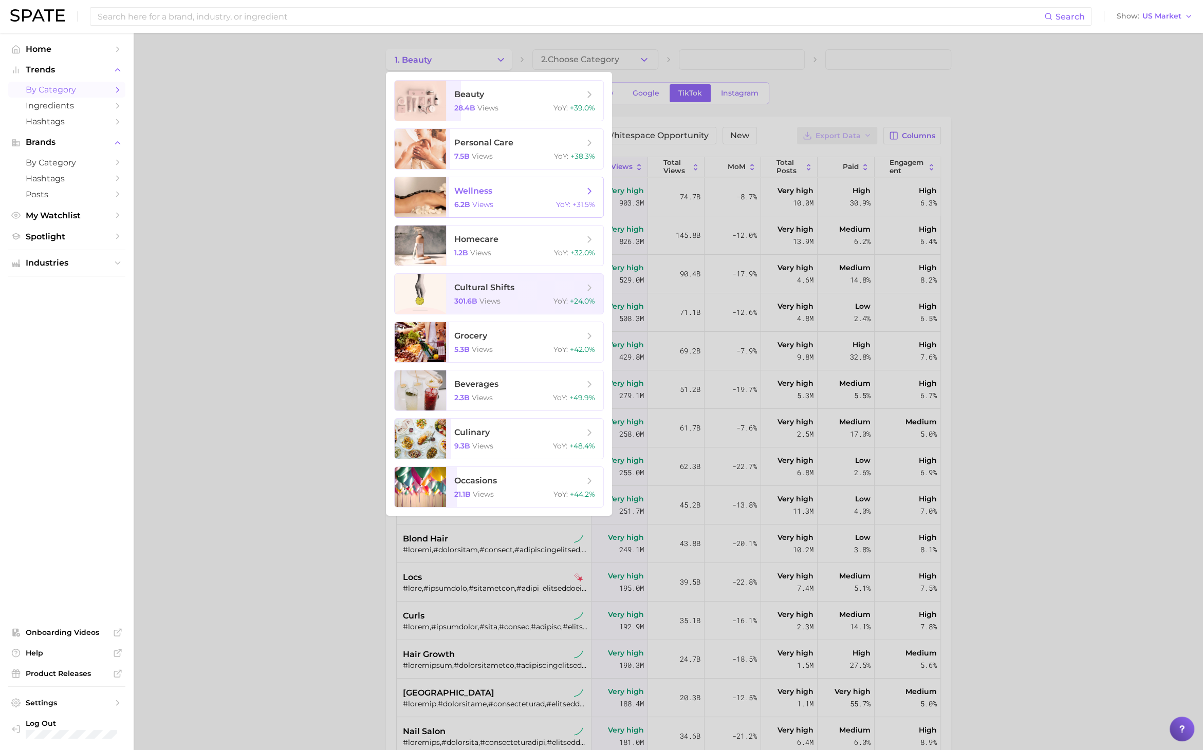
click at [492, 197] on span "wellness 6.2b views YoY : +31.5%" at bounding box center [524, 197] width 157 height 40
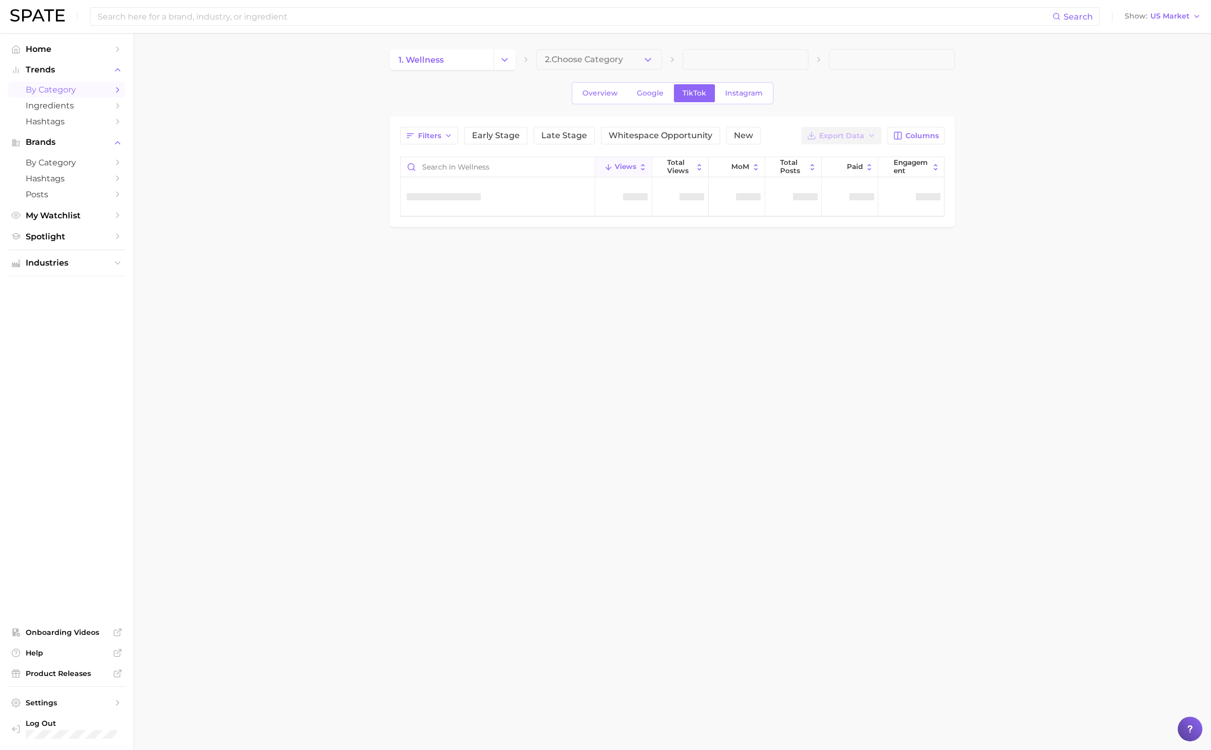
click at [587, 71] on div "1. wellness 2. Choose Category Overview Google TikTok Instagram Filters Early S…" at bounding box center [672, 138] width 565 height 178
click at [588, 62] on span "2. Choose Category" at bounding box center [584, 59] width 78 height 9
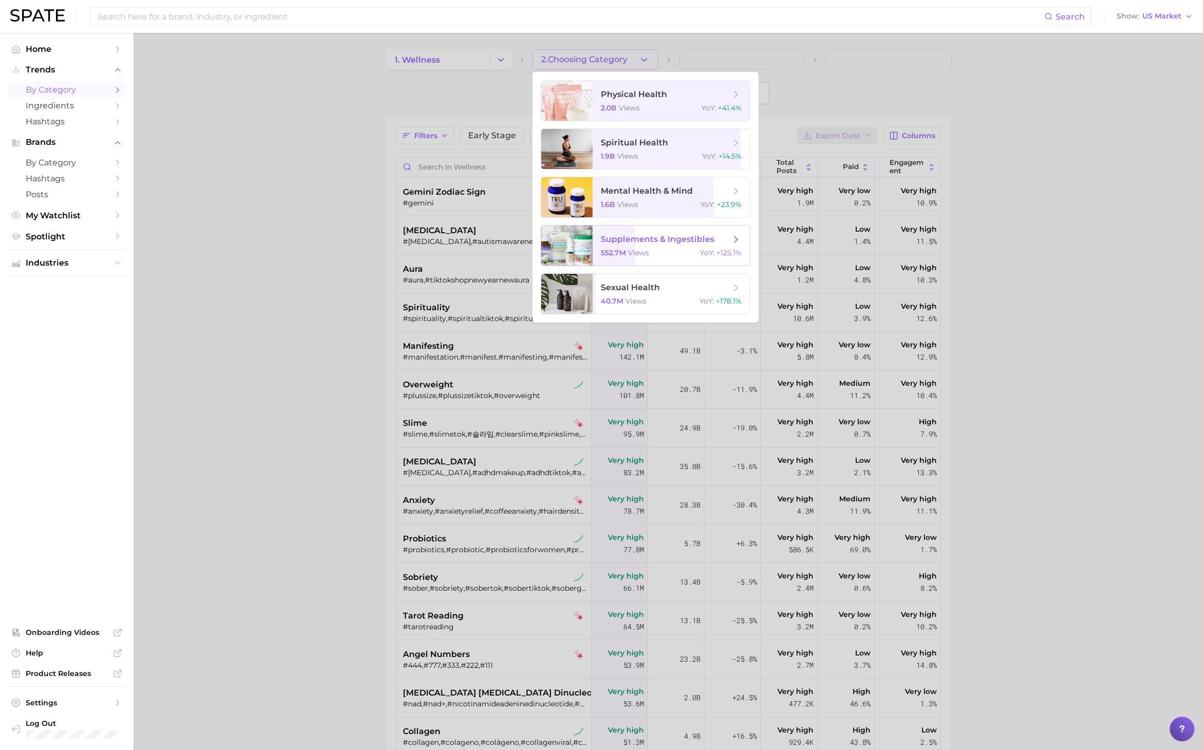
click at [645, 248] on span "supplements & ingestibles 552.7m views YoY : +125.1%" at bounding box center [670, 246] width 157 height 40
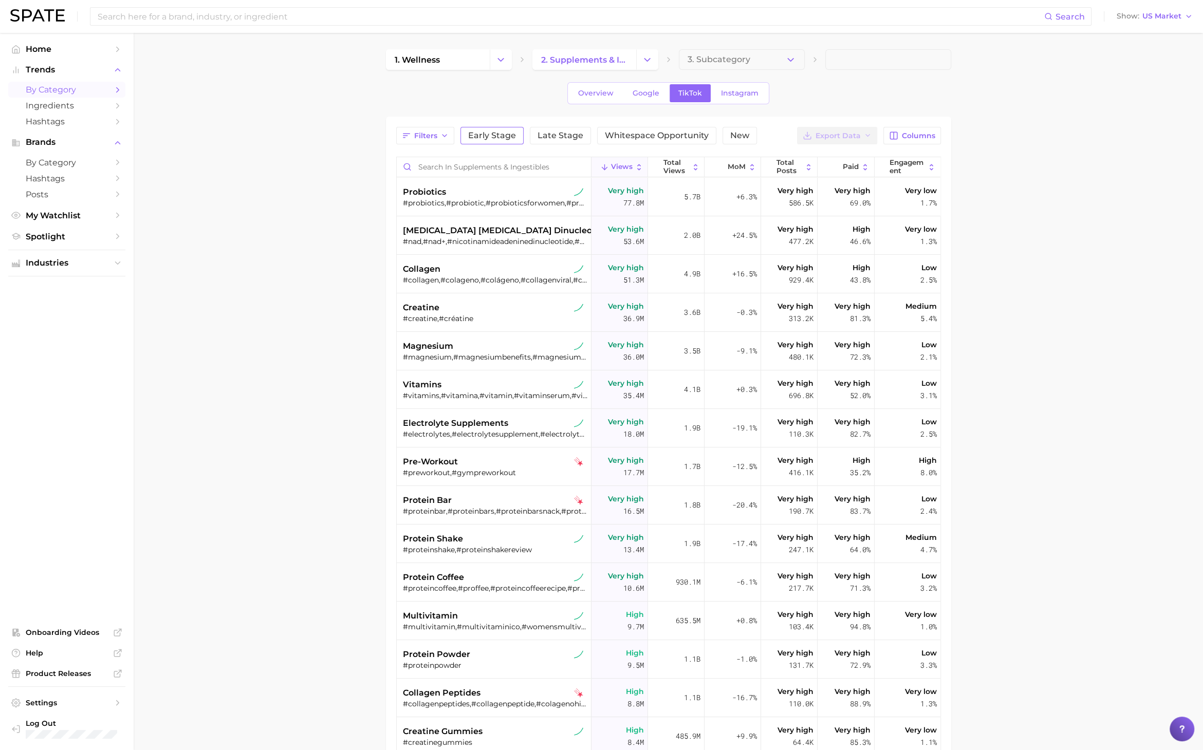
click at [489, 138] on span "Early Stage" at bounding box center [492, 136] width 48 height 8
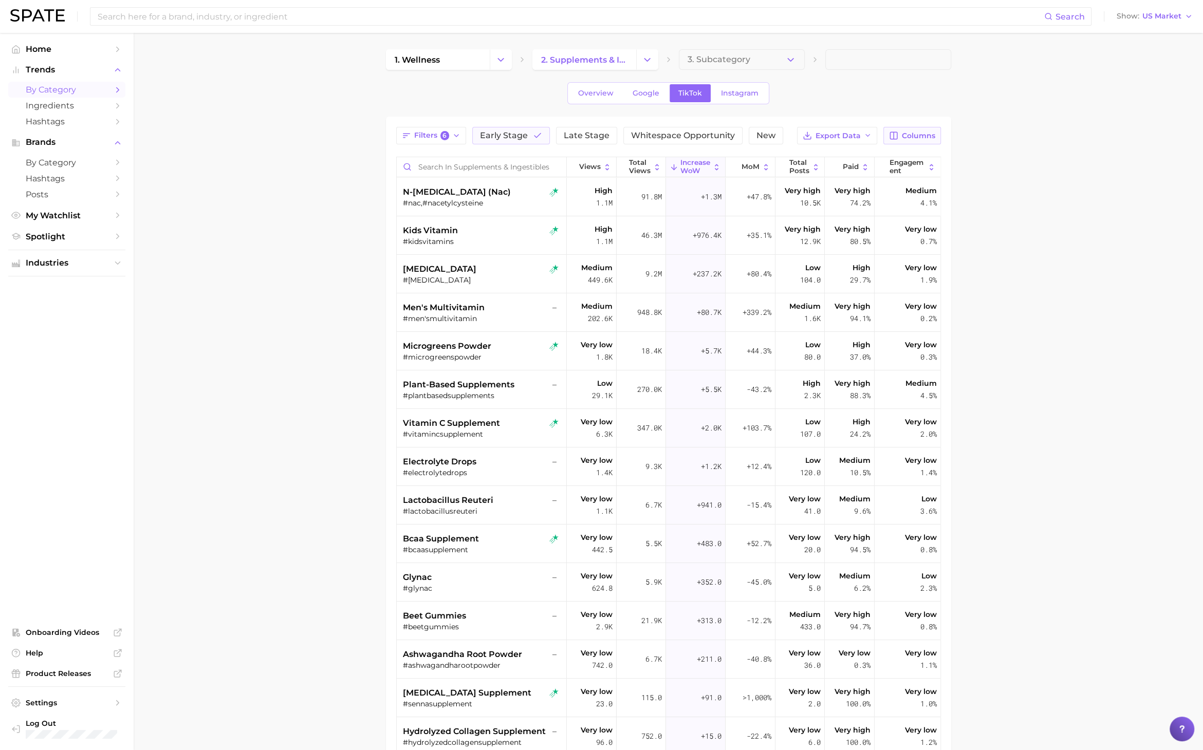
click at [910, 134] on span "Columns" at bounding box center [918, 136] width 33 height 9
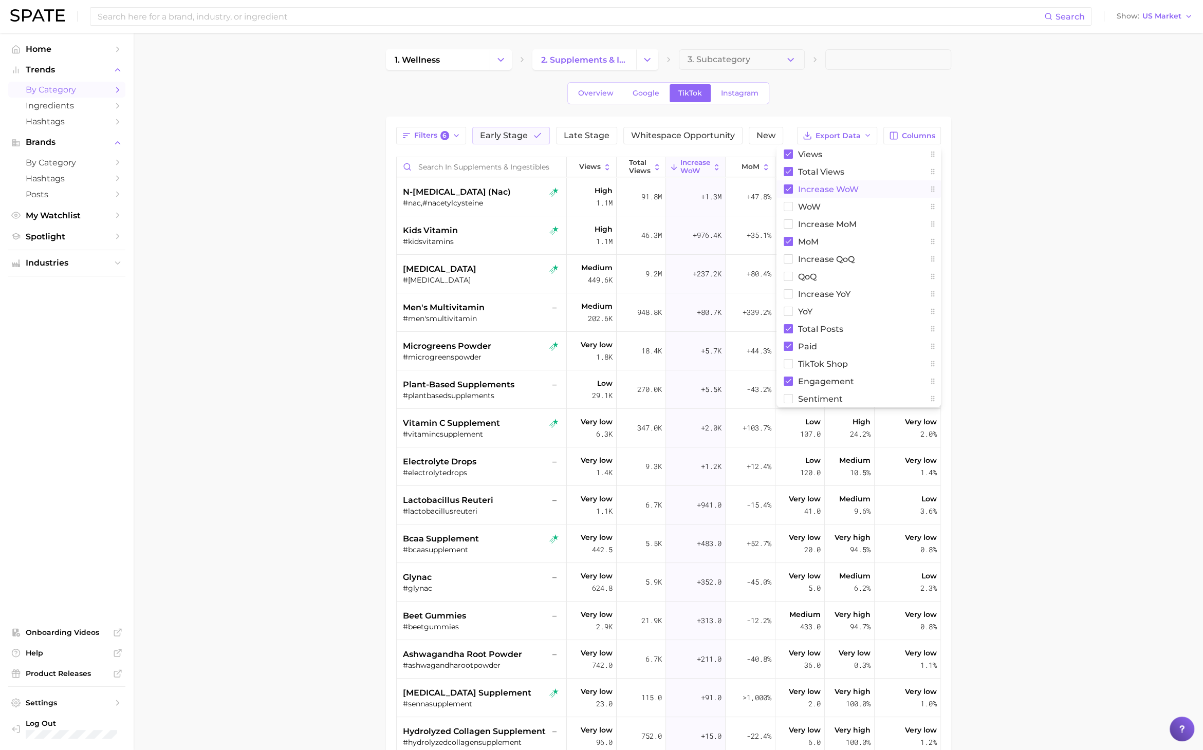
click at [828, 195] on button "Increase WoW" at bounding box center [858, 188] width 164 height 17
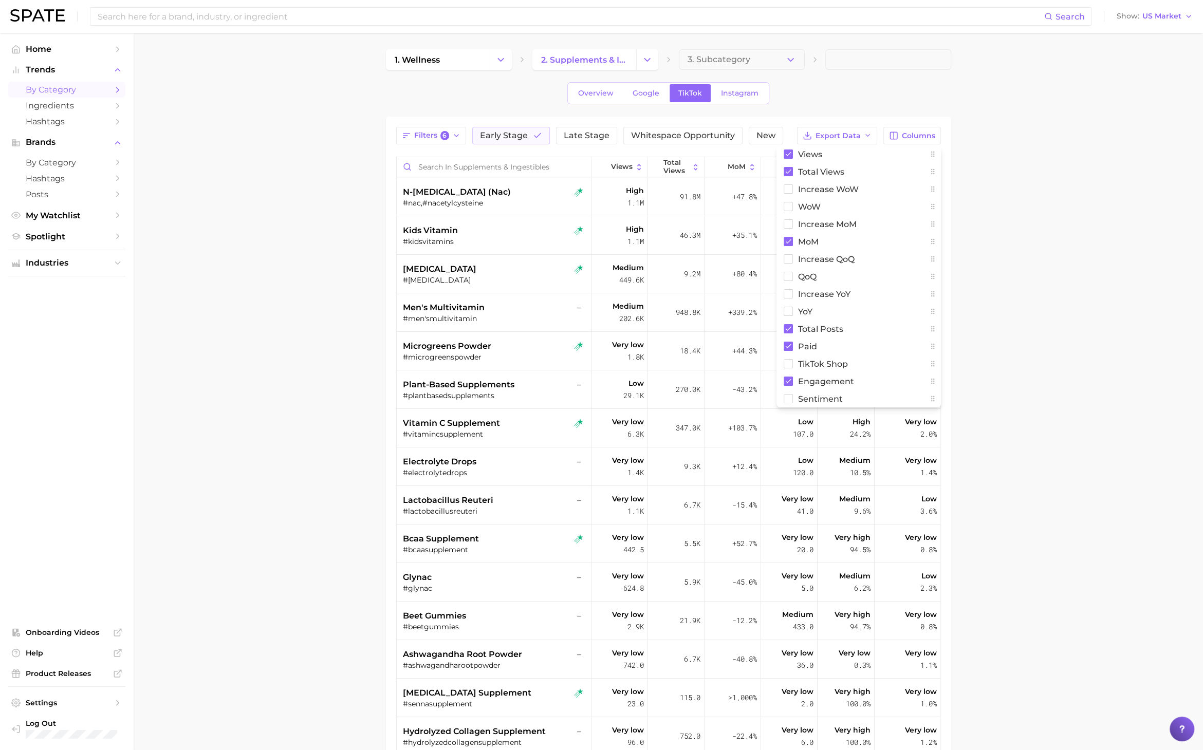
click at [1011, 219] on main "1. wellness 2. supplements & ingestibles 3. Subcategory Overview Google TikTok …" at bounding box center [668, 501] width 1069 height 936
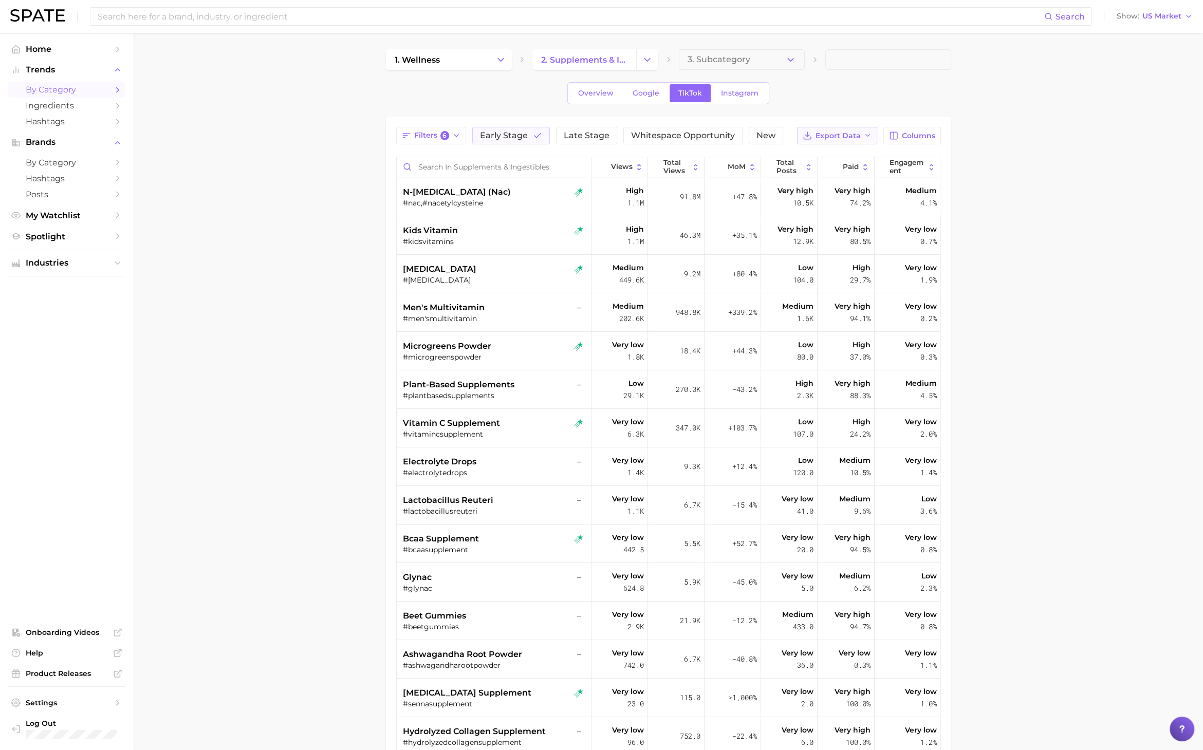
drag, startPoint x: 830, startPoint y: 136, endPoint x: 830, endPoint y: 142, distance: 6.7
click at [830, 136] on span "Export Data" at bounding box center [837, 136] width 45 height 9
click at [838, 154] on span "Table Data CSV" at bounding box center [810, 155] width 57 height 9
click at [533, 136] on icon "button" at bounding box center [537, 135] width 9 height 9
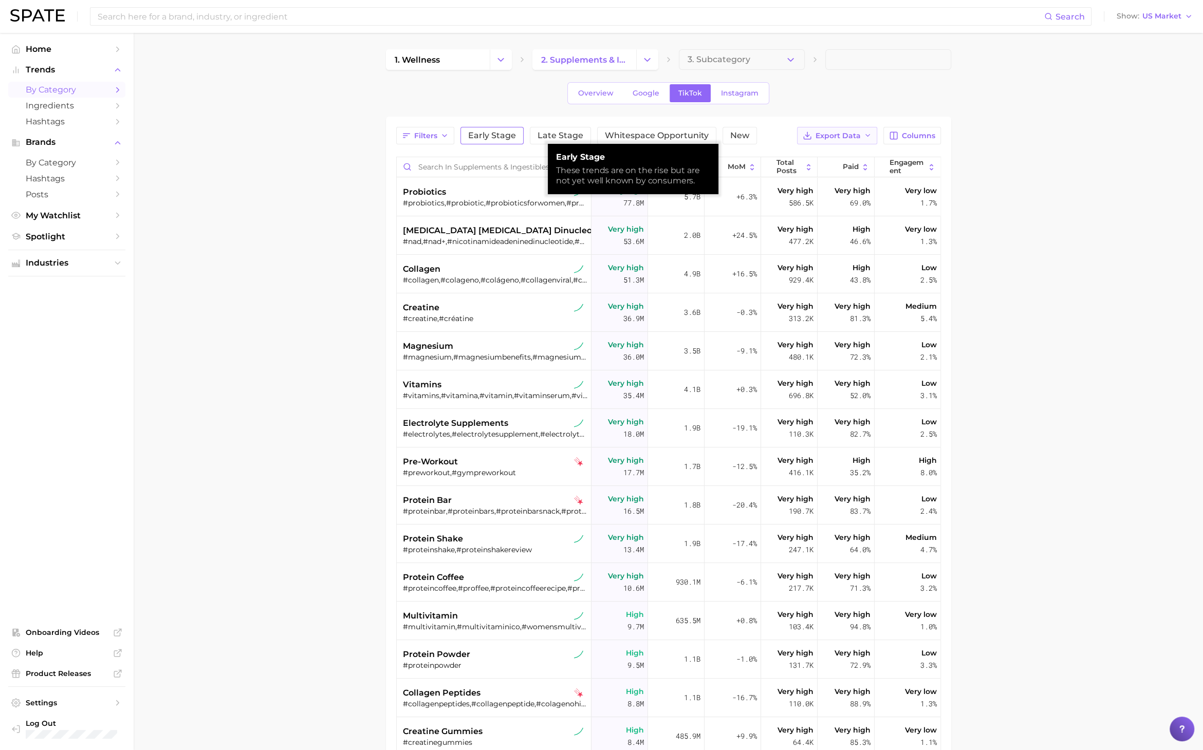
click at [818, 139] on span "Export Data" at bounding box center [837, 136] width 45 height 9
click at [815, 153] on span "Table Data CSV" at bounding box center [810, 155] width 57 height 9
click at [428, 57] on span "1. wellness" at bounding box center [417, 60] width 45 height 10
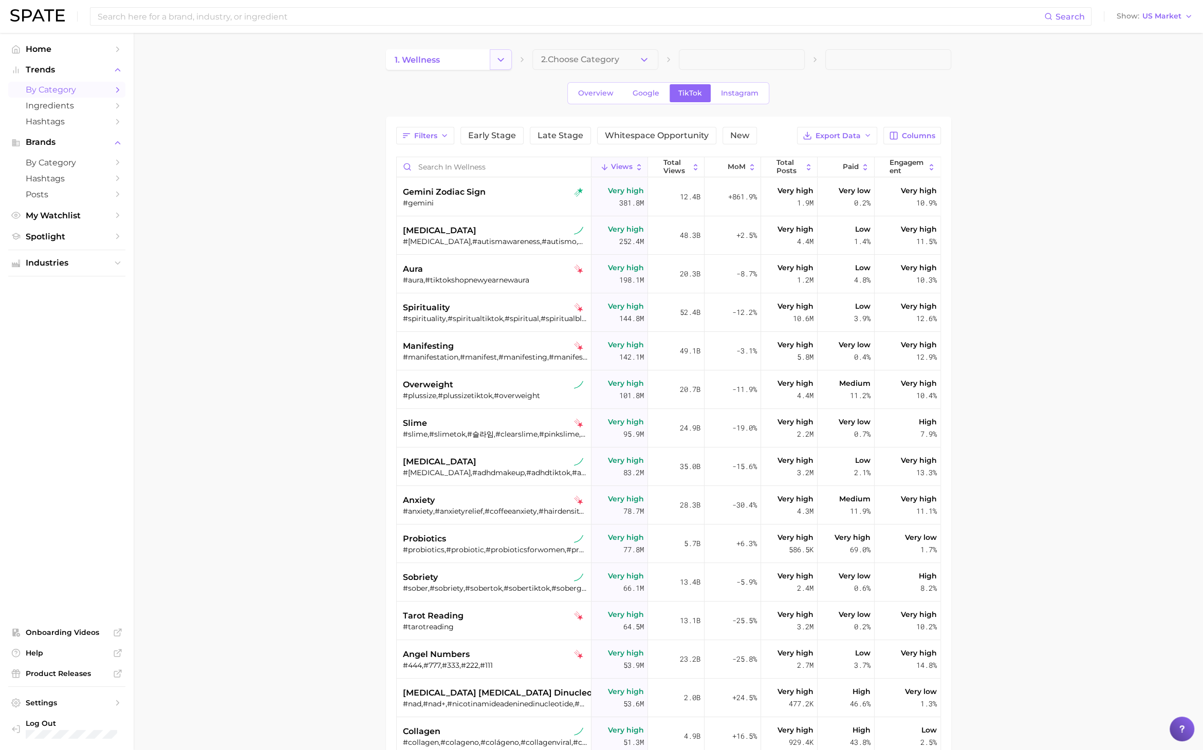
click at [503, 60] on icon "Change Category" at bounding box center [500, 59] width 11 height 11
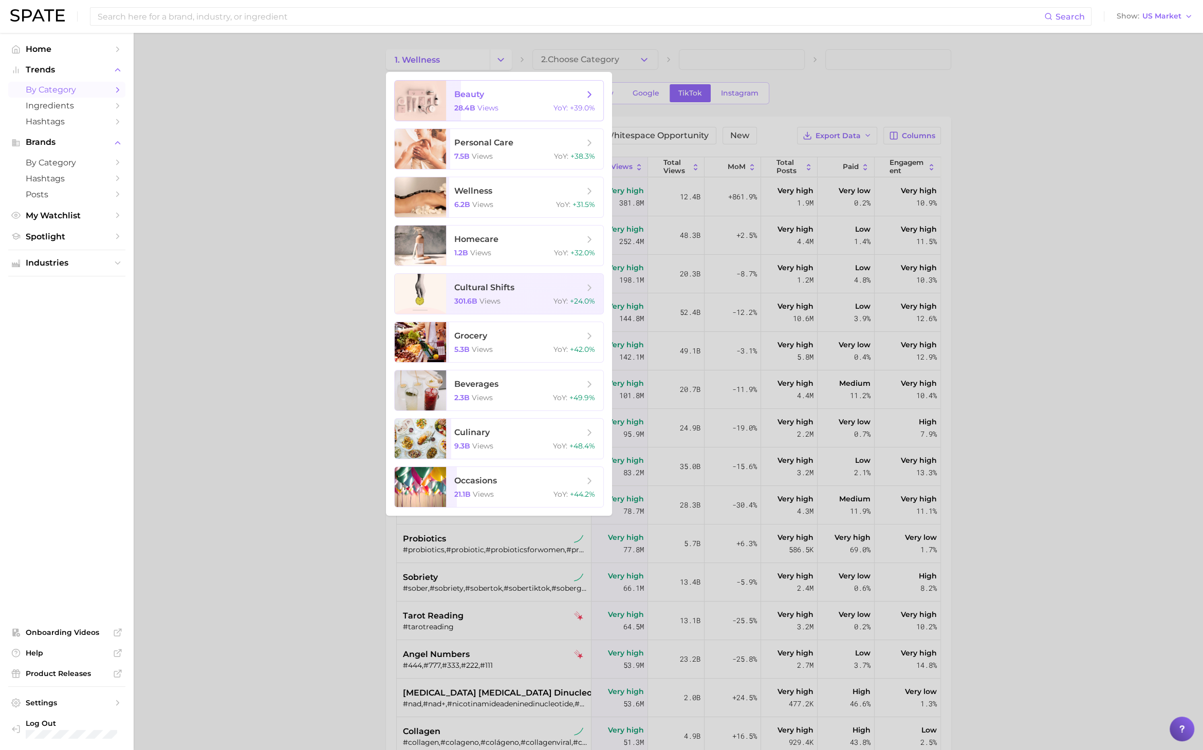
click at [489, 98] on span "beauty" at bounding box center [518, 94] width 129 height 11
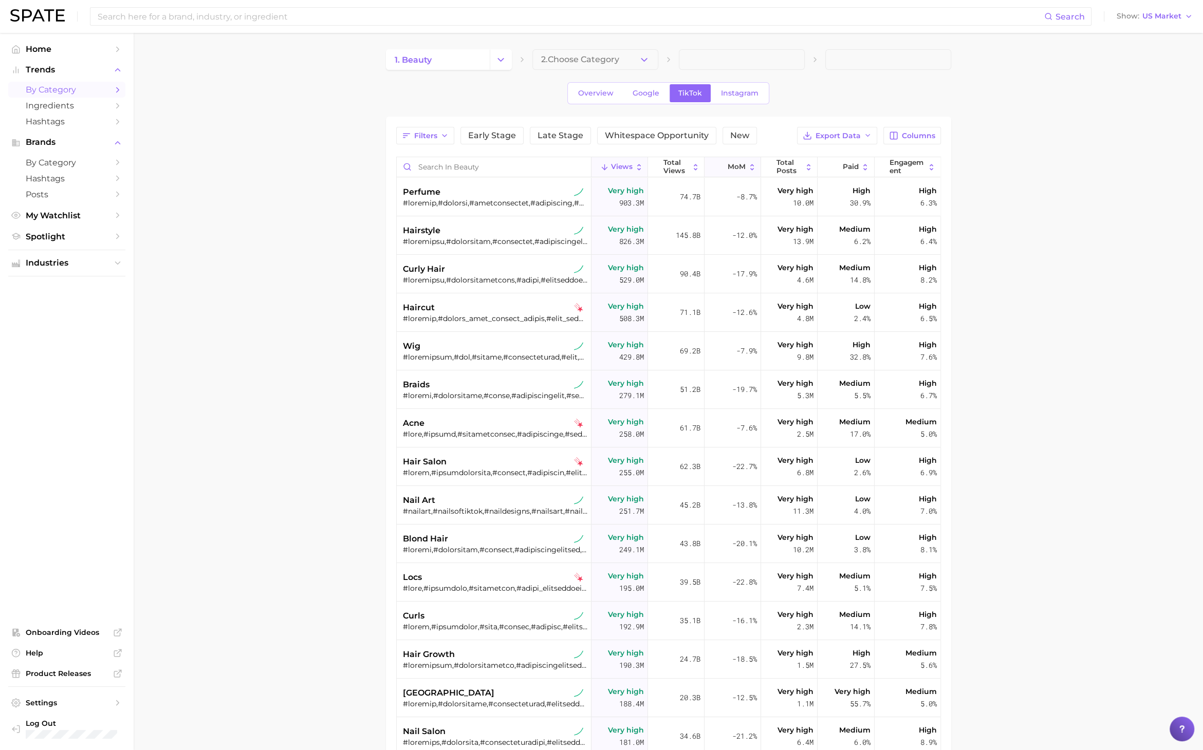
click at [727, 170] on span "MoM" at bounding box center [736, 167] width 18 height 8
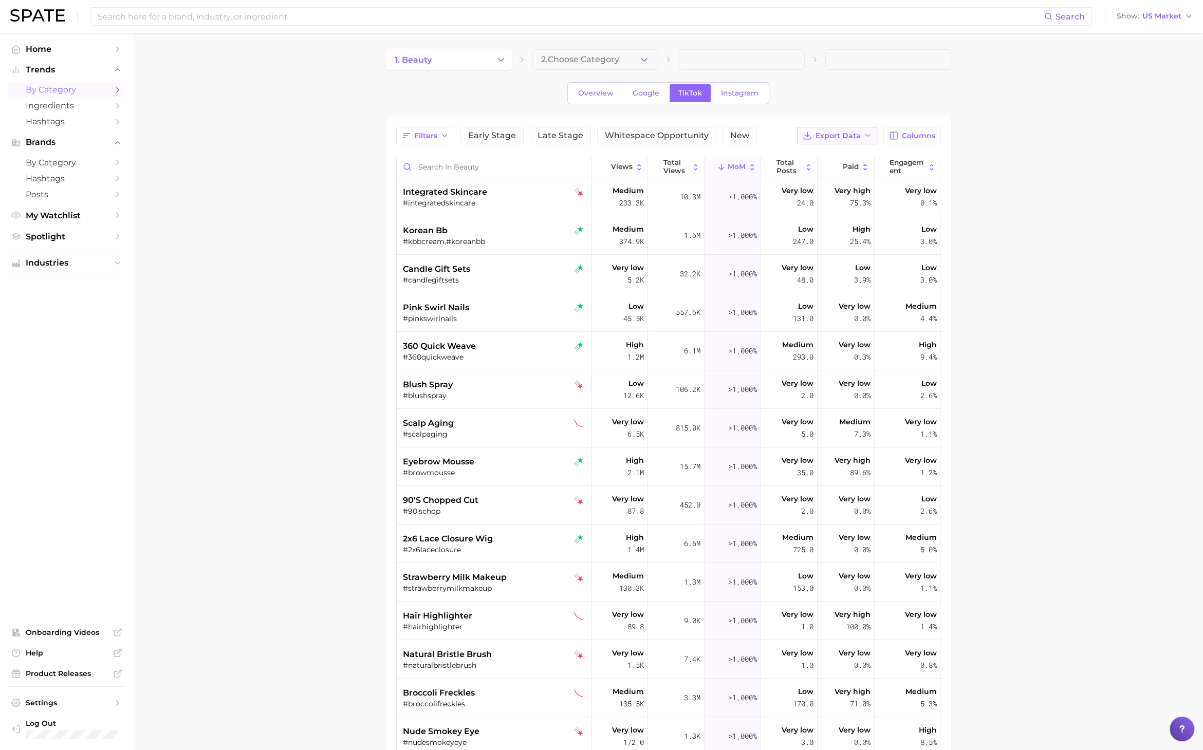
click at [821, 128] on button "Export Data" at bounding box center [837, 135] width 80 height 17
click at [822, 151] on span "Table Data CSV" at bounding box center [810, 155] width 57 height 9
click at [496, 59] on icon "Change Category" at bounding box center [500, 59] width 11 height 11
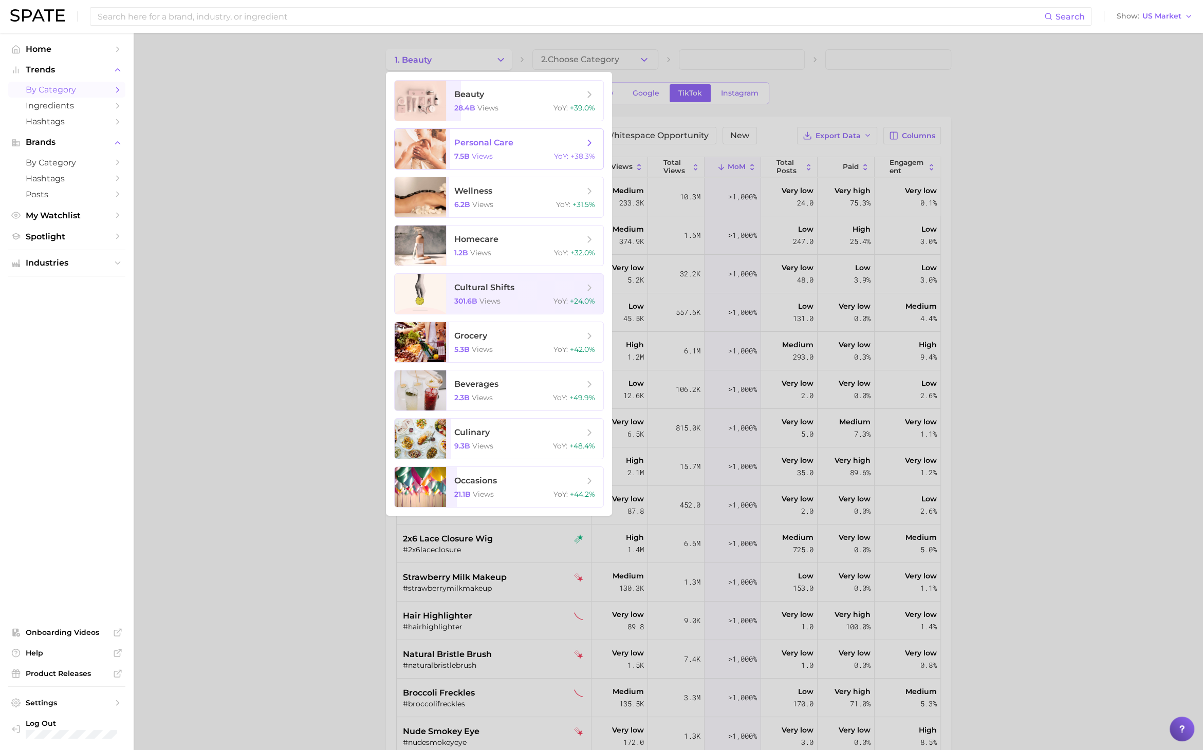
click at [470, 146] on span "personal care" at bounding box center [483, 143] width 59 height 10
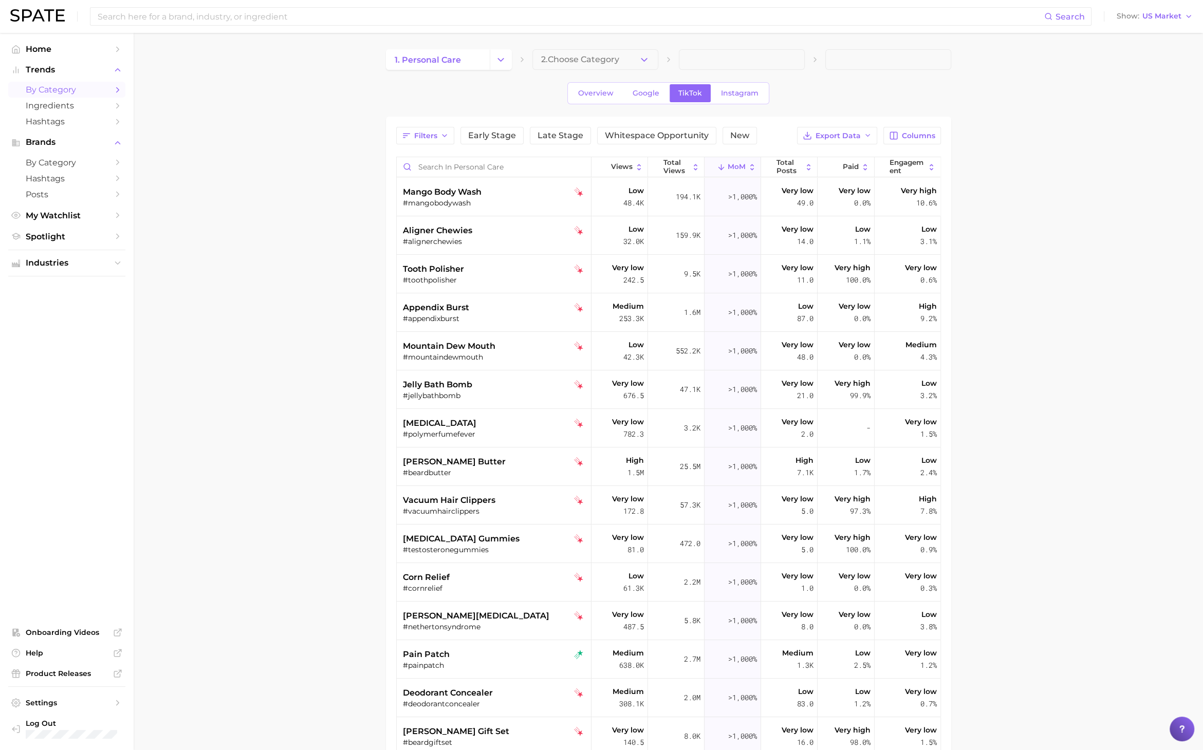
click at [352, 212] on main "1. personal care 2. Choose Category Overview Google TikTok Instagram Filters Ea…" at bounding box center [668, 501] width 1069 height 936
click at [832, 141] on button "Export Data" at bounding box center [837, 135] width 80 height 17
click at [840, 152] on button "Table Data CSV" at bounding box center [820, 154] width 113 height 18
click at [503, 57] on icon "Change Category" at bounding box center [500, 59] width 11 height 11
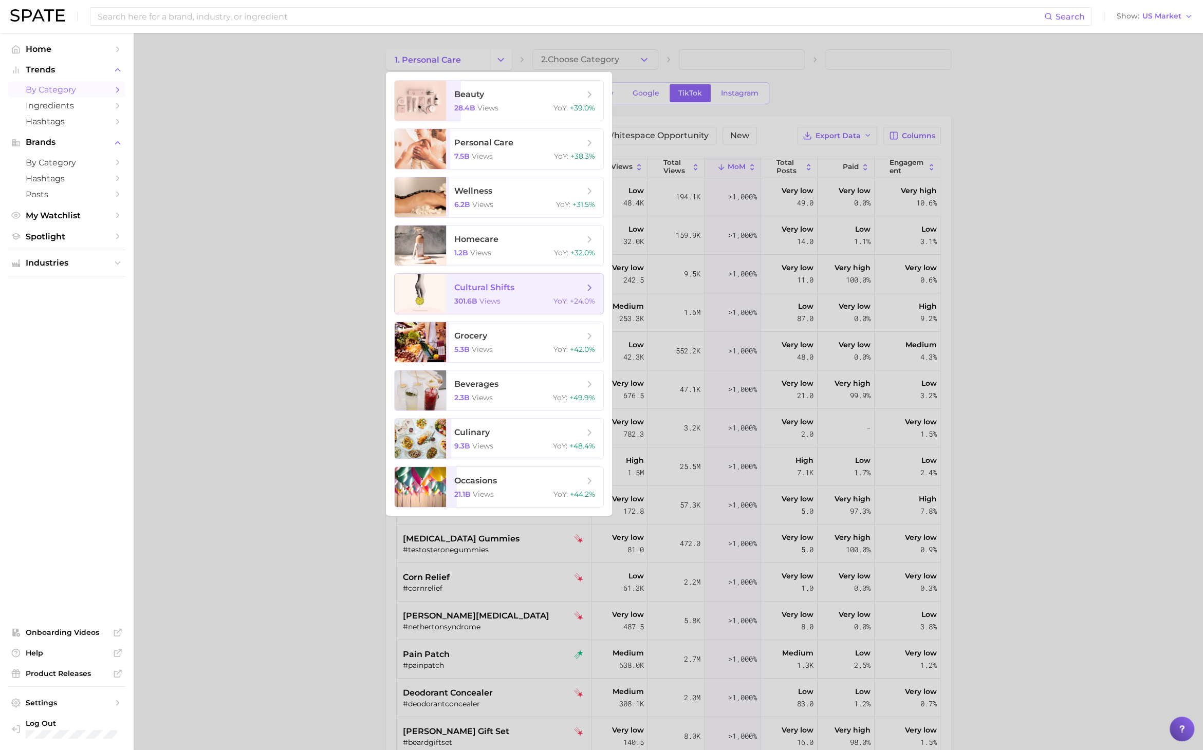
click at [505, 289] on span "cultural shifts" at bounding box center [484, 288] width 60 height 10
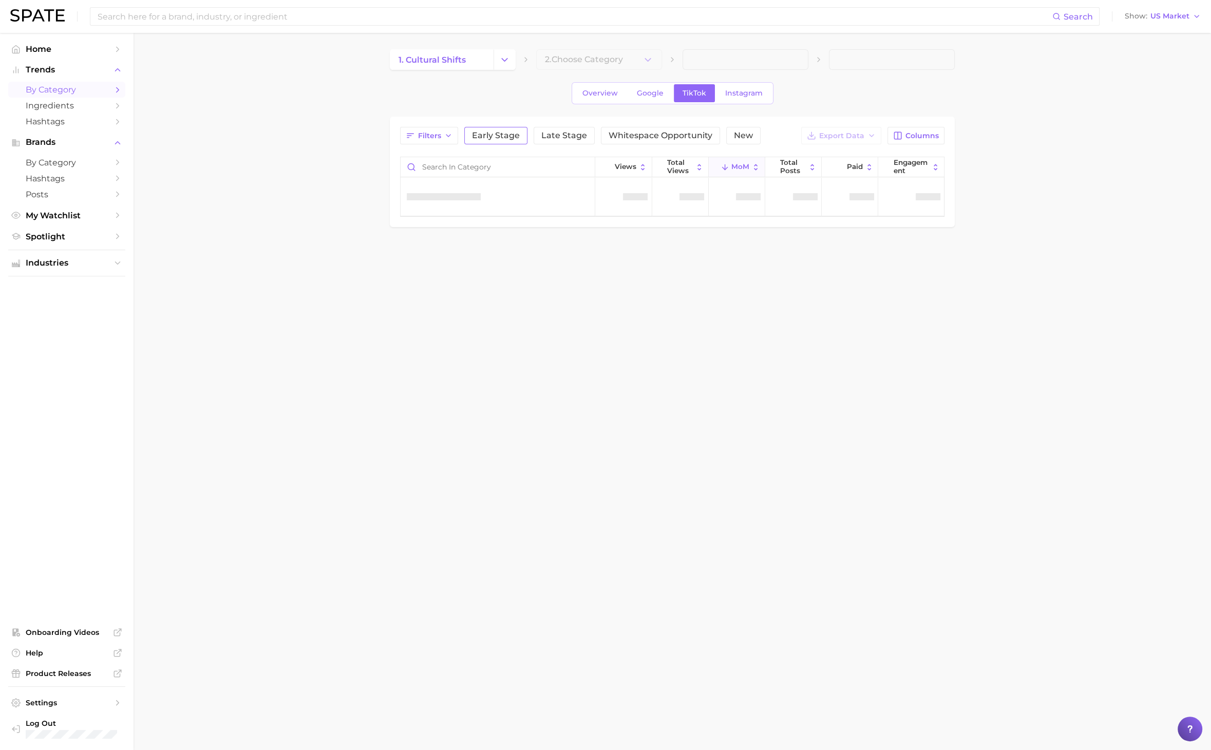
click at [484, 136] on span "Early Stage" at bounding box center [496, 136] width 48 height 8
click at [614, 409] on body "Search Show US Market Home Trends by Category Ingredients Hashtags Brands by Ca…" at bounding box center [605, 375] width 1211 height 750
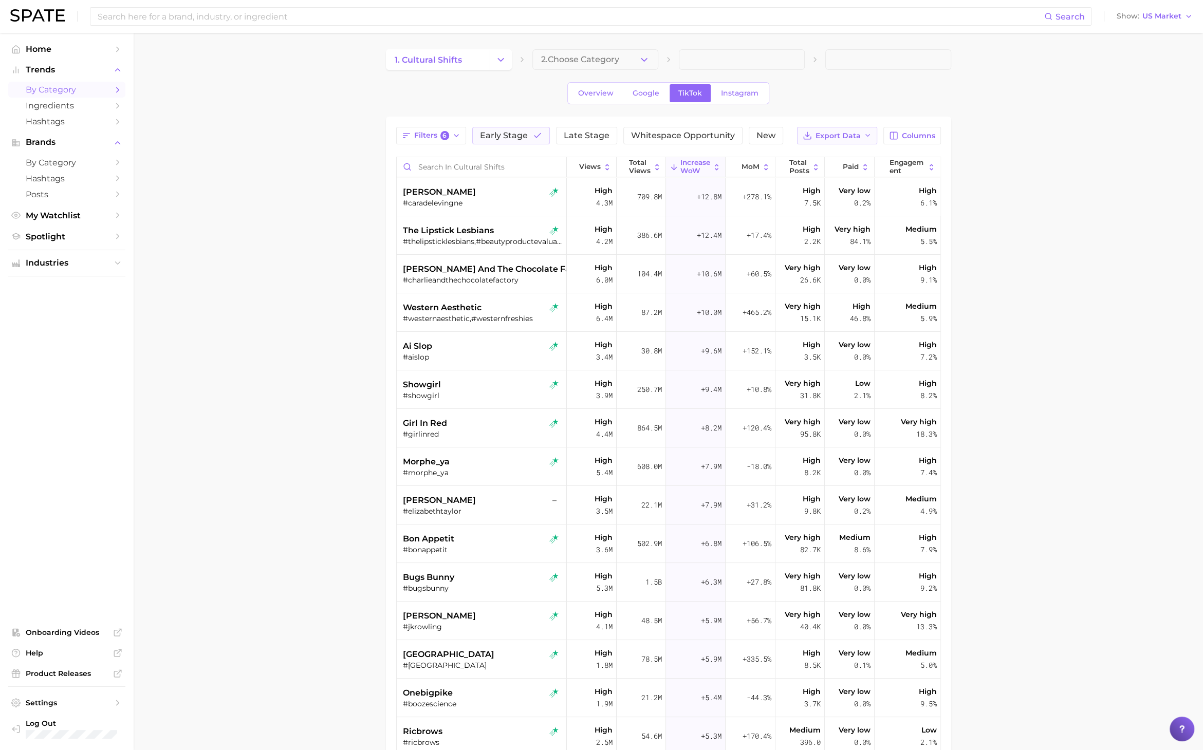
click at [854, 134] on span "Export Data" at bounding box center [837, 136] width 45 height 9
click at [917, 136] on span "Columns" at bounding box center [918, 136] width 33 height 9
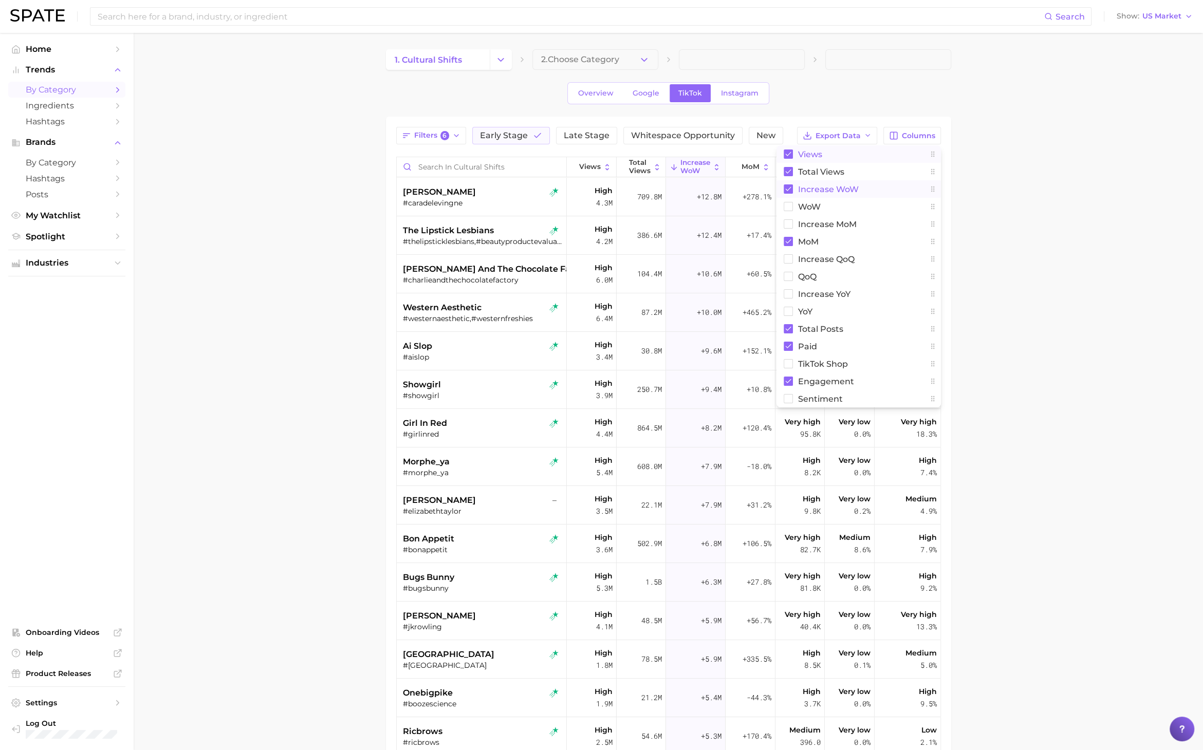
click at [840, 192] on span "Increase WoW" at bounding box center [828, 189] width 61 height 9
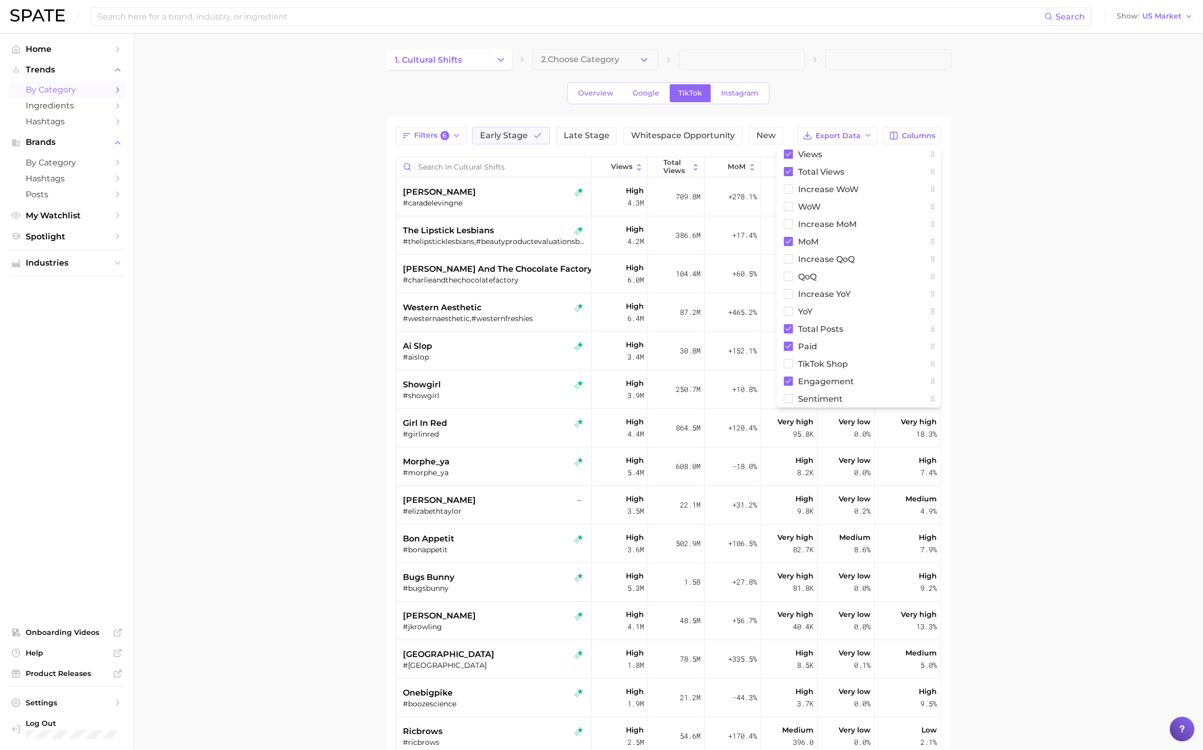
click at [265, 240] on main "1. cultural shifts 2. Choose Category Overview Google TikTok Instagram Filters …" at bounding box center [668, 501] width 1069 height 936
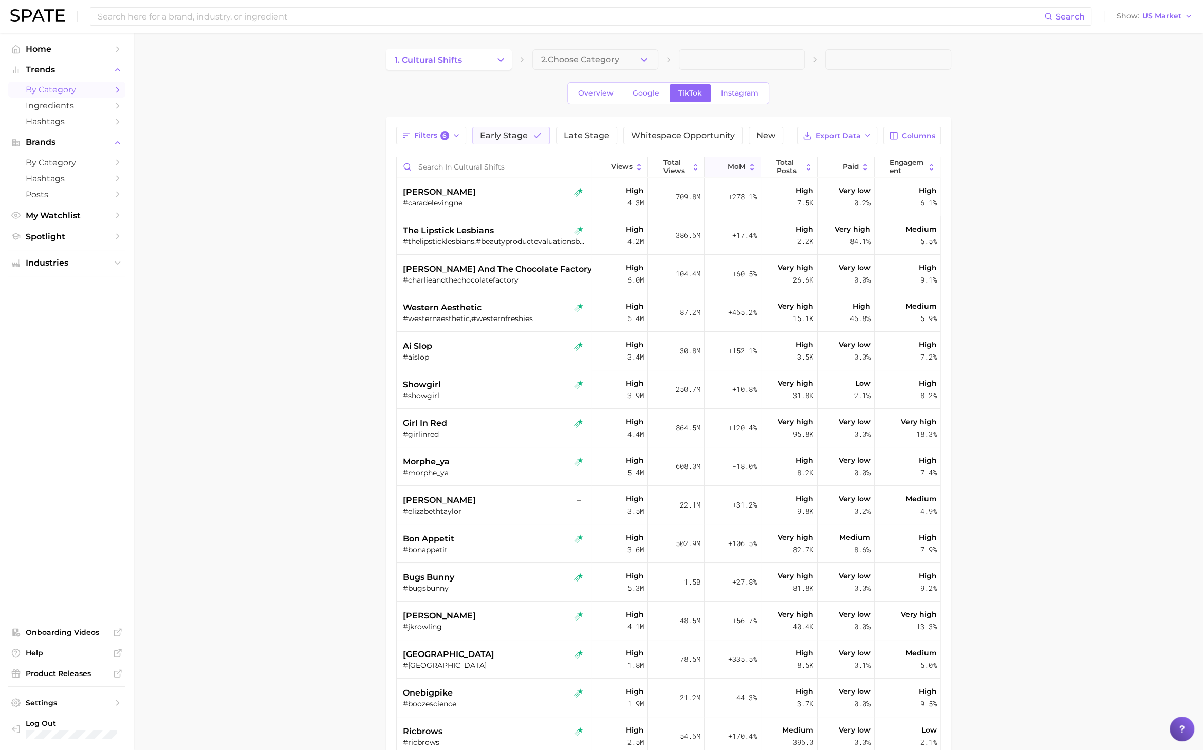
click at [734, 164] on span "MoM" at bounding box center [736, 167] width 18 height 8
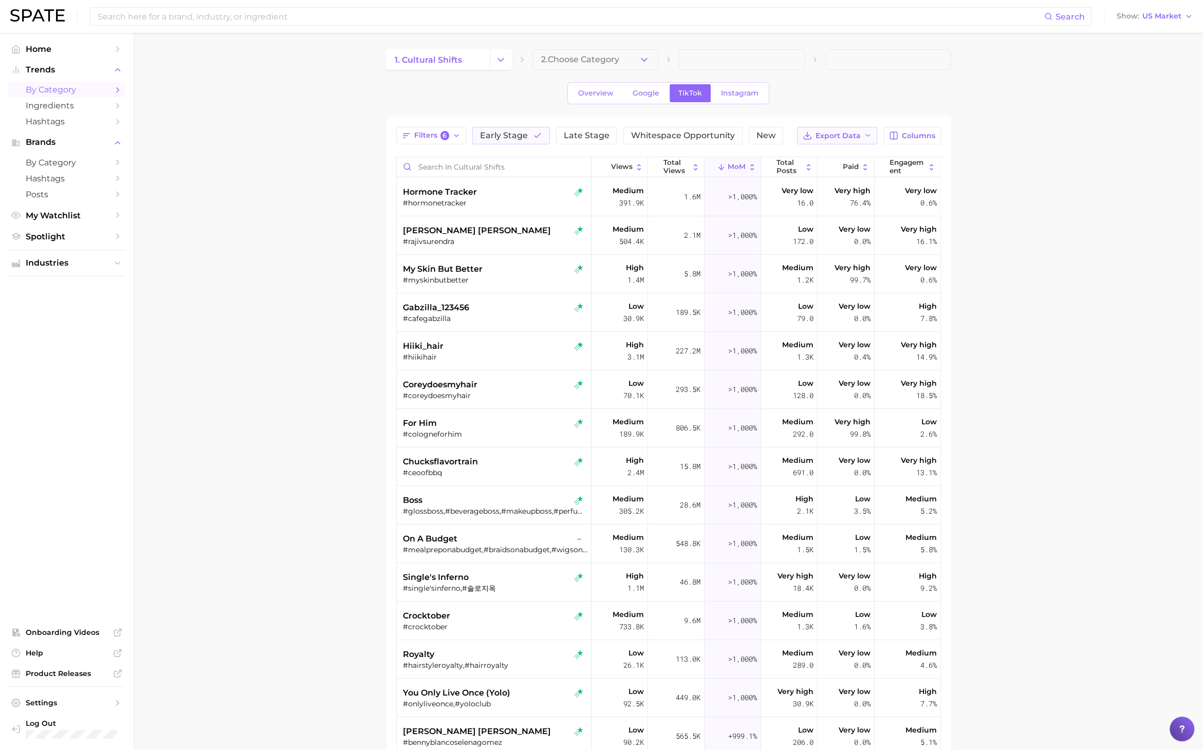
click at [821, 133] on span "Export Data" at bounding box center [837, 136] width 45 height 9
click at [821, 151] on span "Table Data CSV" at bounding box center [810, 155] width 57 height 9
click at [466, 264] on span "my skin but better" at bounding box center [443, 269] width 80 height 12
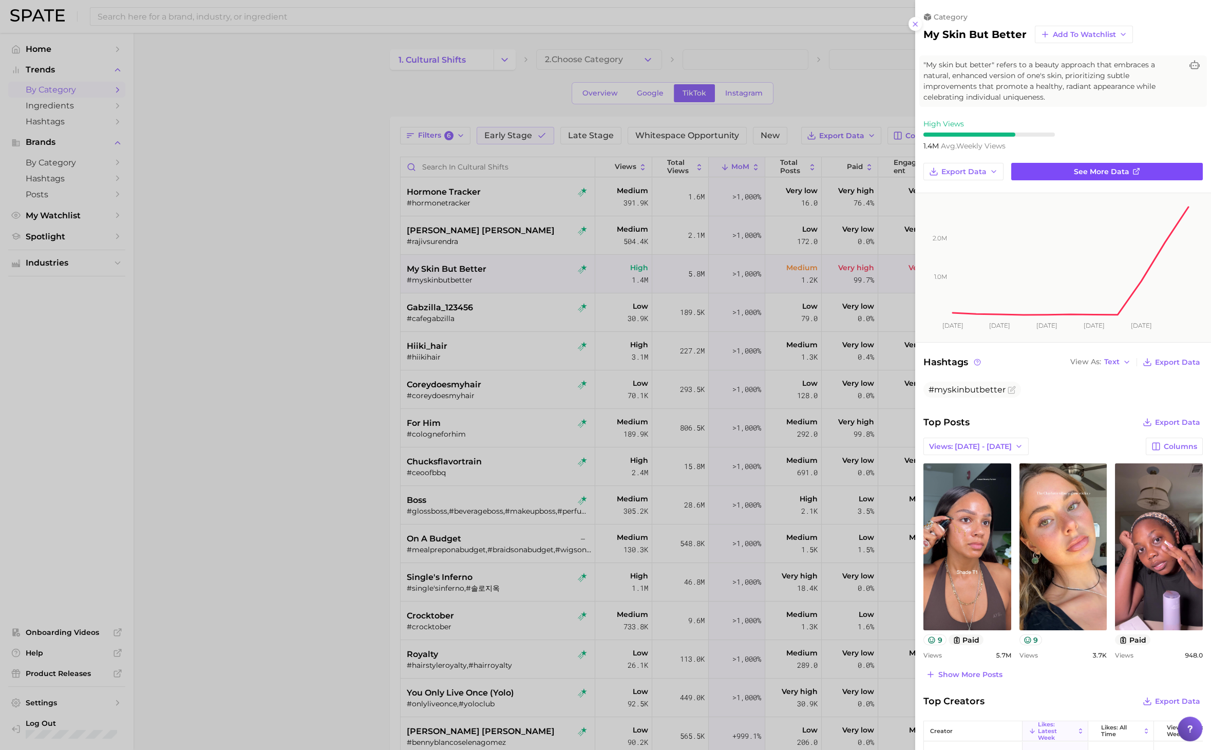
click at [1118, 175] on link "See more data" at bounding box center [1108, 171] width 192 height 17
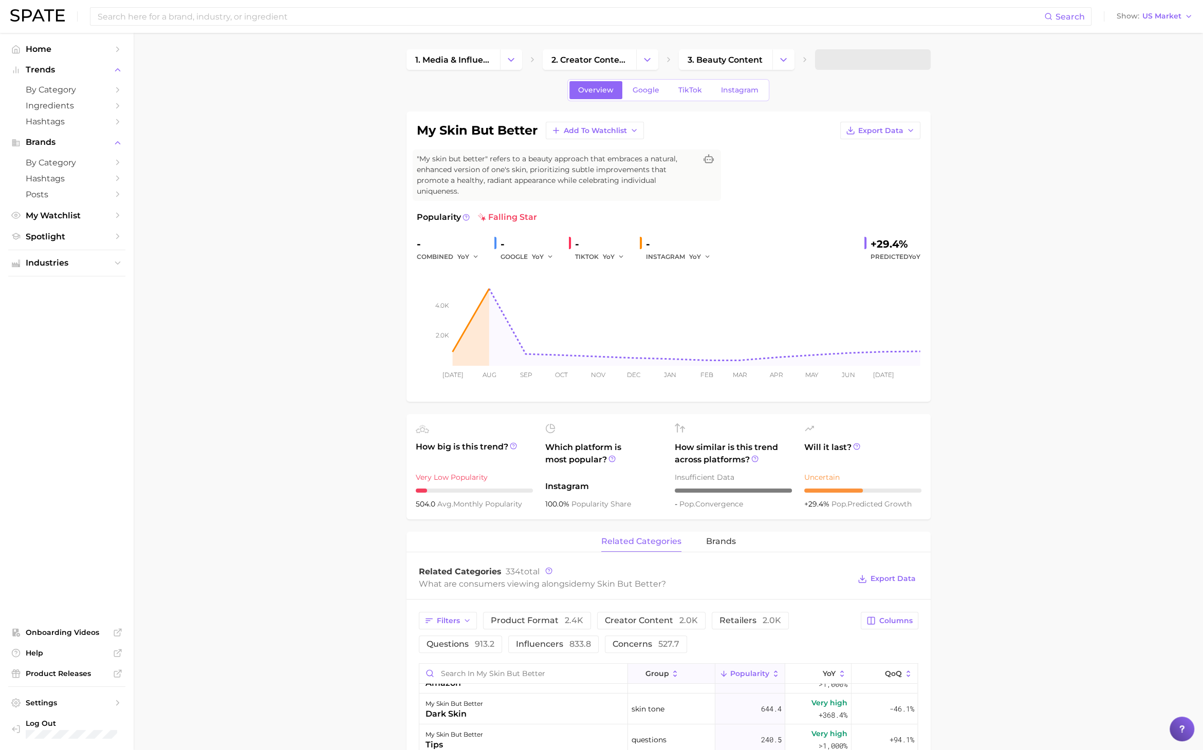
scroll to position [171, 0]
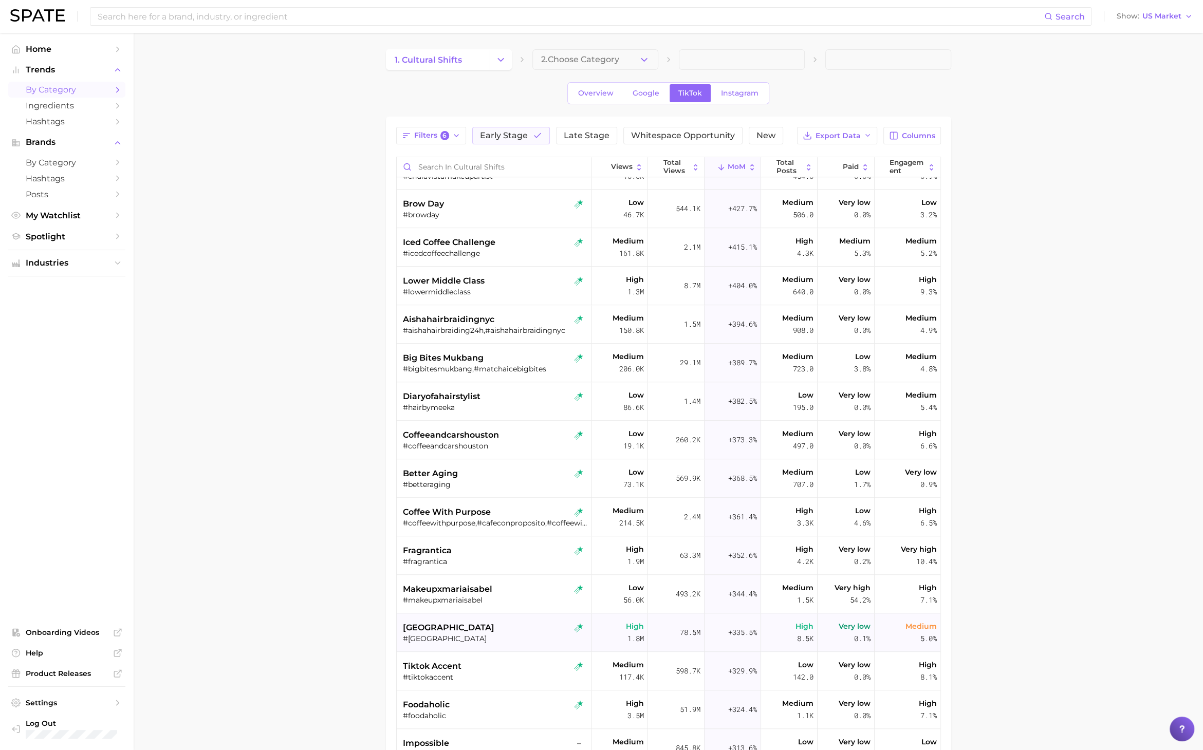
scroll to position [970, 0]
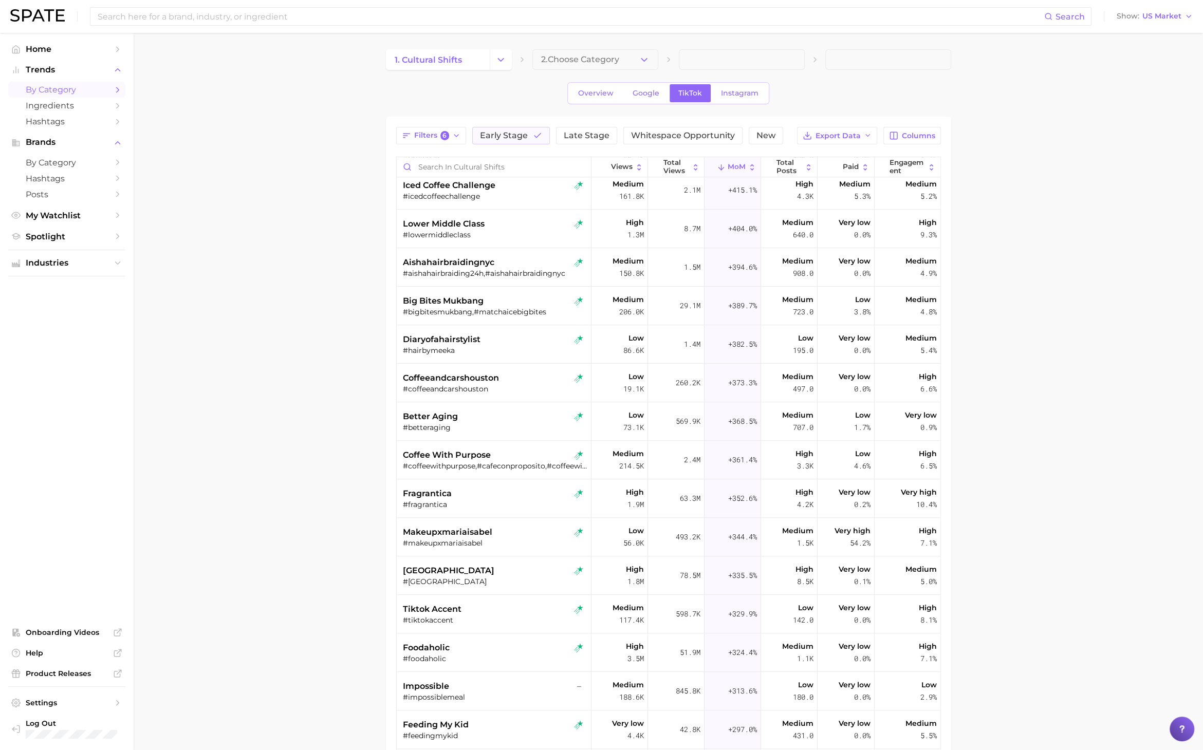
click at [284, 446] on main "1. cultural shifts 2. Choose Category Overview Google TikTok Instagram Filters …" at bounding box center [668, 501] width 1069 height 936
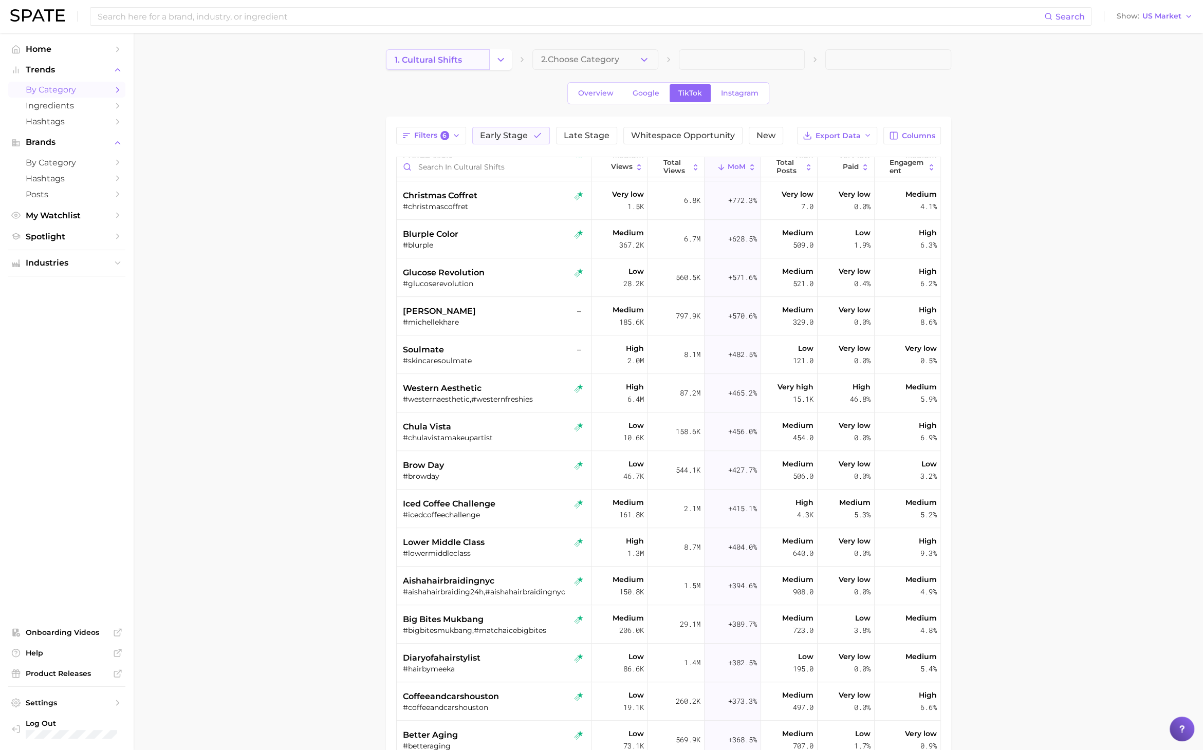
scroll to position [514, 0]
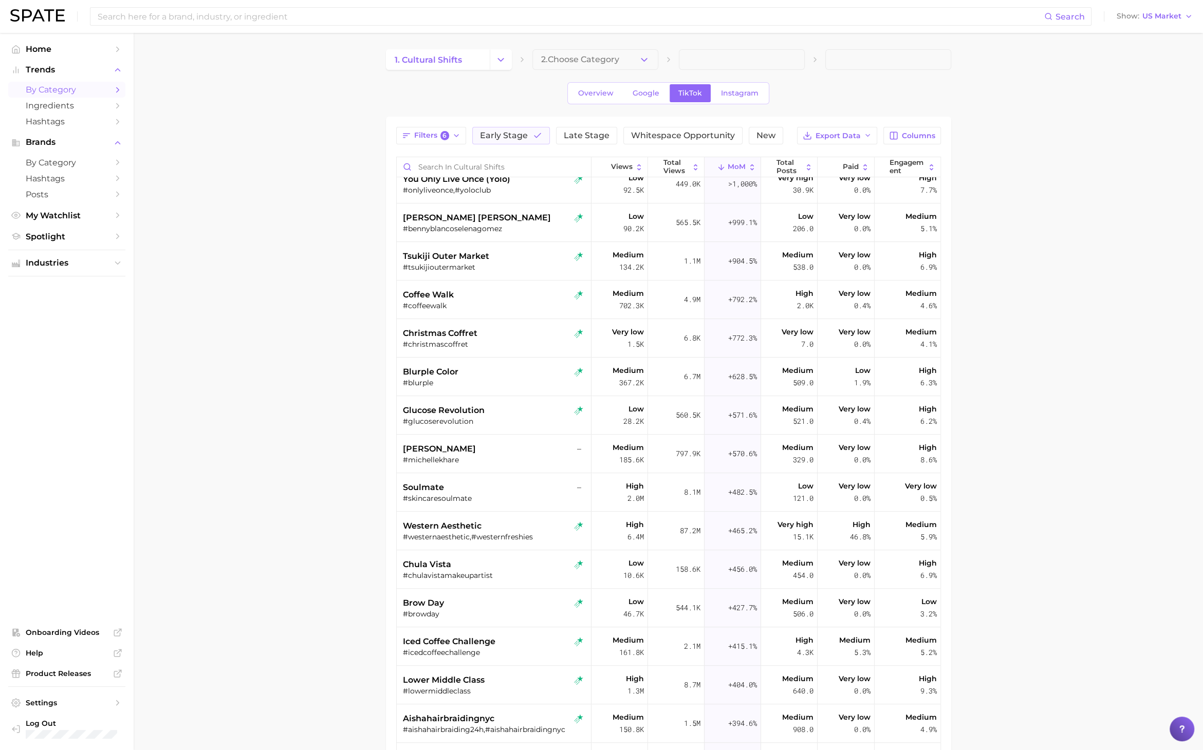
click at [506, 55] on icon "Change Category" at bounding box center [500, 59] width 11 height 11
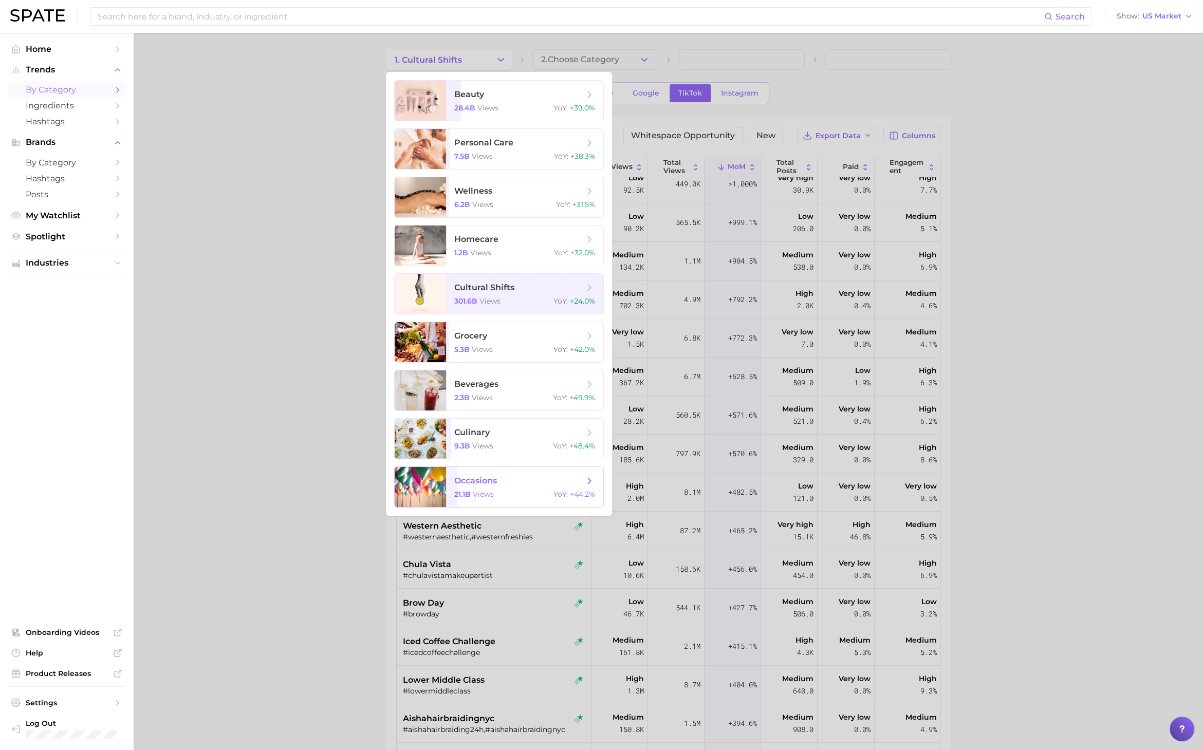
click at [498, 483] on span "occasions" at bounding box center [518, 480] width 129 height 11
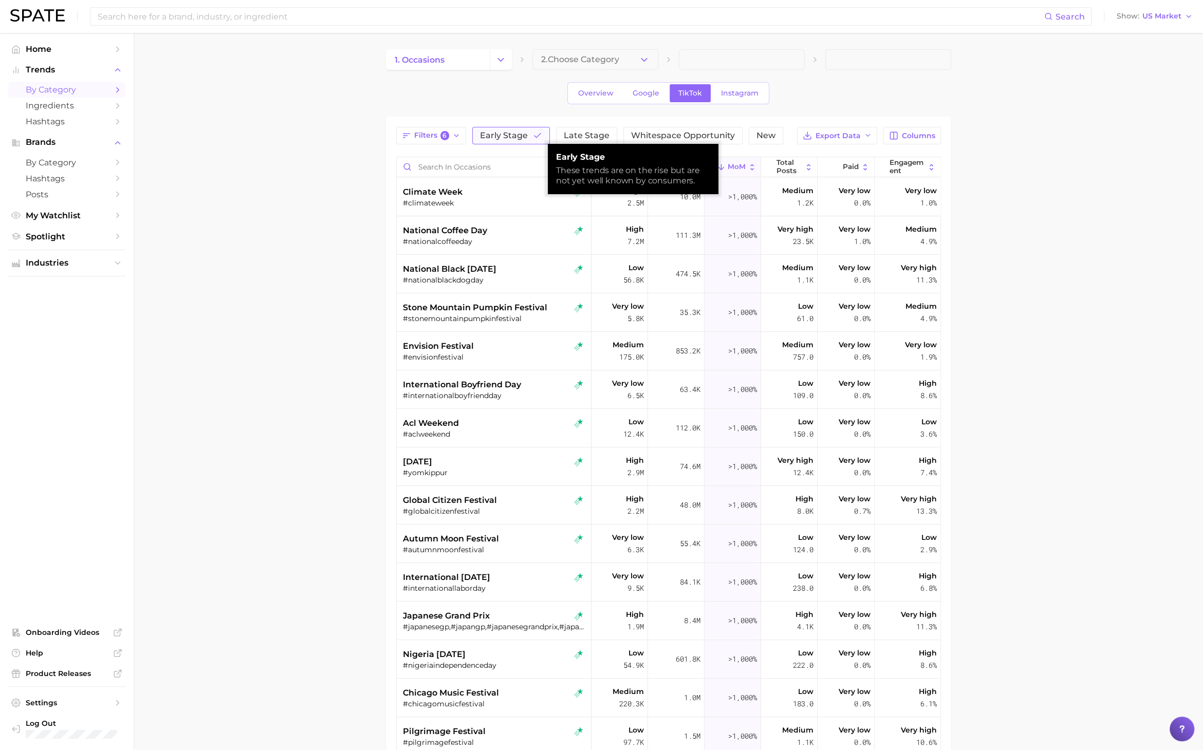
click at [500, 137] on span "Early Stage" at bounding box center [504, 136] width 48 height 8
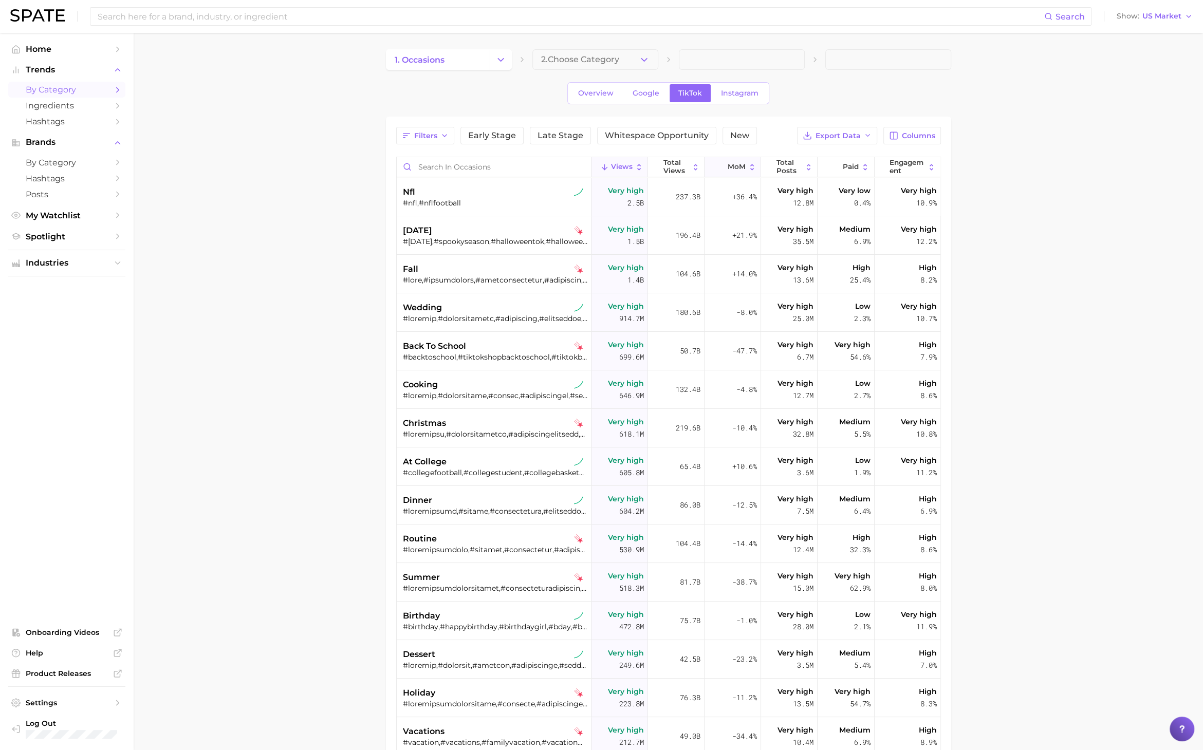
click at [716, 173] on button "MoM" at bounding box center [732, 167] width 57 height 20
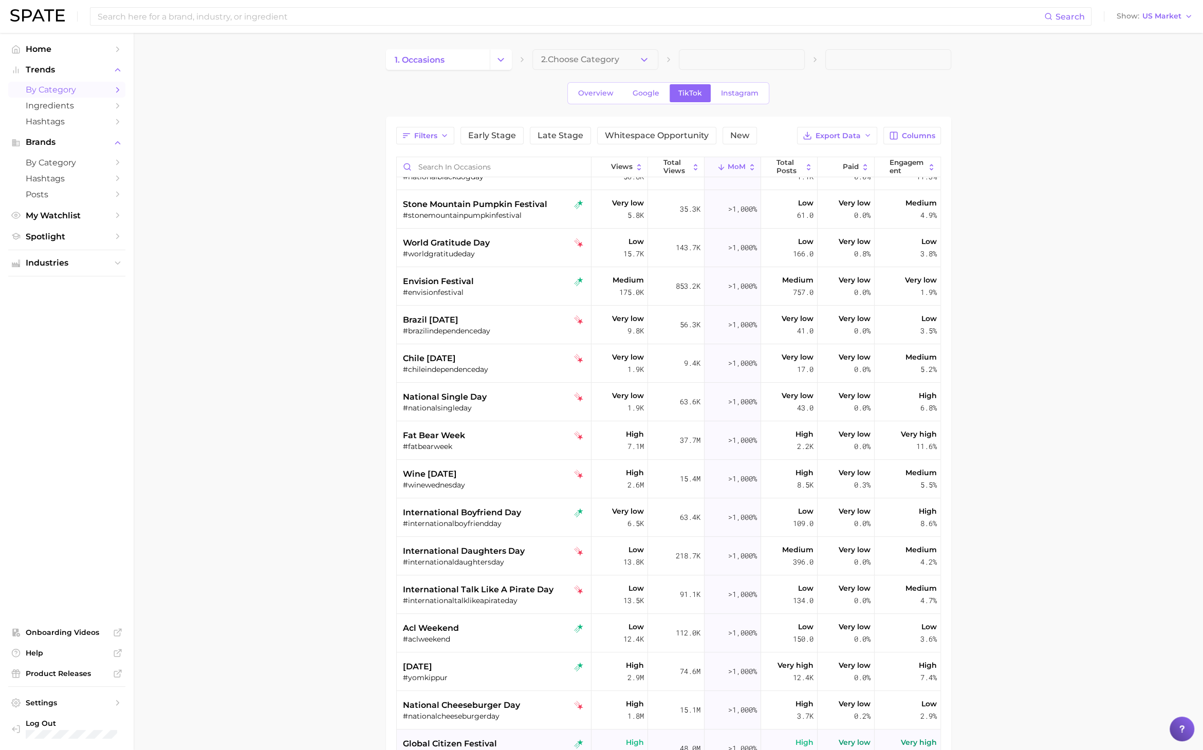
scroll to position [456, 0]
